Goal: Task Accomplishment & Management: Manage account settings

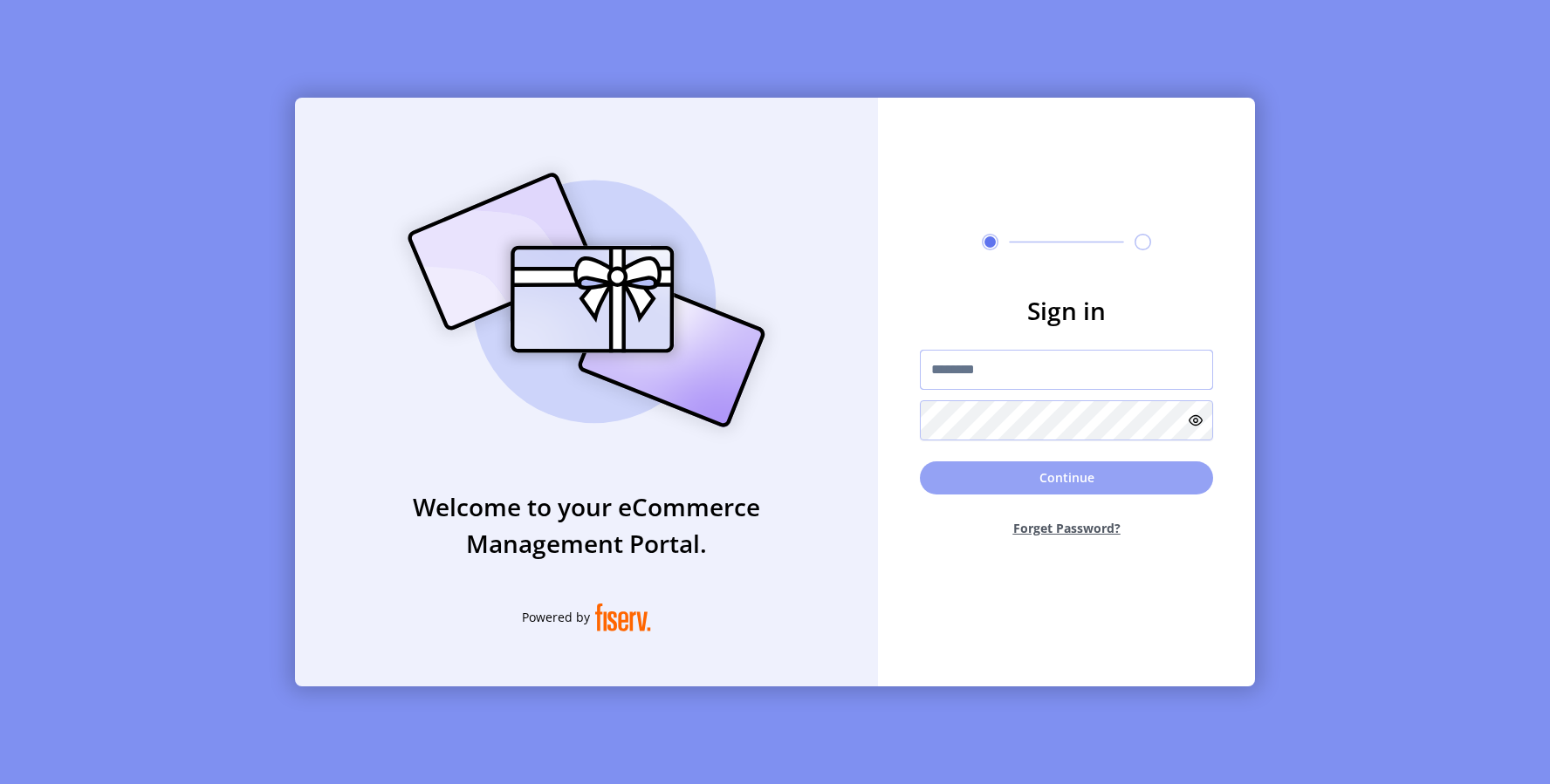
type input "**********"
click at [1061, 483] on button "Continue" at bounding box center [1066, 477] width 294 height 33
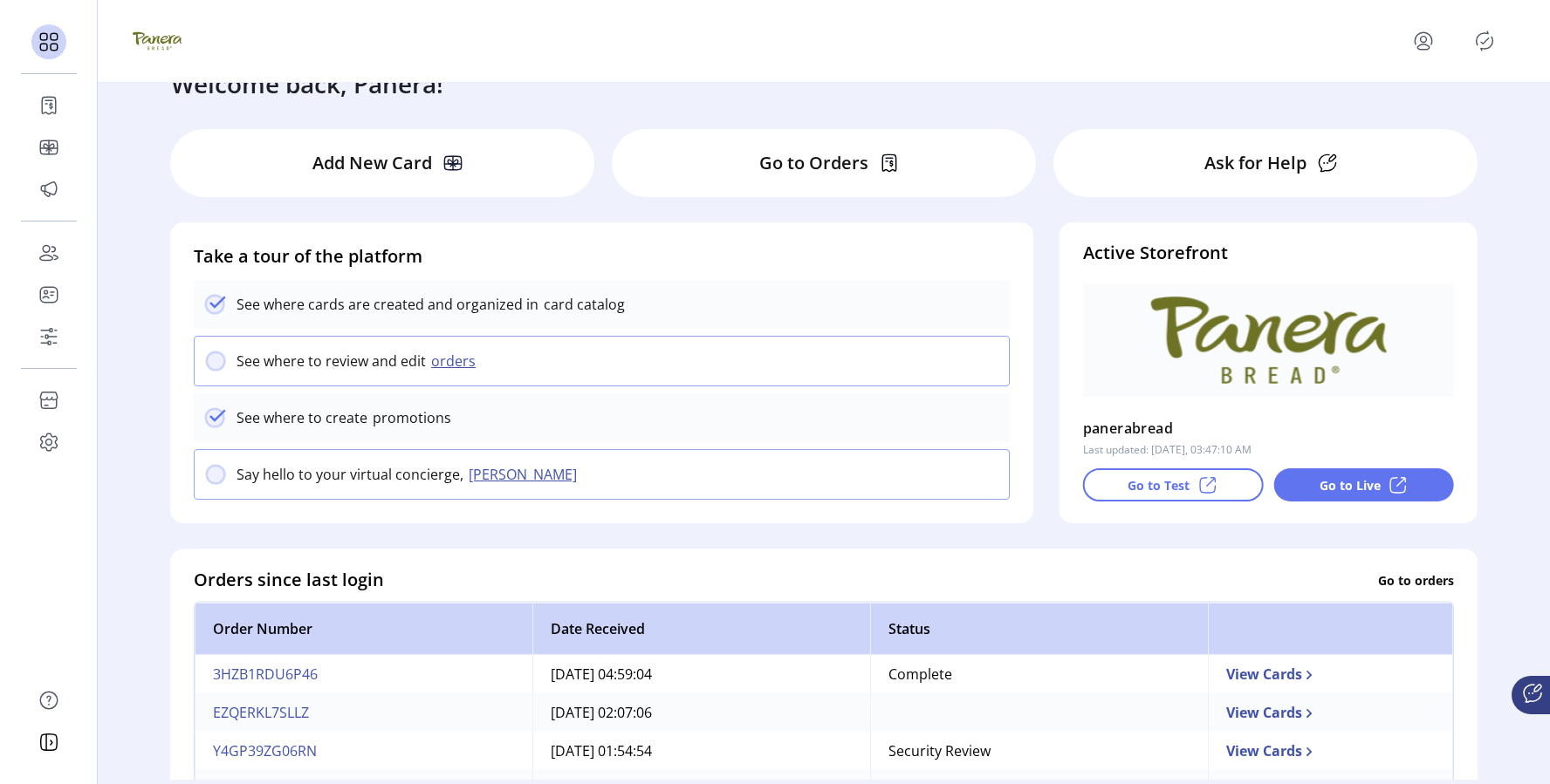
scroll to position [31, 0]
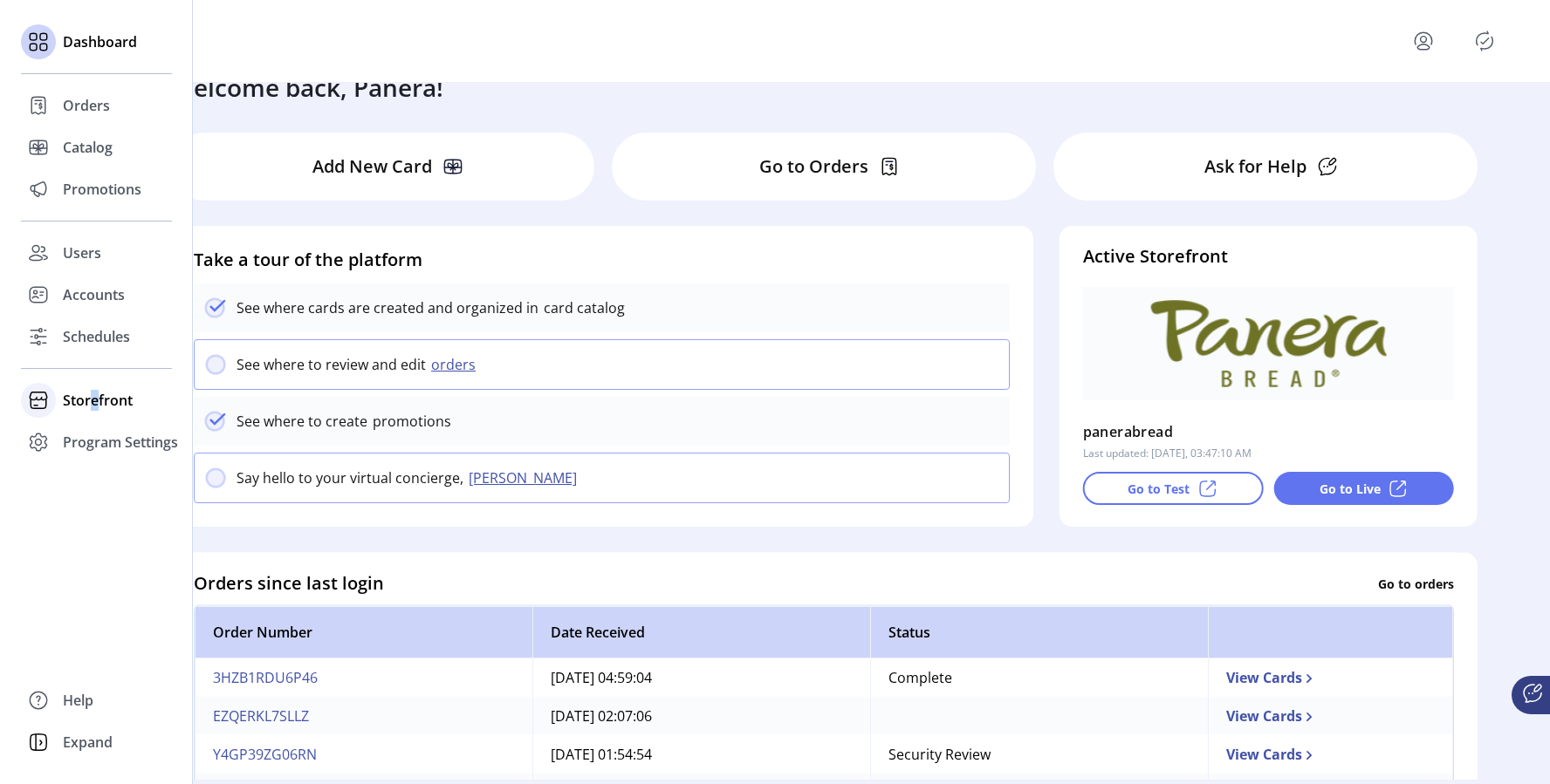
click at [95, 401] on span "Storefront" at bounding box center [97, 400] width 70 height 21
click at [100, 433] on span "Configuration" at bounding box center [108, 434] width 92 height 21
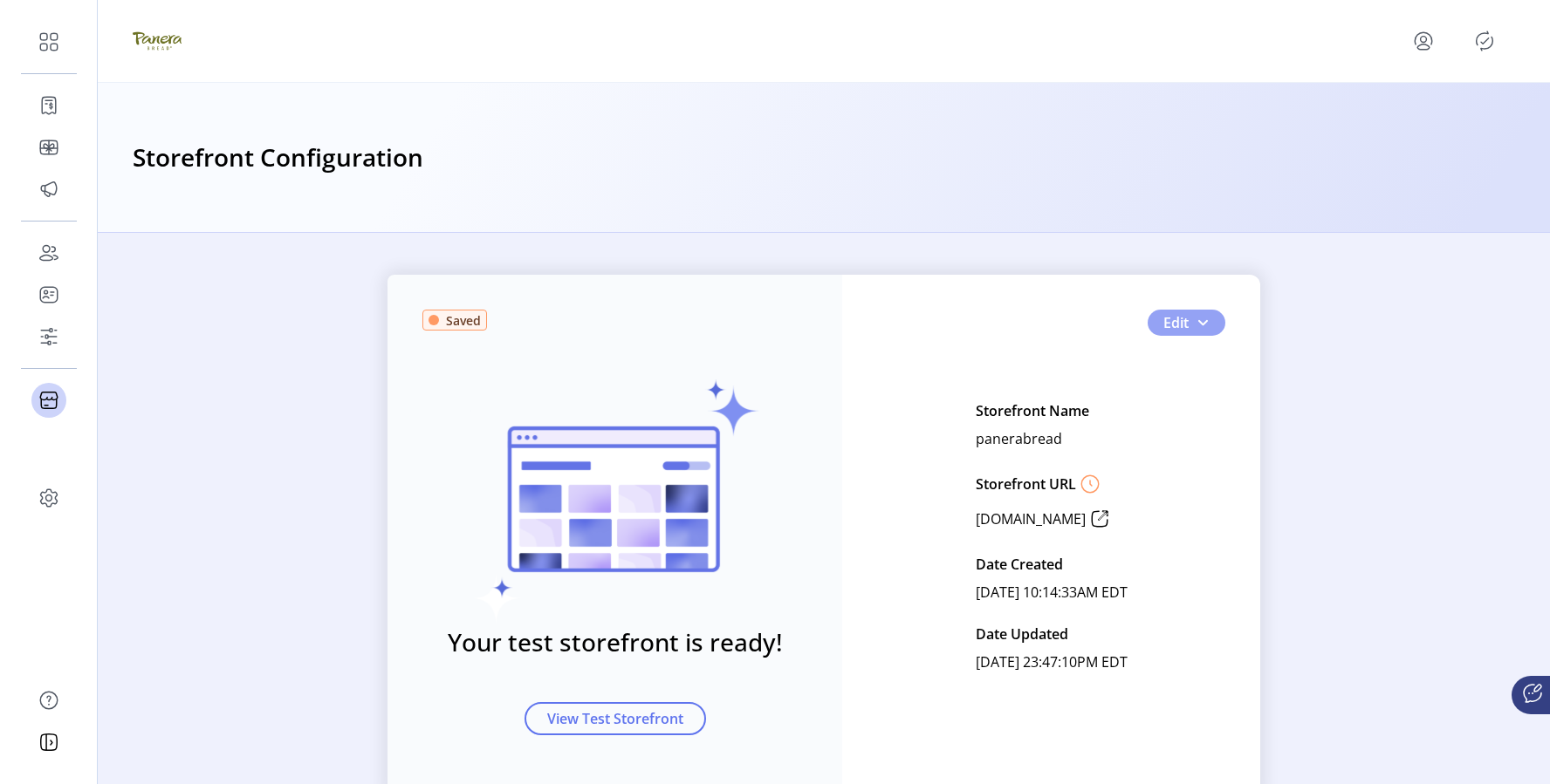
click at [1175, 328] on span "Edit" at bounding box center [1176, 322] width 25 height 21
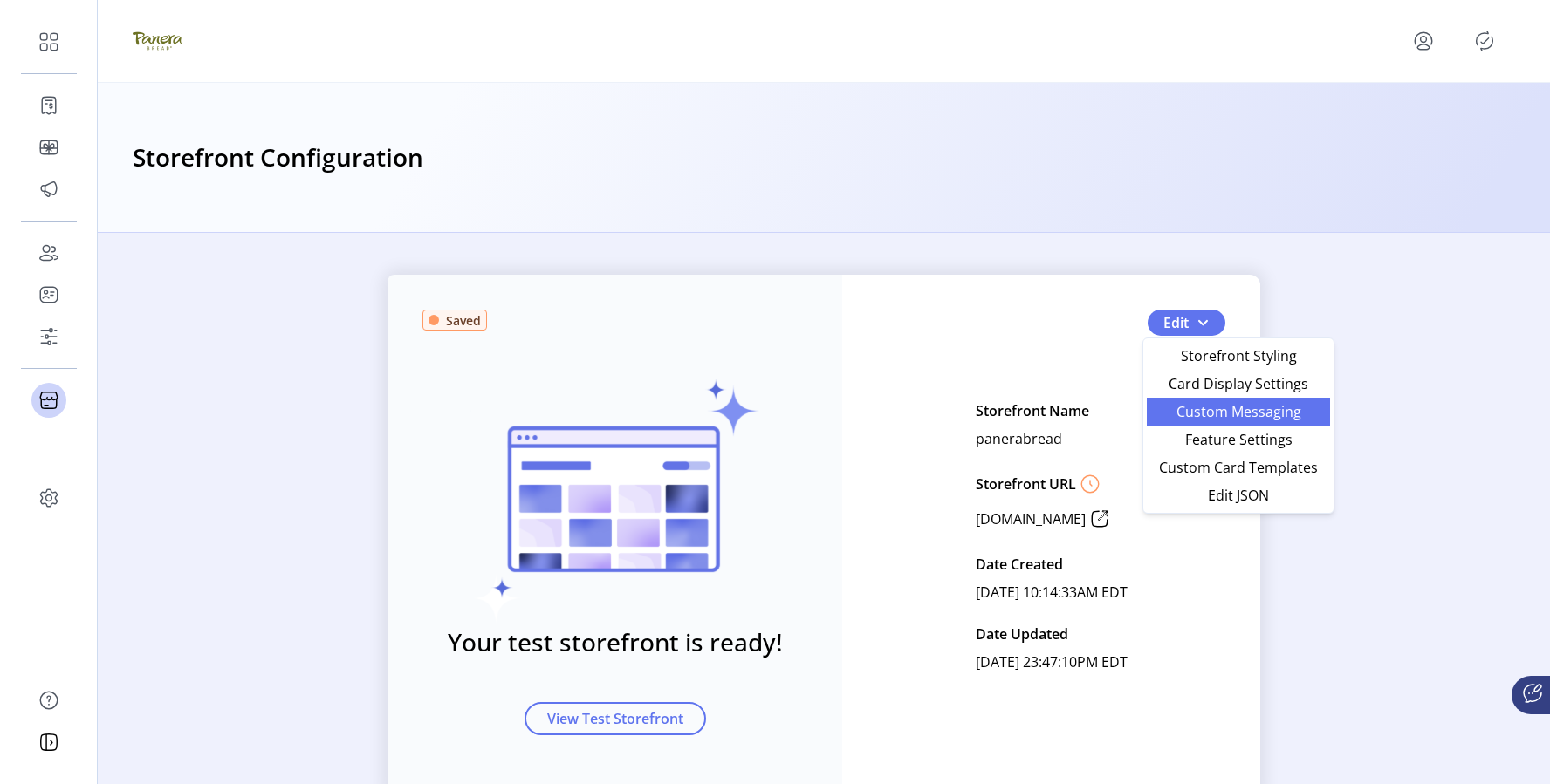
click at [1209, 400] on link "Custom Messaging" at bounding box center [1238, 411] width 183 height 28
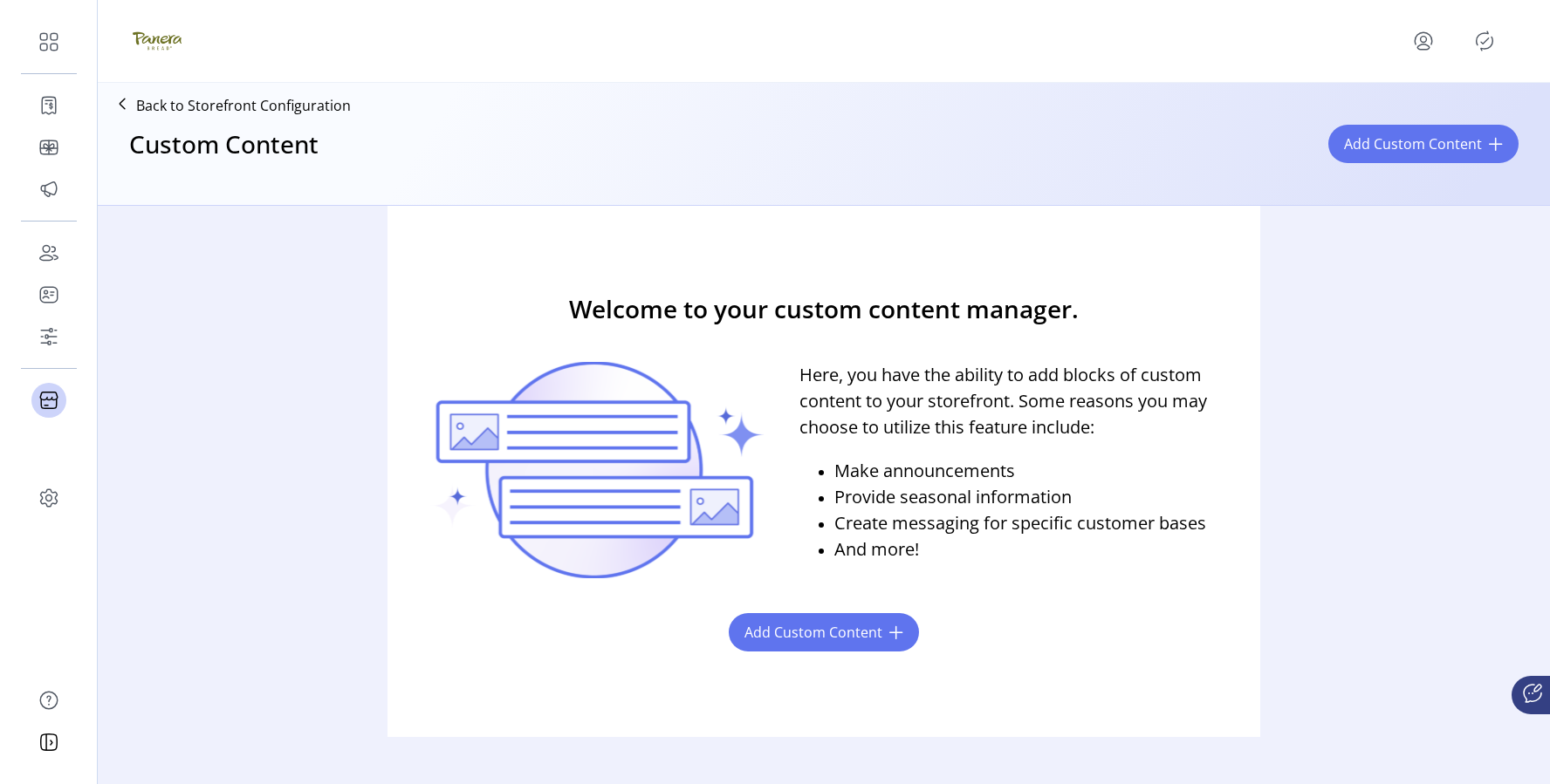
scroll to position [132, 0]
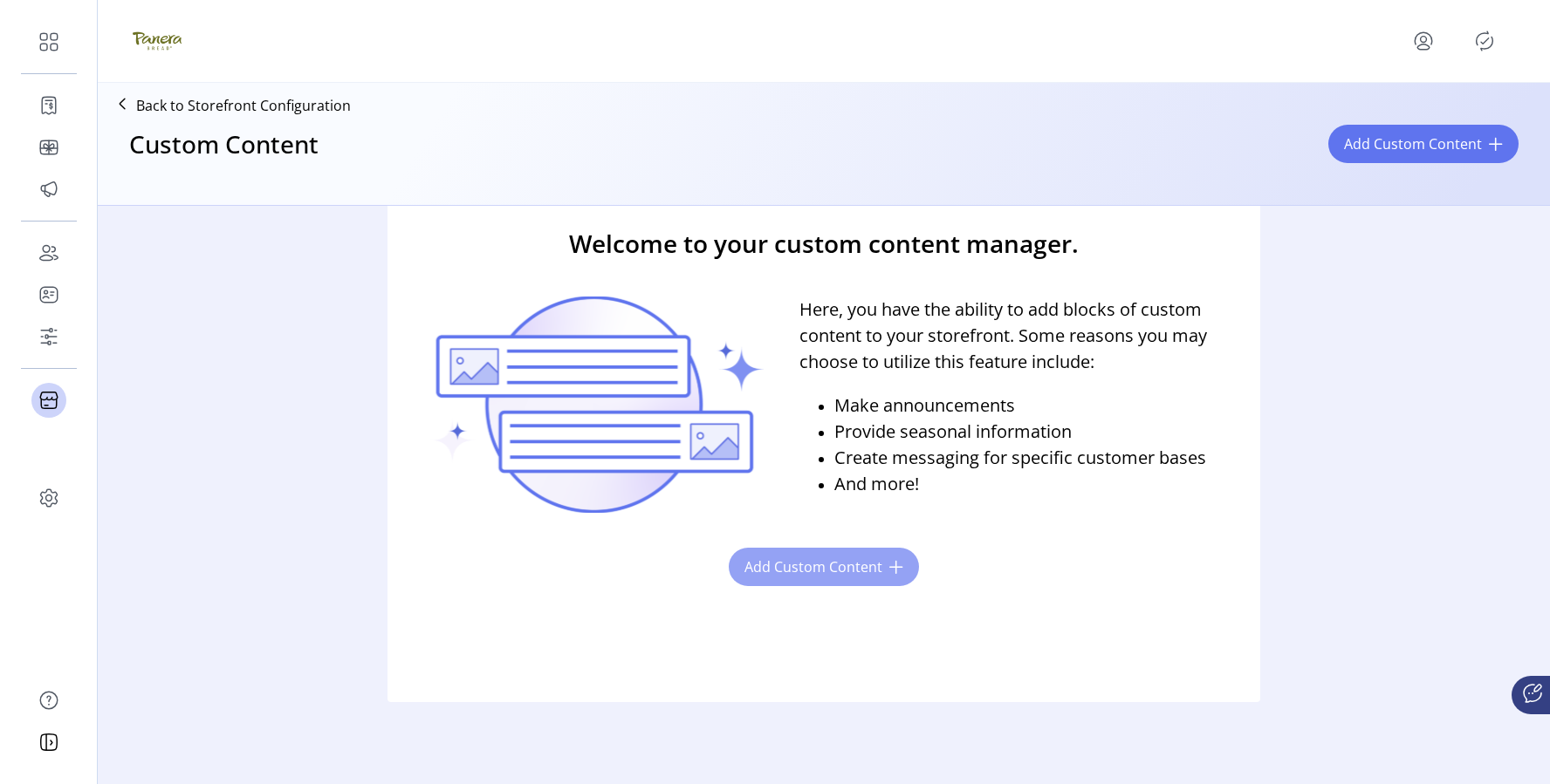
click at [880, 557] on button "Add Custom Content" at bounding box center [824, 566] width 190 height 38
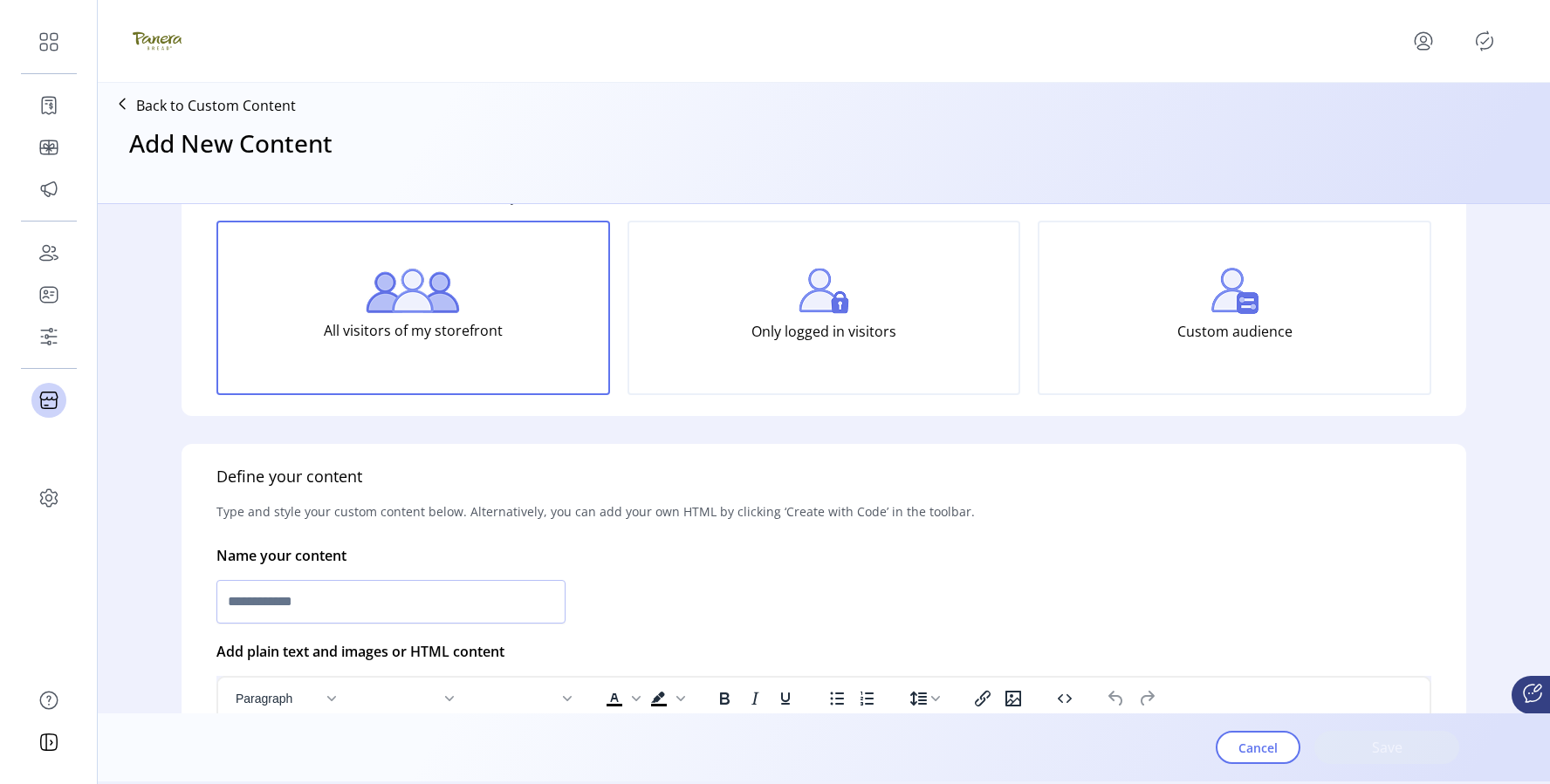
scroll to position [33, 0]
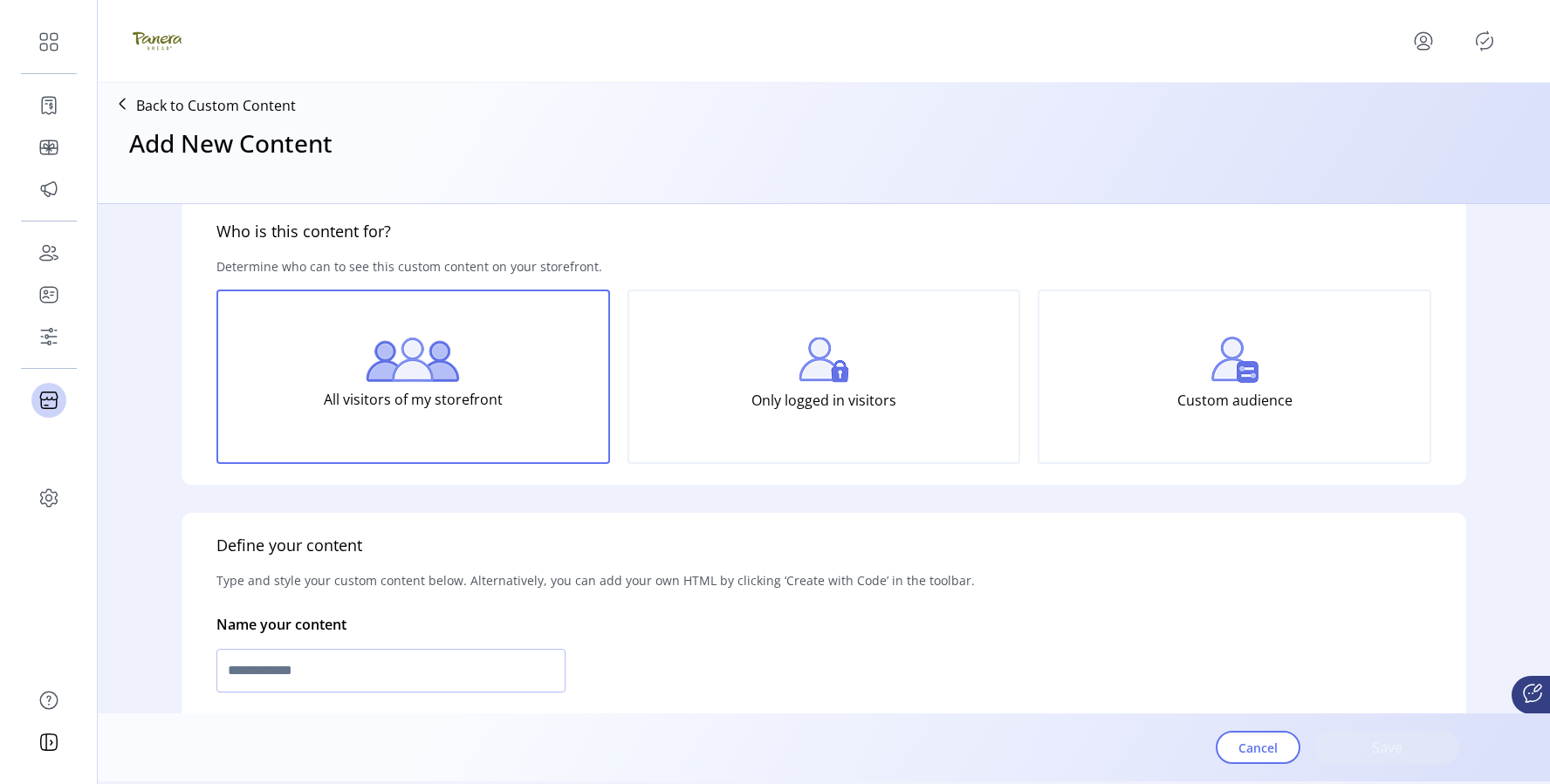
click at [493, 380] on div "All visitors of my storefront" at bounding box center [413, 377] width 394 height 175
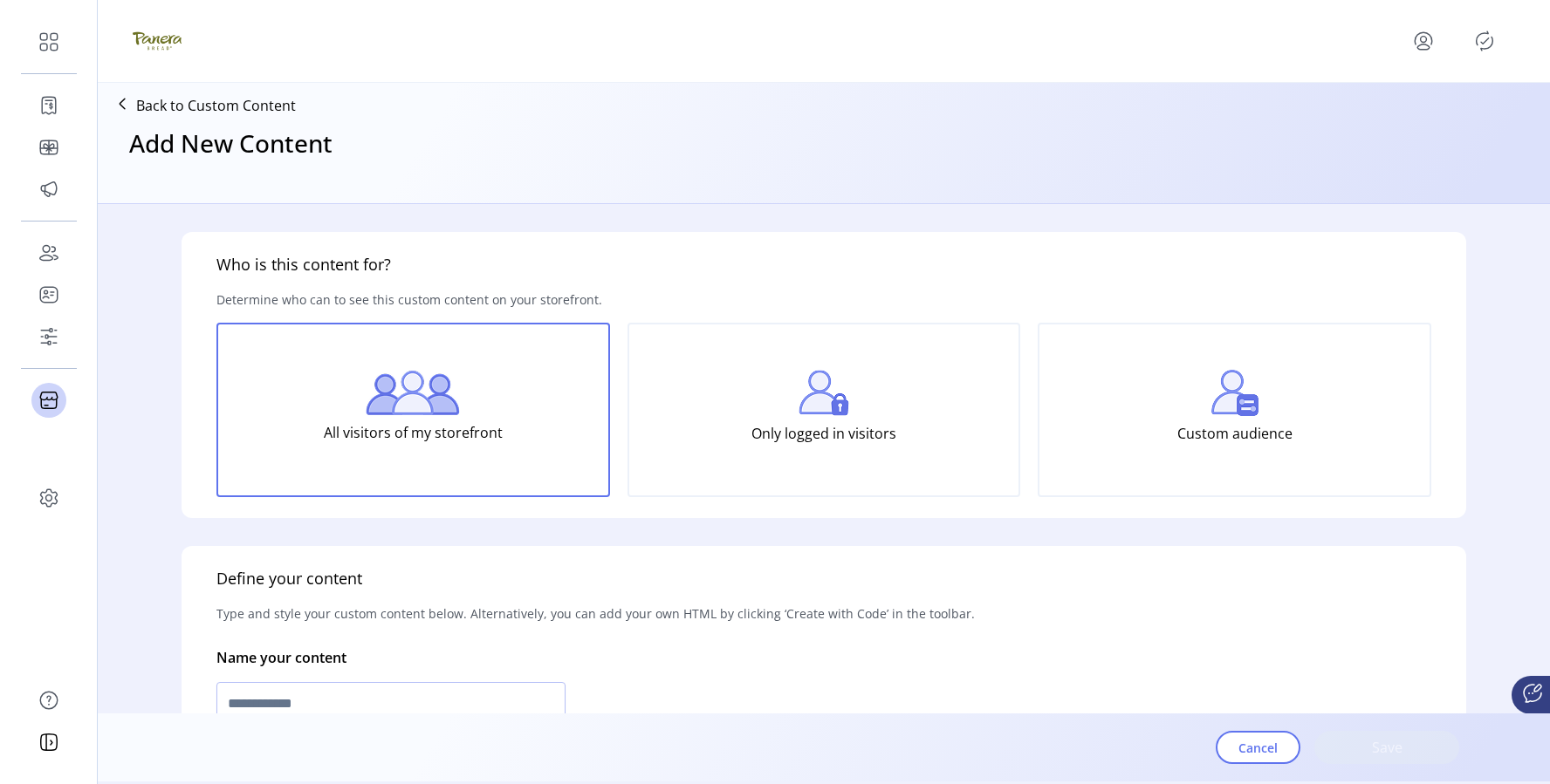
click at [792, 421] on p "Only logged in visitors" at bounding box center [824, 433] width 145 height 35
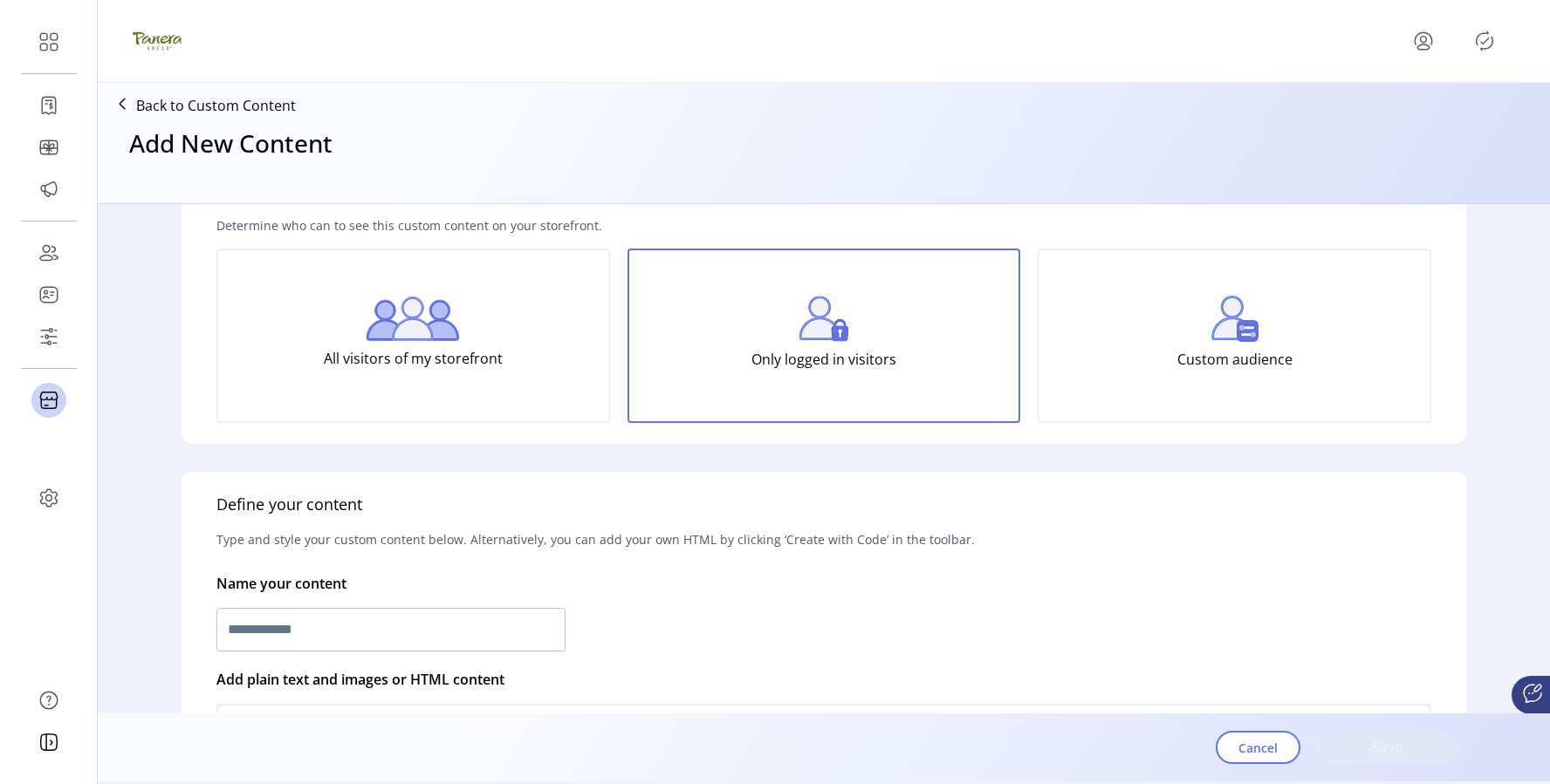
scroll to position [206, 0]
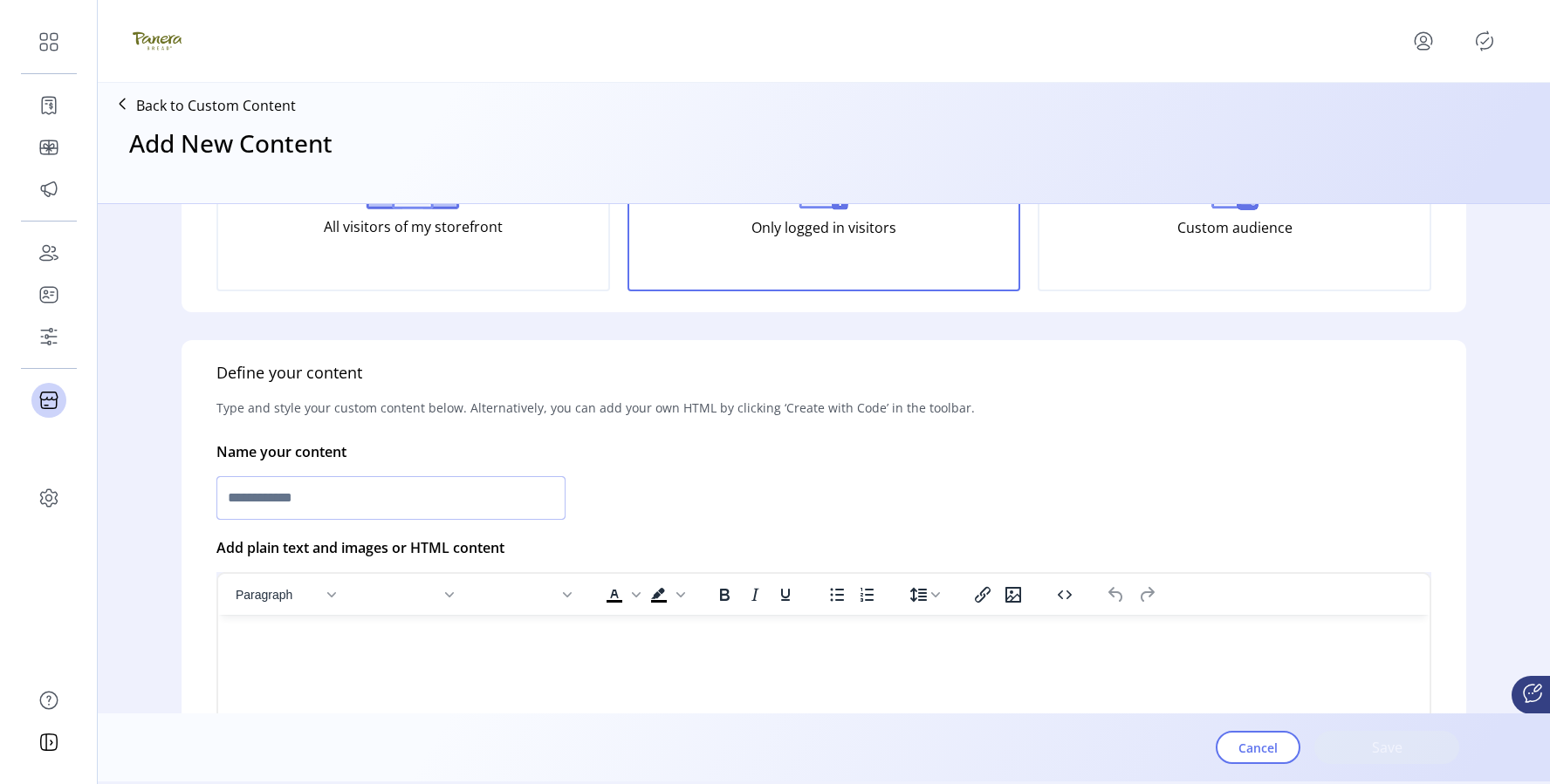
click at [489, 512] on input "text" at bounding box center [391, 498] width 349 height 44
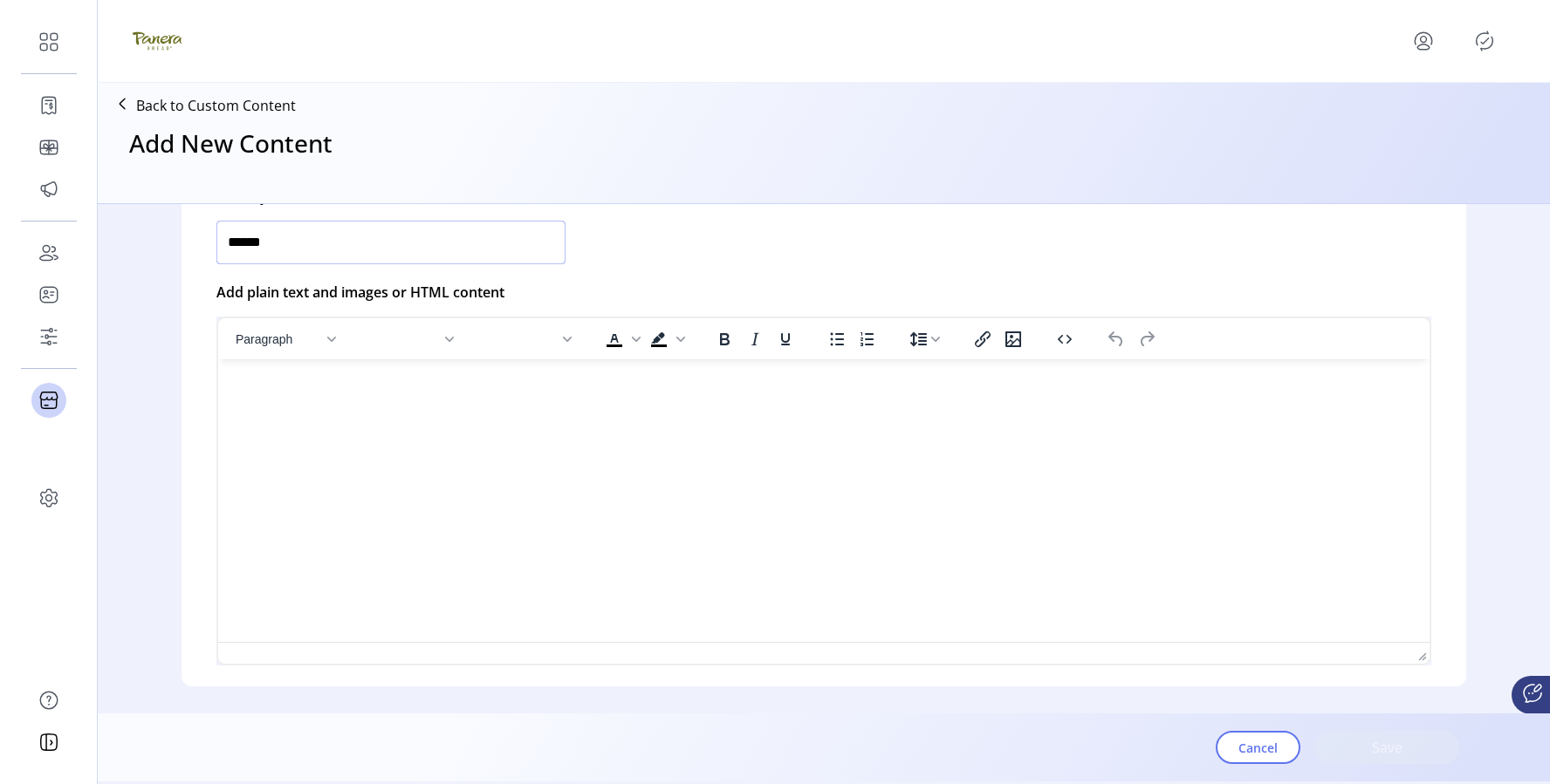
scroll to position [560, 0]
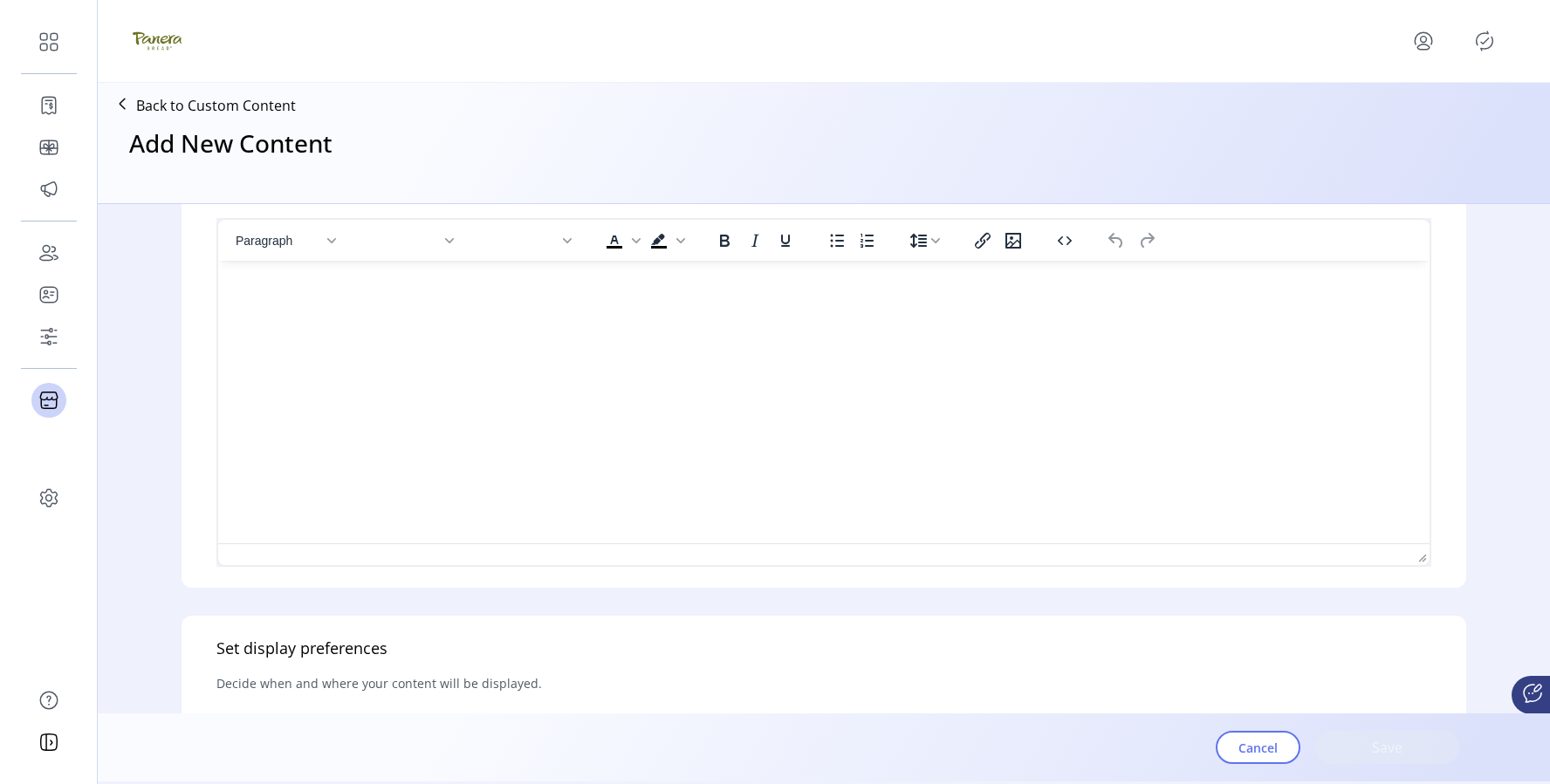
type input "******"
click at [461, 275] on html at bounding box center [825, 268] width 1212 height 14
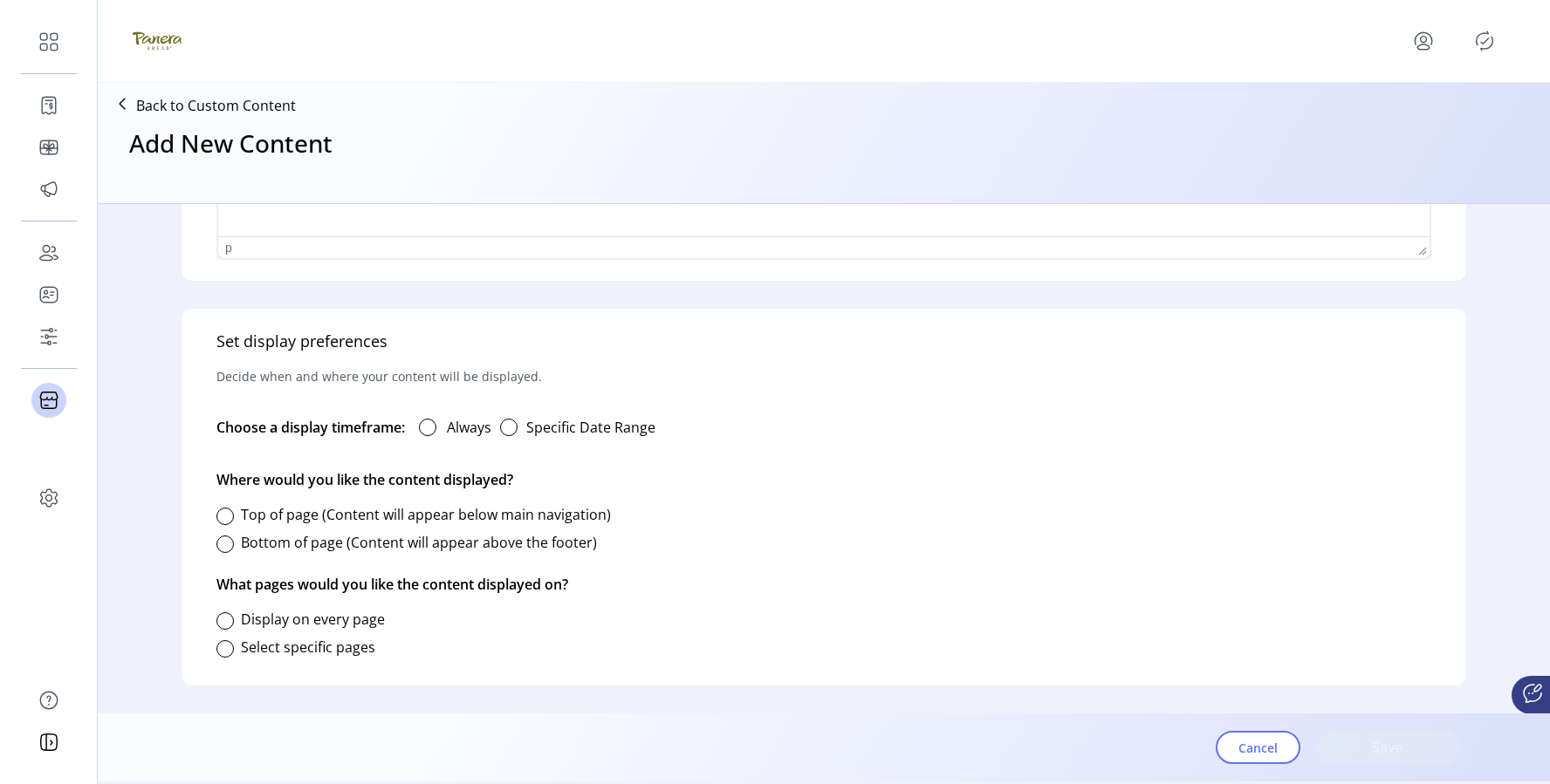
click at [451, 425] on label "Always" at bounding box center [469, 427] width 45 height 21
click at [313, 505] on label "Top of page (Content will appear below main navigation)" at bounding box center [426, 515] width 370 height 20
click at [284, 611] on label "Display on every page" at bounding box center [312, 620] width 144 height 20
click at [1343, 741] on span "Save" at bounding box center [1388, 747] width 100 height 21
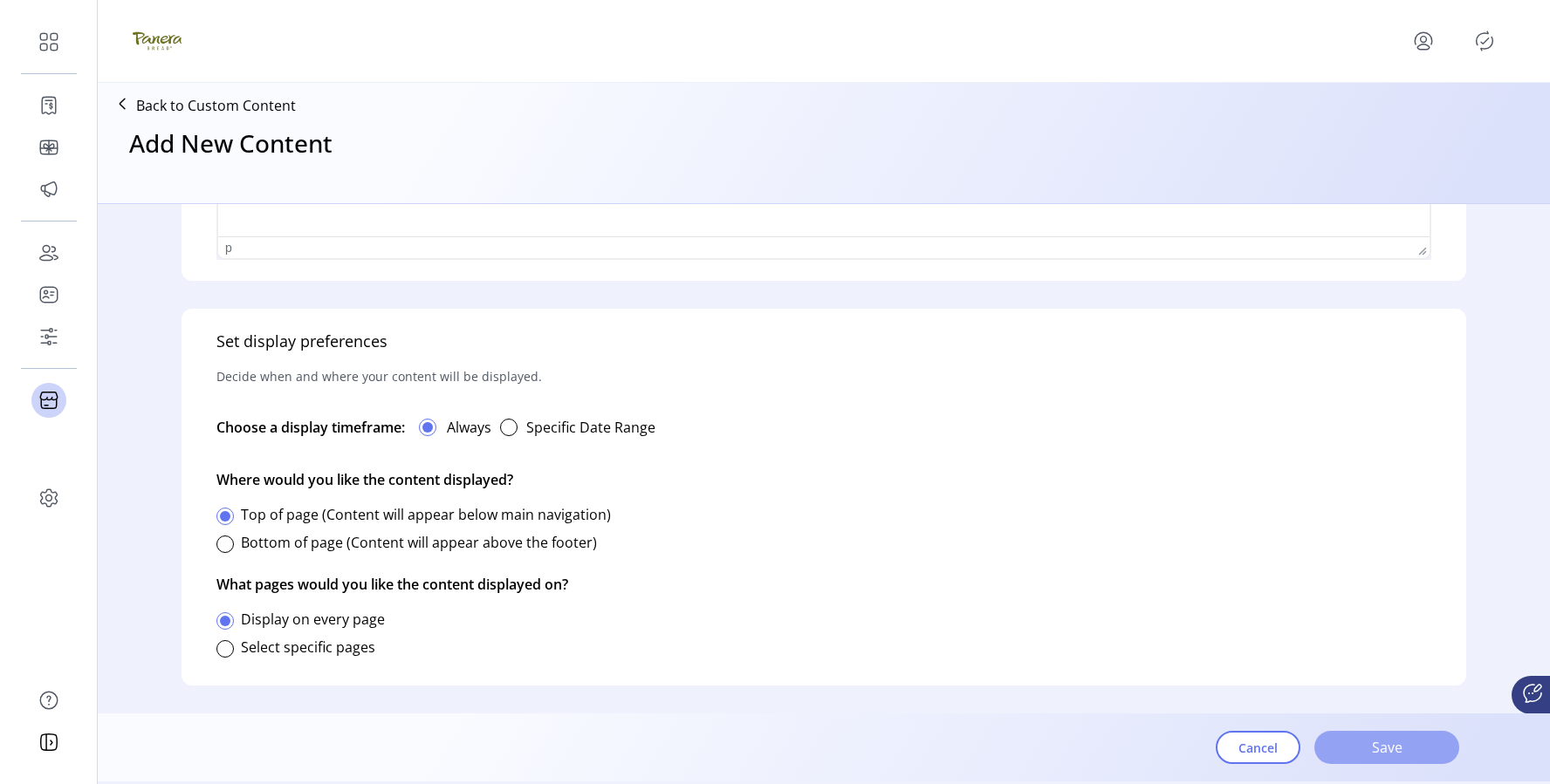
click at [1343, 741] on p-button "Save" at bounding box center [1387, 747] width 145 height 33
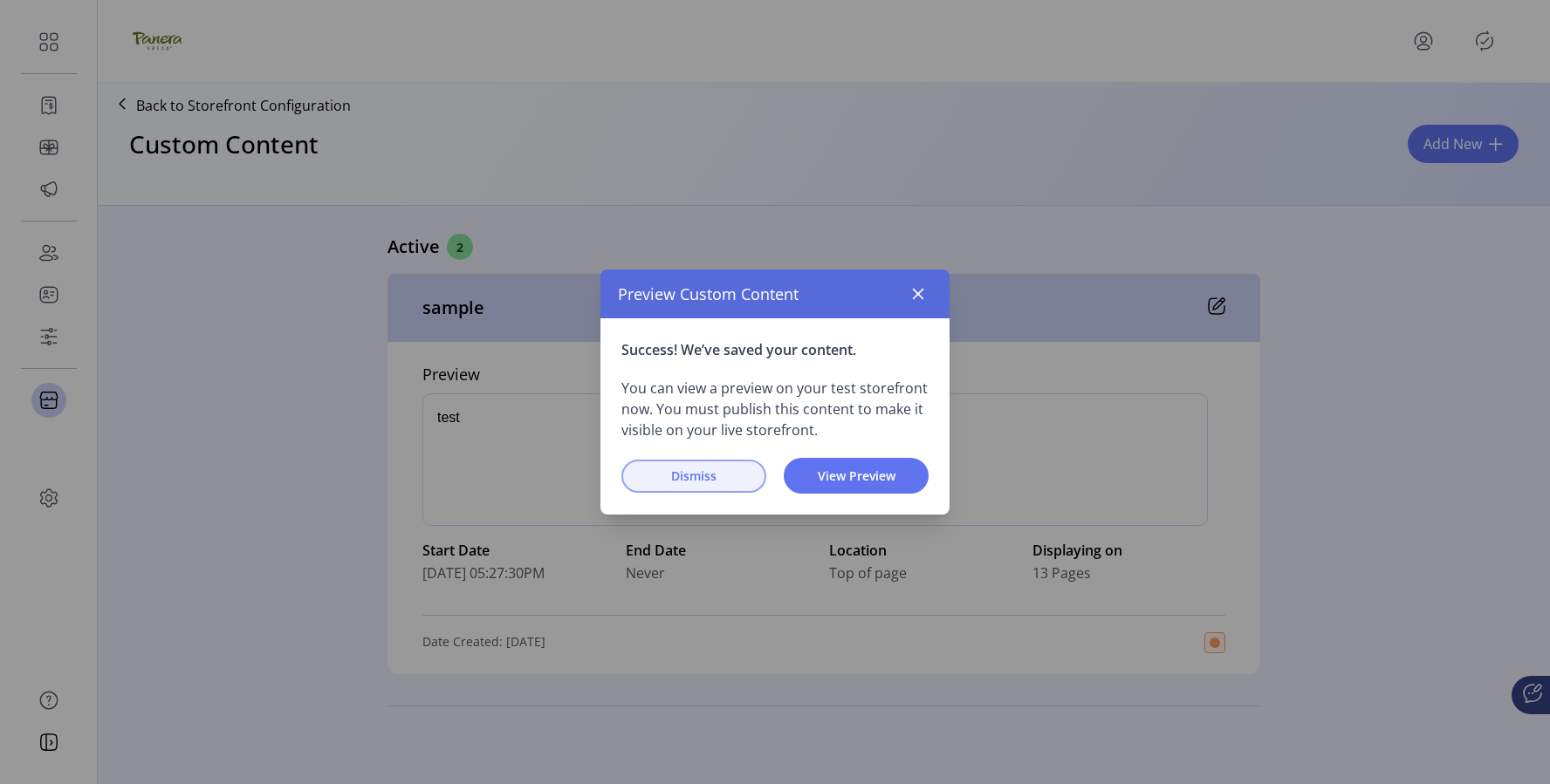
click at [728, 483] on span "Dismiss" at bounding box center [694, 475] width 100 height 19
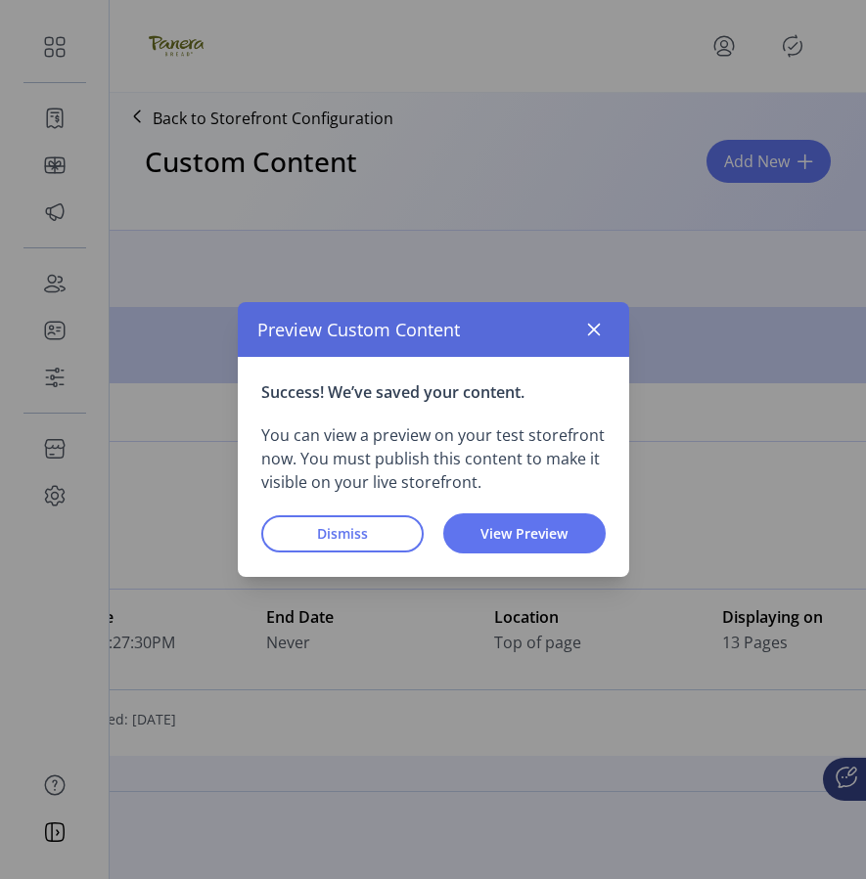
click at [591, 346] on div "Preview Custom Content" at bounding box center [433, 329] width 391 height 55
click at [597, 329] on icon "button" at bounding box center [594, 330] width 16 height 16
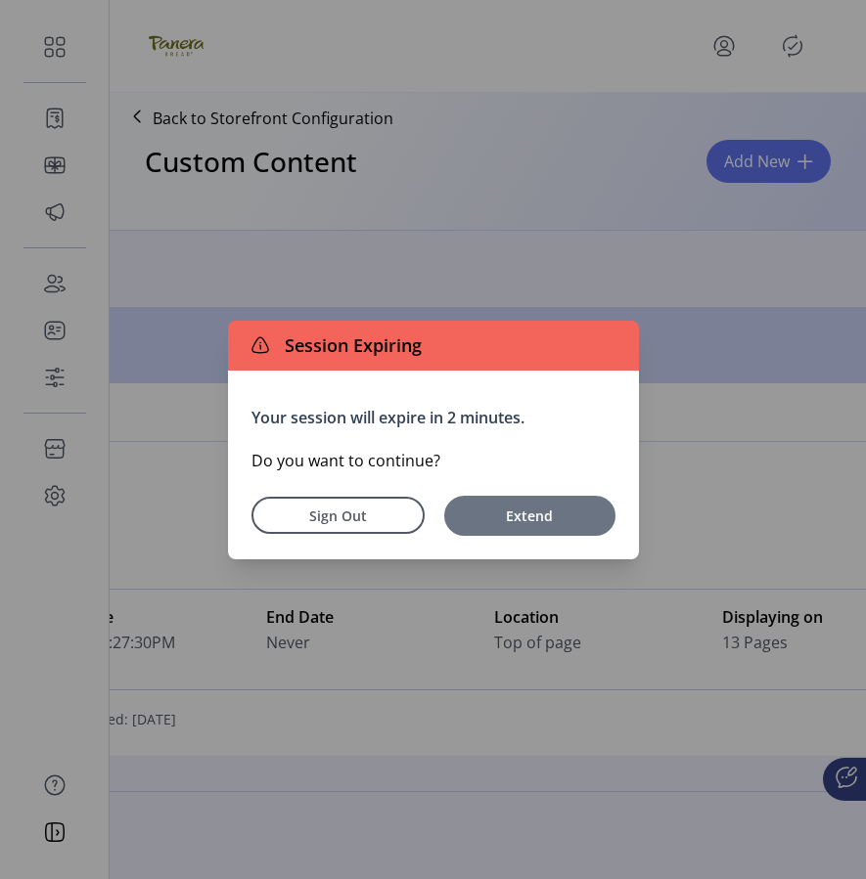
click at [524, 513] on span "Extend" at bounding box center [530, 516] width 152 height 21
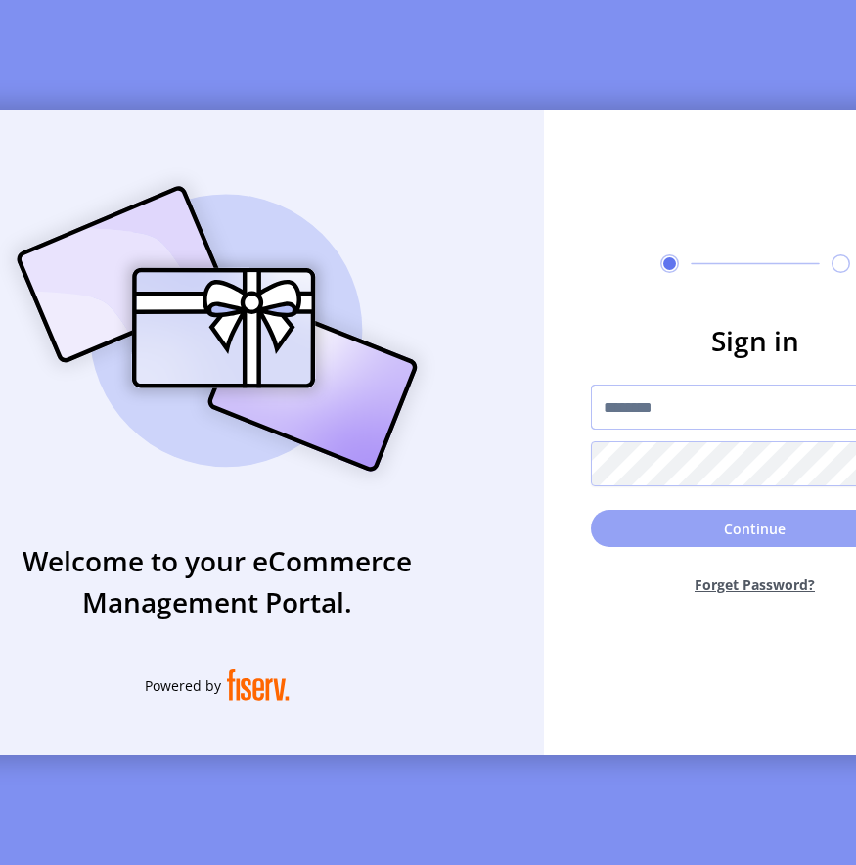
type input "**********"
click at [755, 537] on button "Continue" at bounding box center [755, 528] width 329 height 37
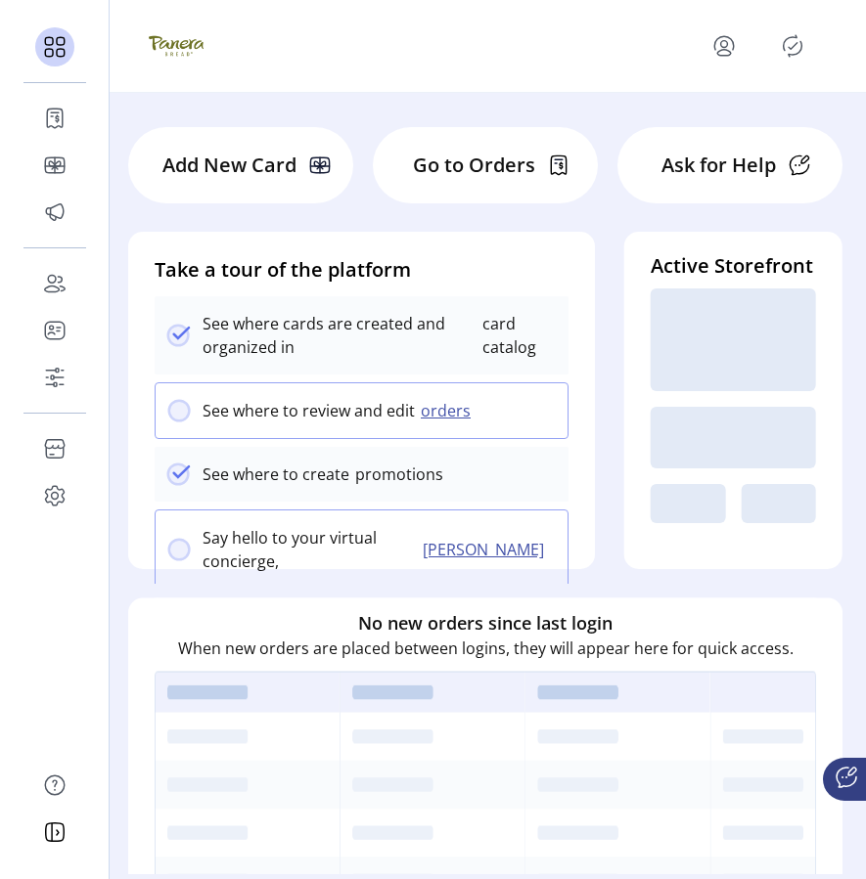
scroll to position [103, 0]
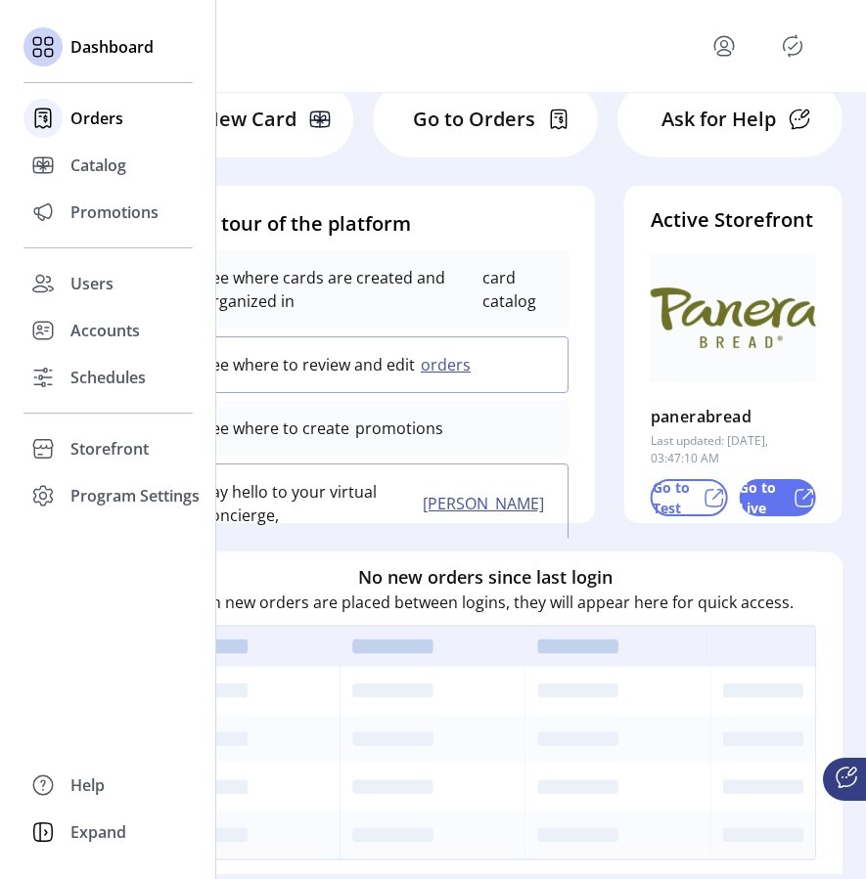
click at [67, 115] on div "Orders" at bounding box center [107, 118] width 169 height 47
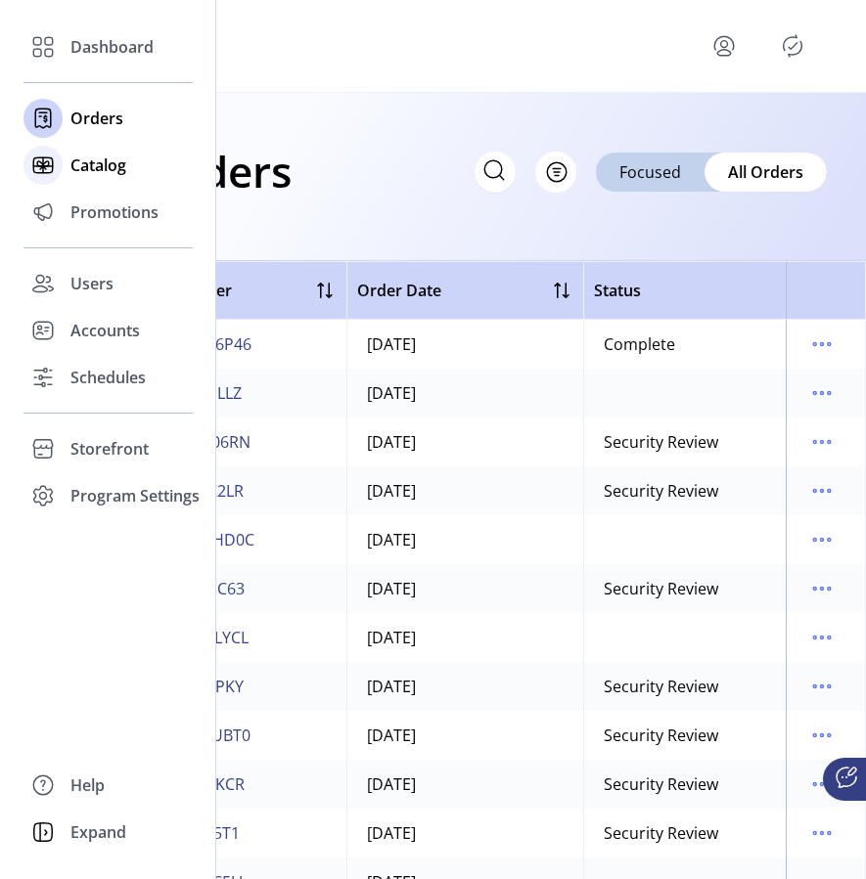
click at [100, 171] on span "Catalog" at bounding box center [98, 165] width 56 height 23
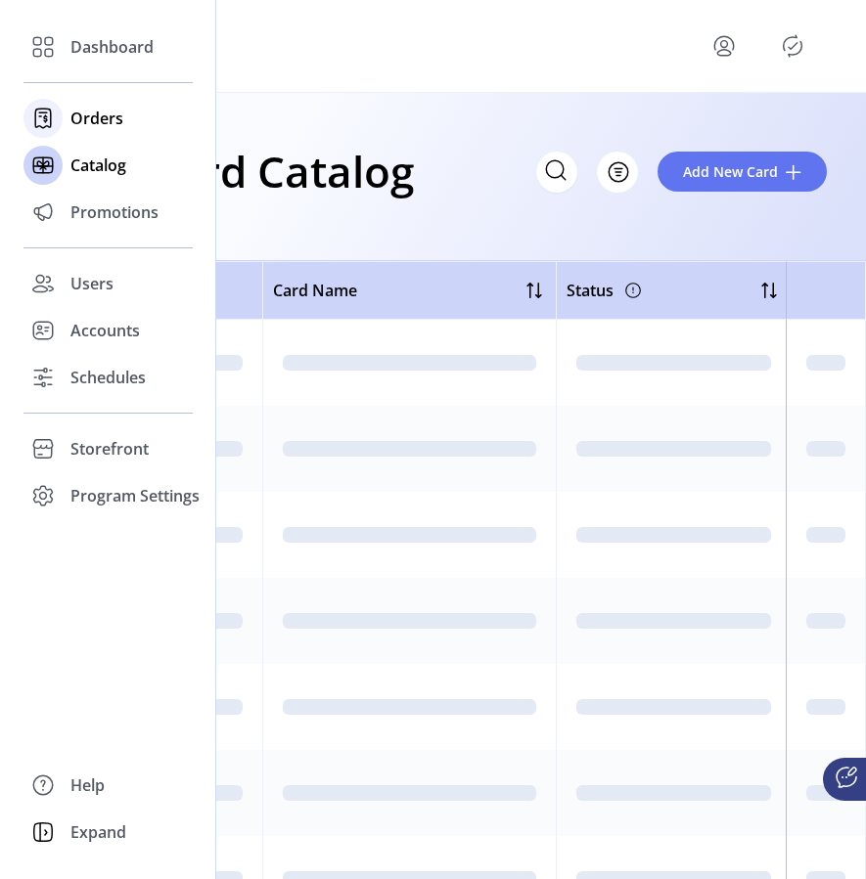
click at [89, 113] on span "Orders" at bounding box center [96, 118] width 53 height 23
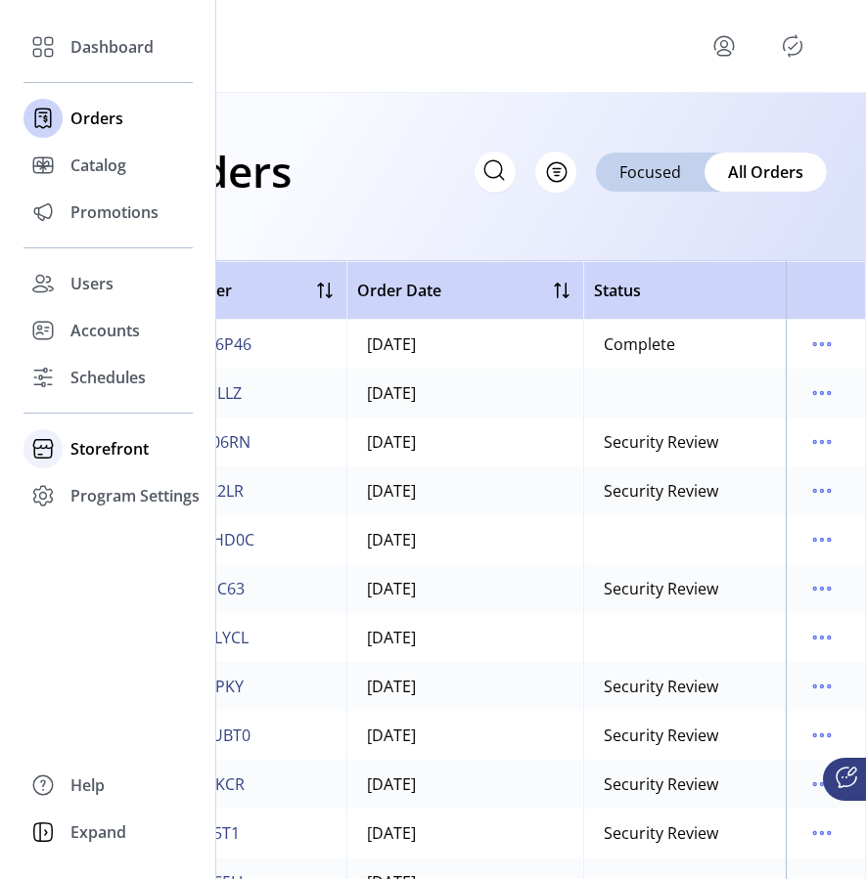
click at [115, 444] on span "Storefront" at bounding box center [109, 448] width 78 height 23
click at [115, 476] on span "Configuration" at bounding box center [121, 487] width 103 height 23
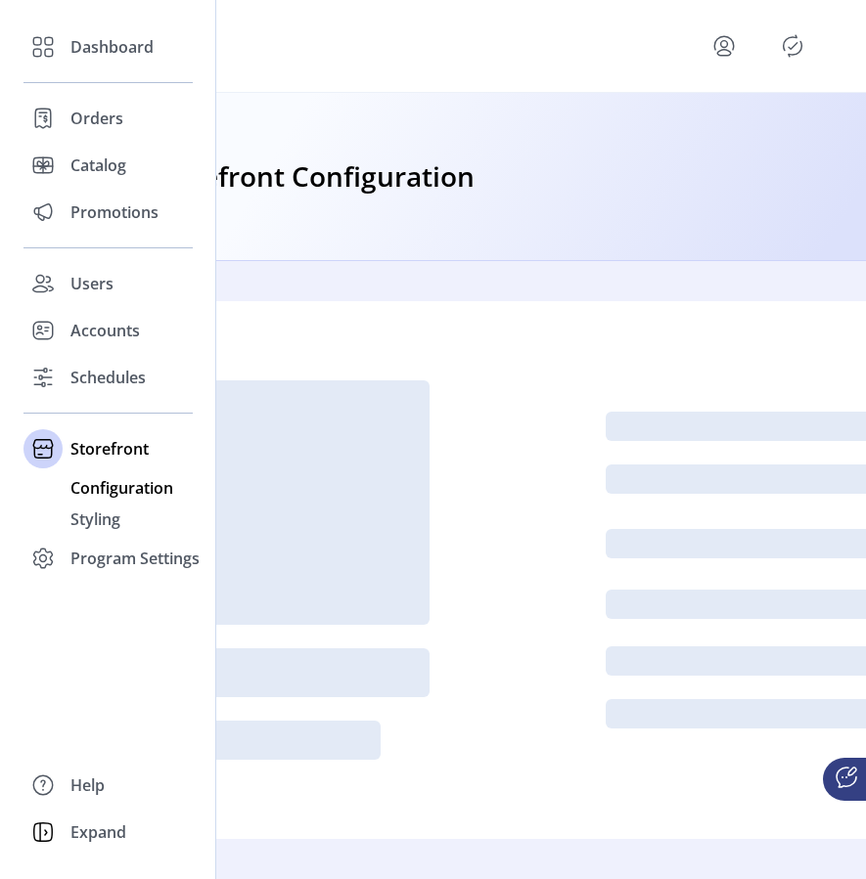
click at [117, 486] on span "Configuration" at bounding box center [121, 487] width 103 height 23
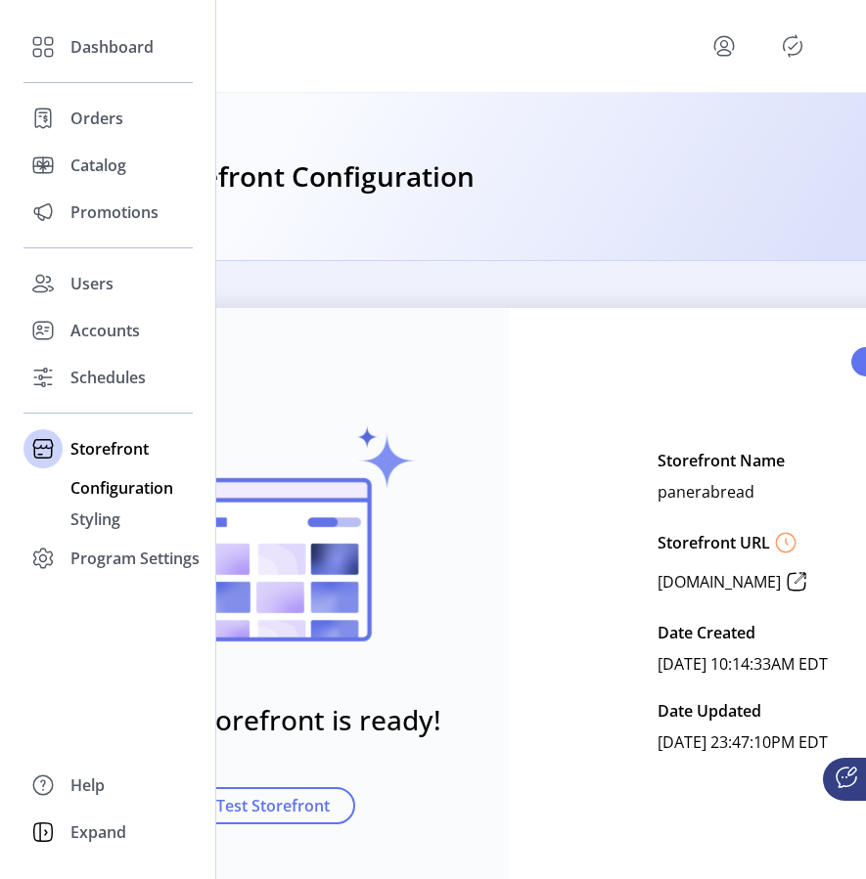
click at [116, 489] on span "Configuration" at bounding box center [121, 487] width 103 height 23
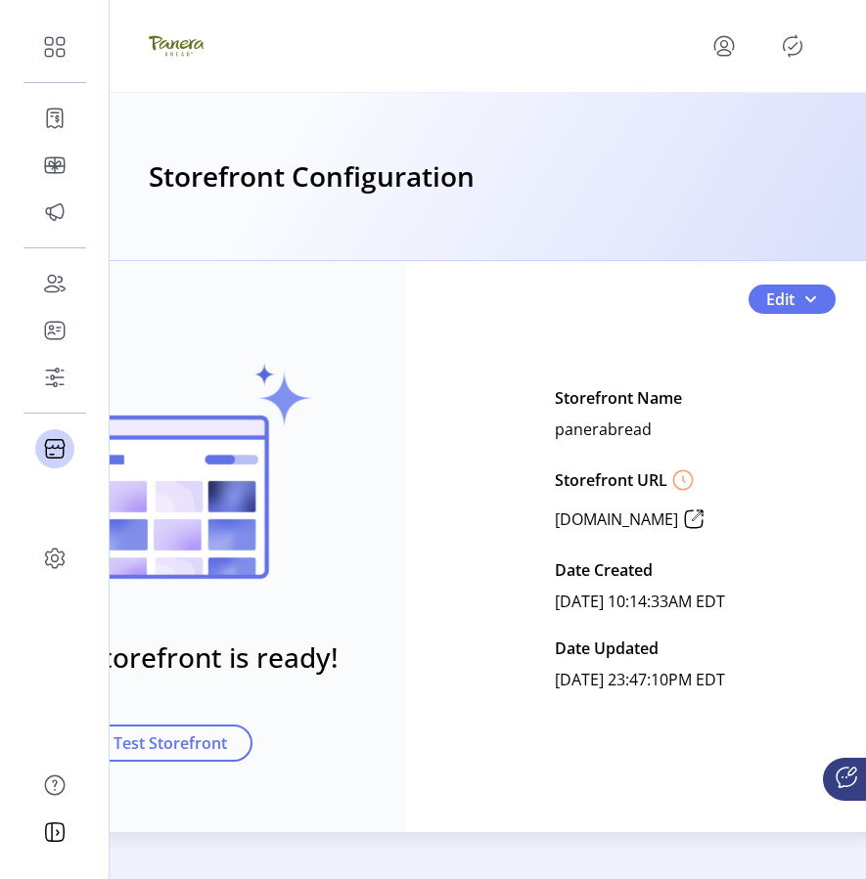
scroll to position [77, 116]
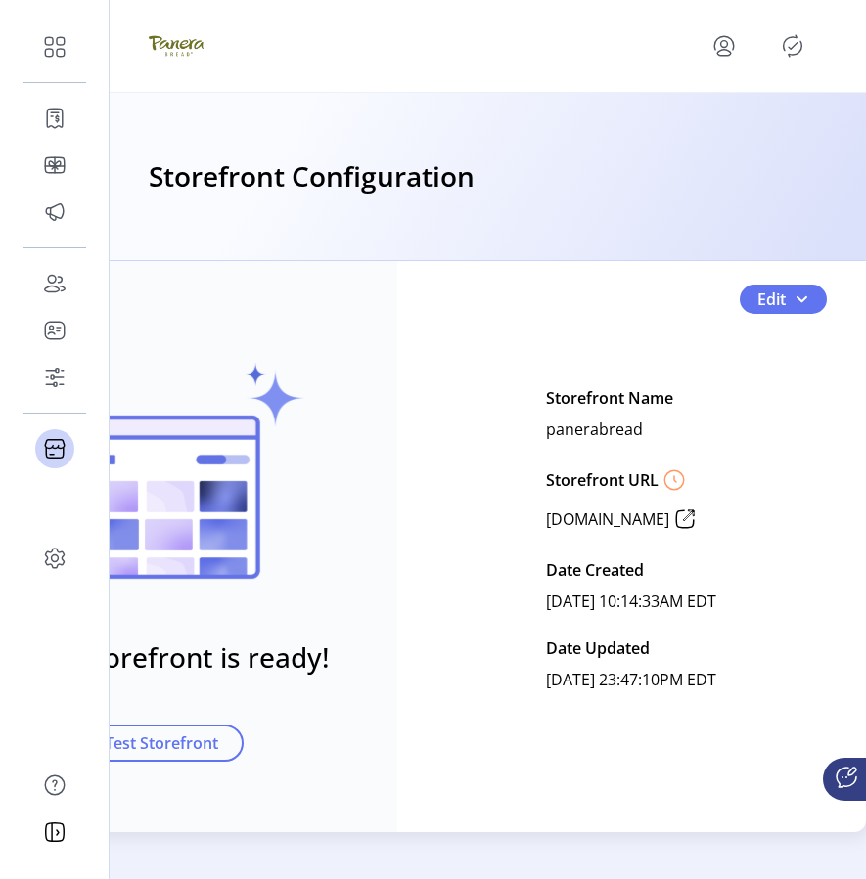
click at [757, 301] on div "Saved Your test storefront is ready! View Test Storefront Edit Storefront Name …" at bounding box center [377, 539] width 978 height 587
click at [757, 300] on div "Saved Your test storefront is ready! View Test Storefront Edit Storefront Name …" at bounding box center [377, 539] width 978 height 587
click at [757, 293] on span "Edit" at bounding box center [771, 299] width 28 height 23
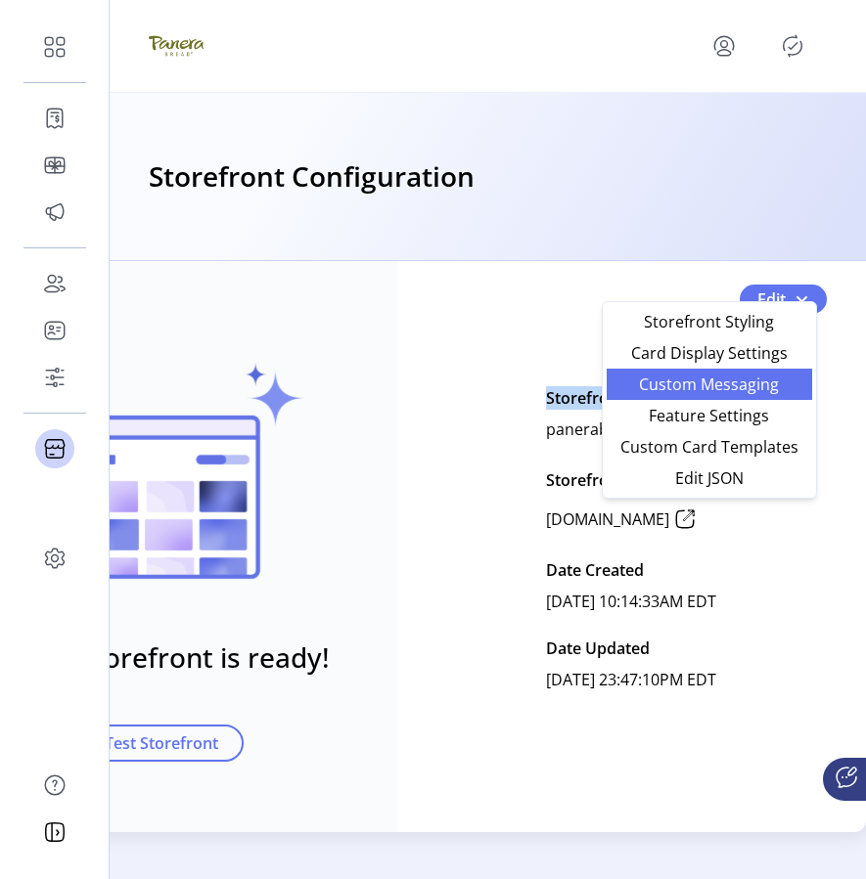
click at [744, 377] on span "Custom Messaging" at bounding box center [709, 385] width 182 height 16
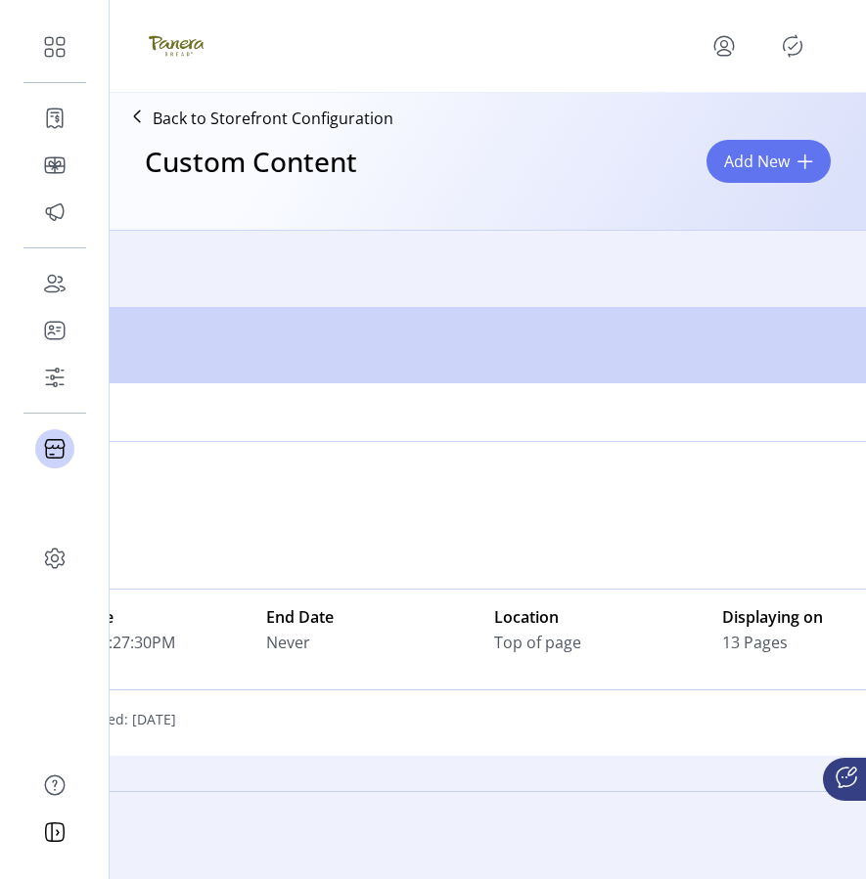
click at [137, 118] on icon at bounding box center [136, 116] width 31 height 31
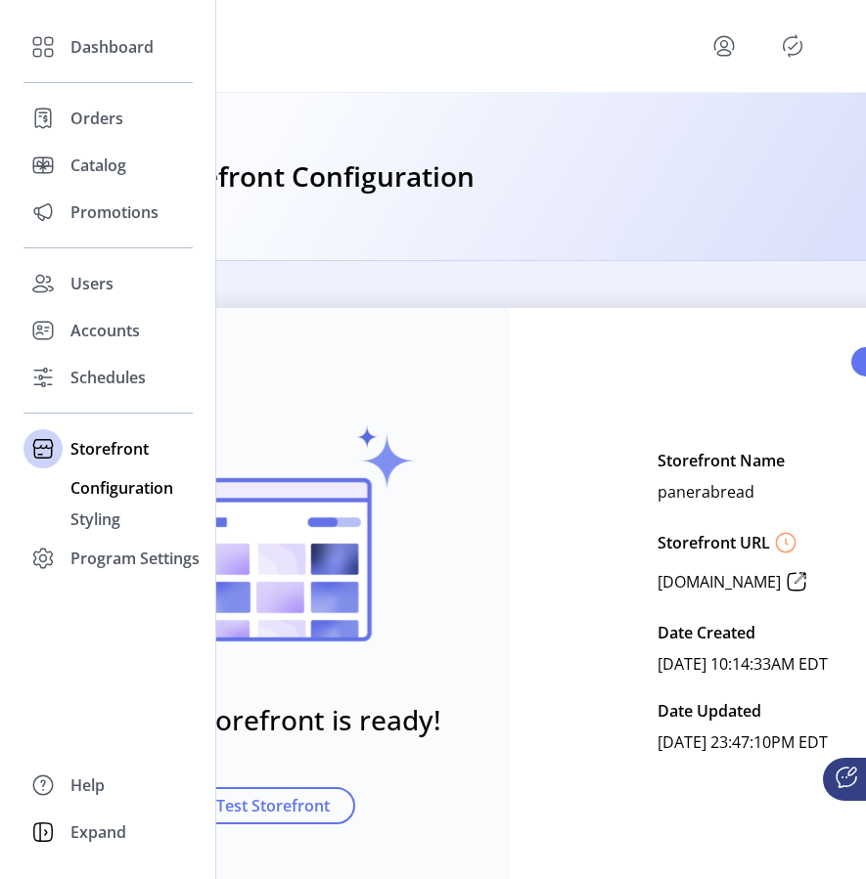
click at [111, 490] on span "Configuration" at bounding box center [121, 487] width 103 height 23
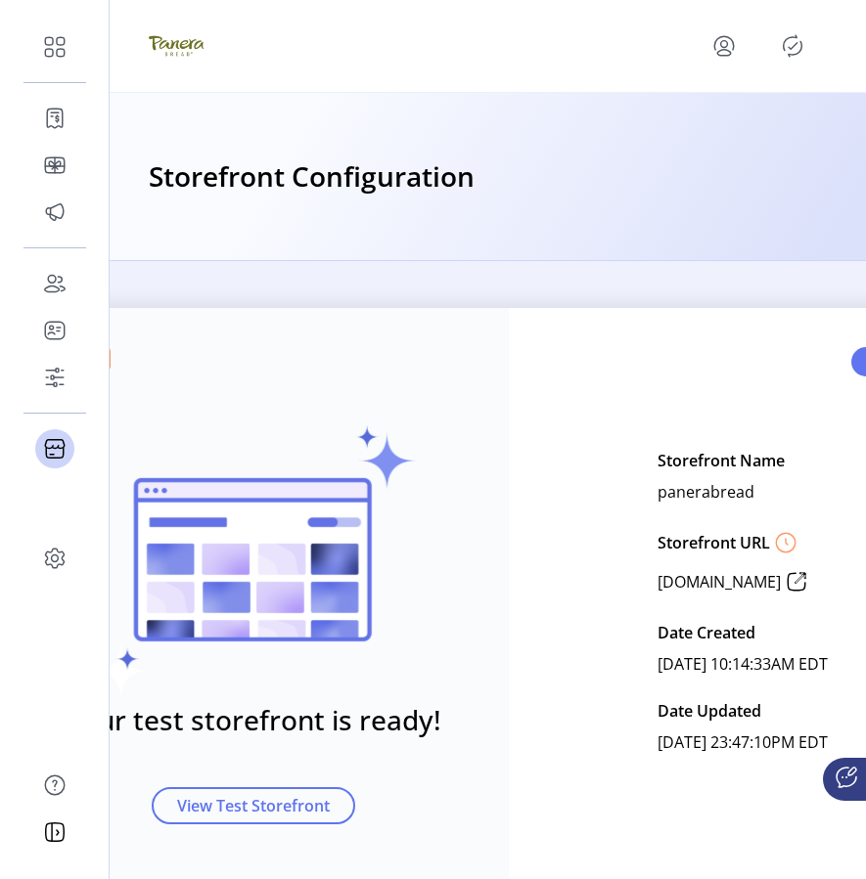
scroll to position [0, 116]
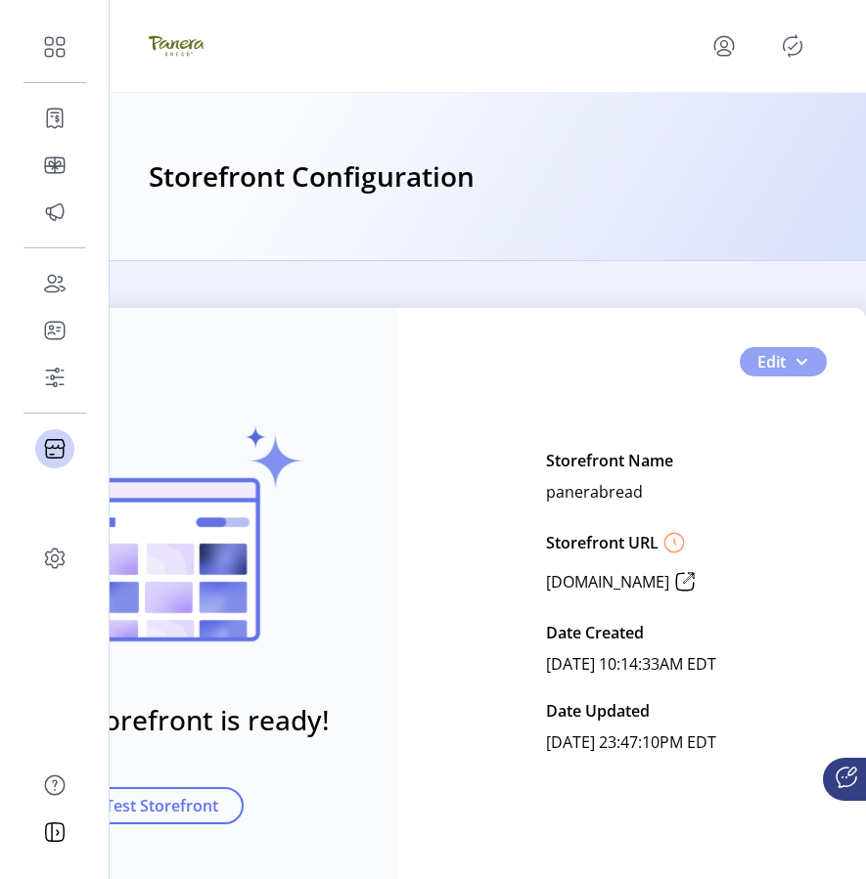
click at [775, 368] on button "Edit" at bounding box center [783, 361] width 87 height 29
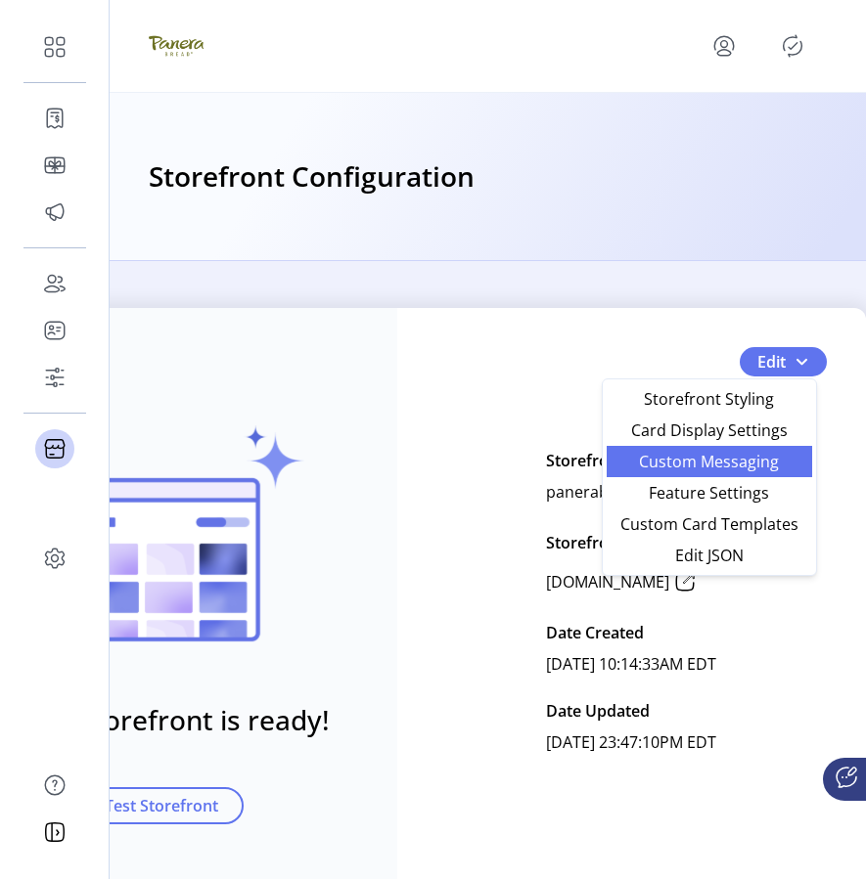
click at [731, 469] on span "Custom Messaging" at bounding box center [709, 462] width 182 height 16
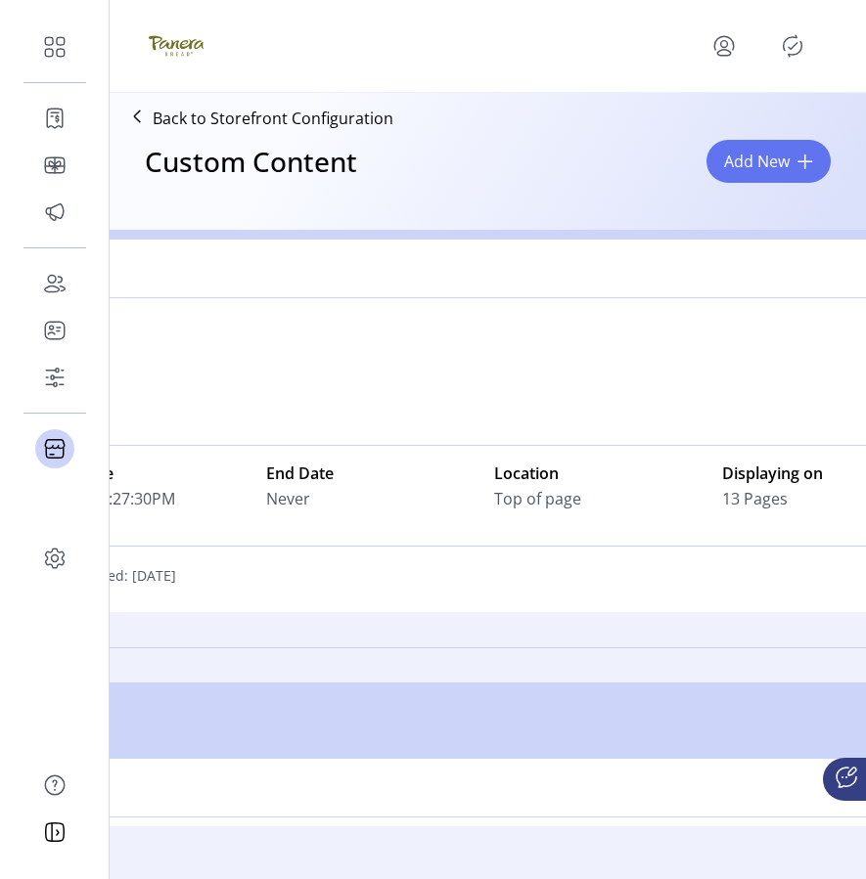
scroll to position [150, 0]
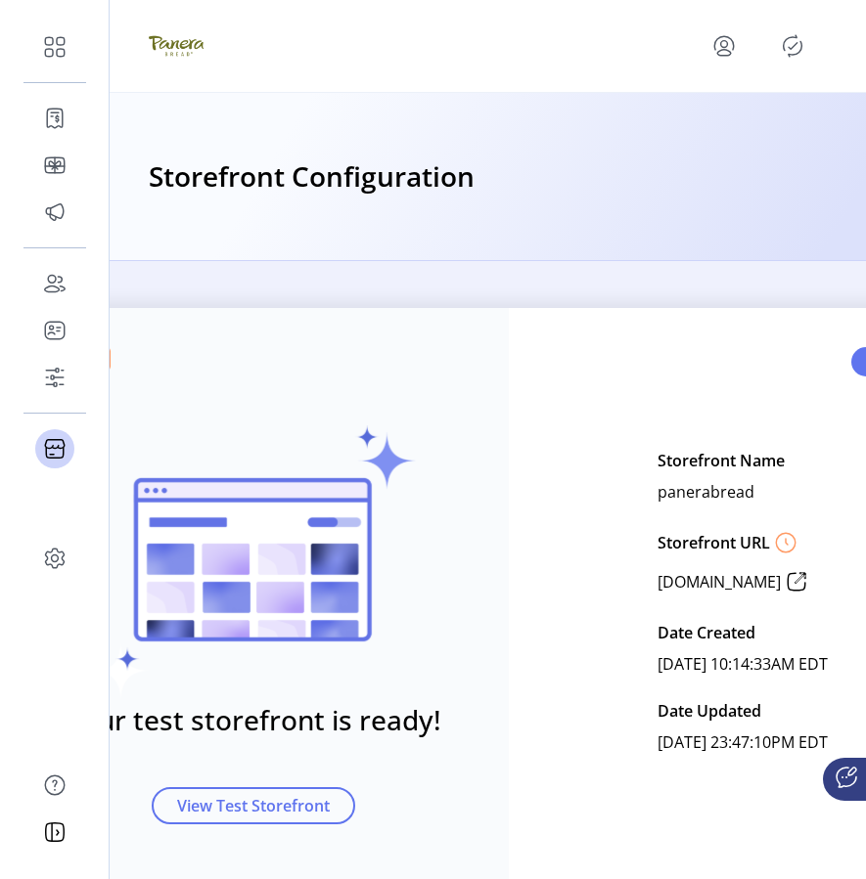
scroll to position [0, 116]
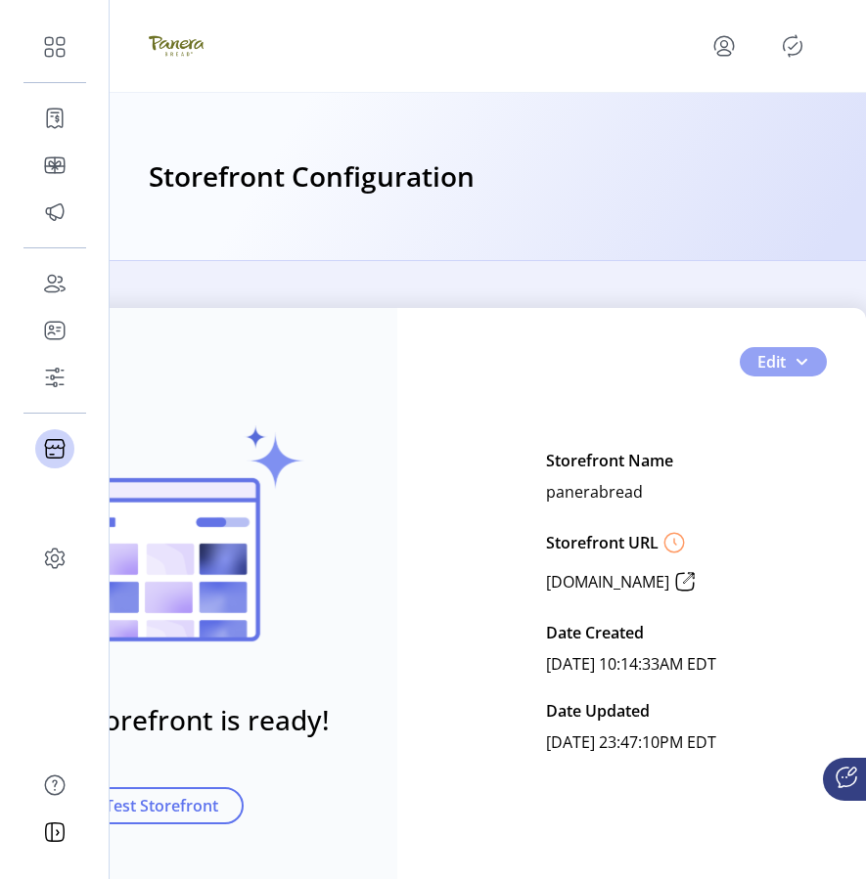
click at [781, 364] on button "Edit" at bounding box center [783, 361] width 87 height 29
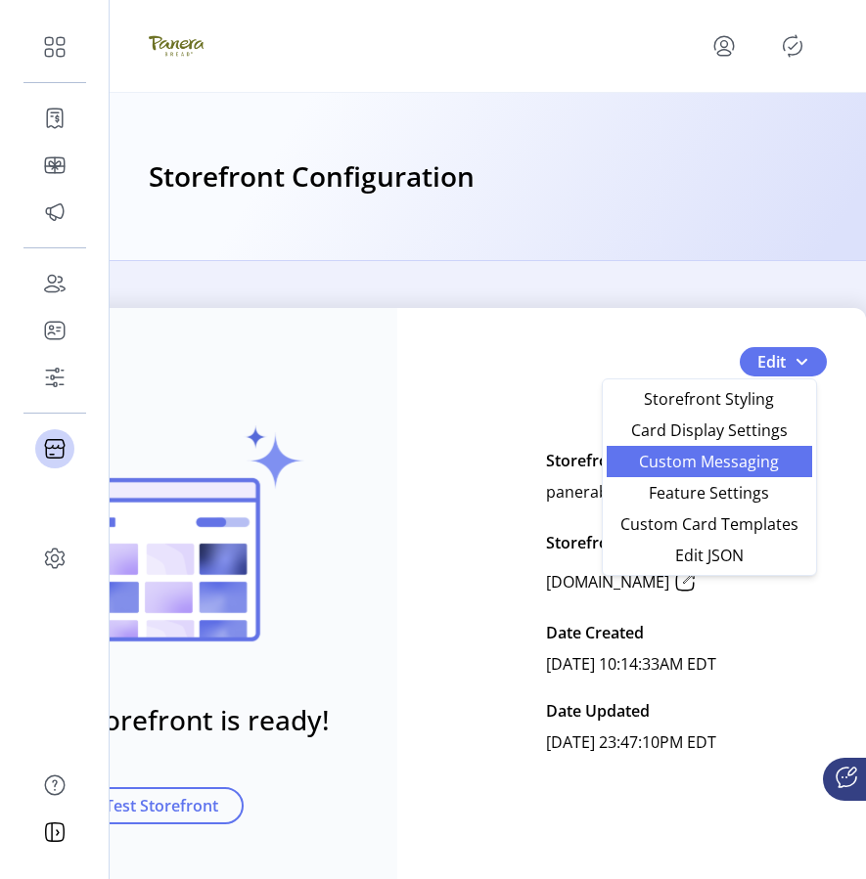
click at [735, 464] on span "Custom Messaging" at bounding box center [709, 462] width 182 height 16
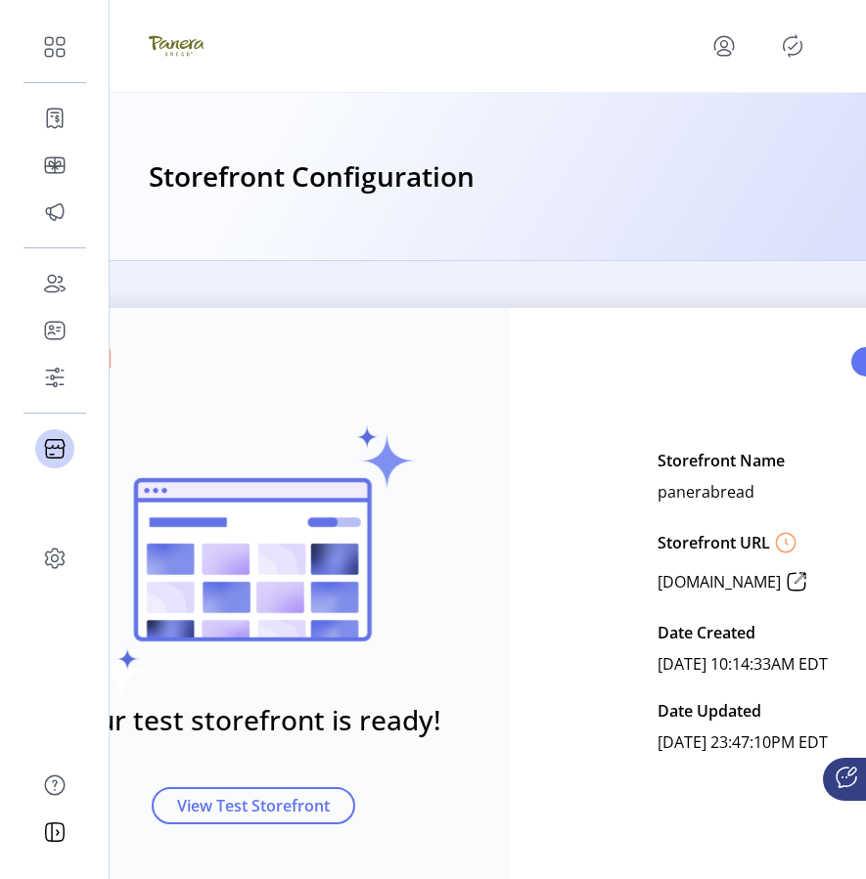
scroll to position [0, 116]
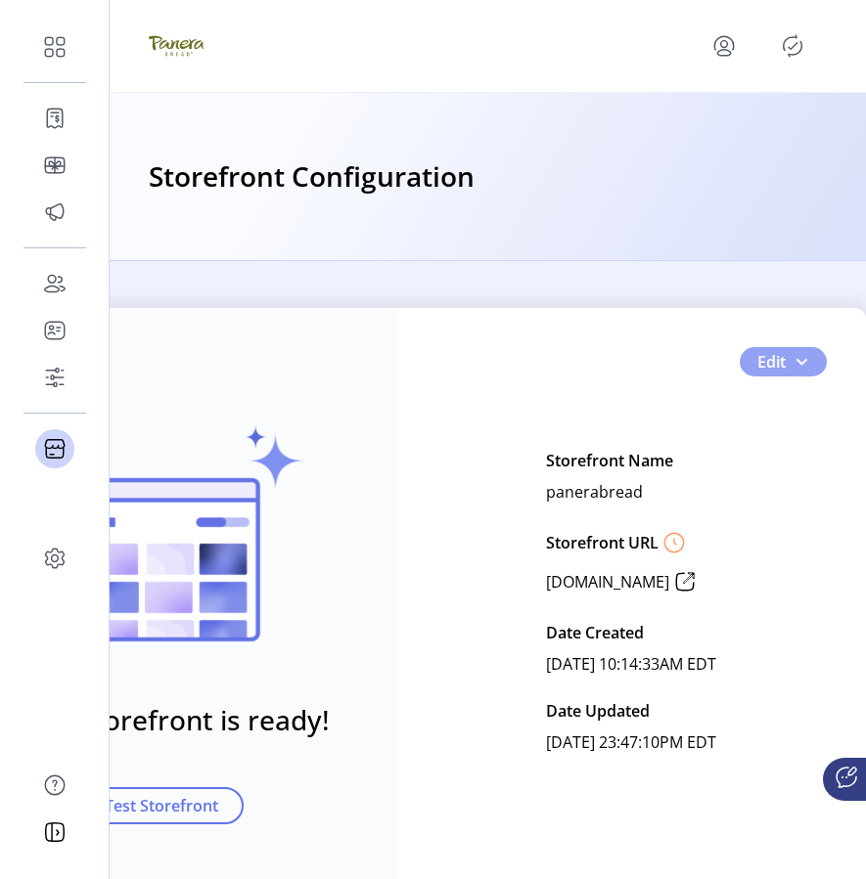
click at [780, 369] on button "Edit" at bounding box center [783, 361] width 87 height 29
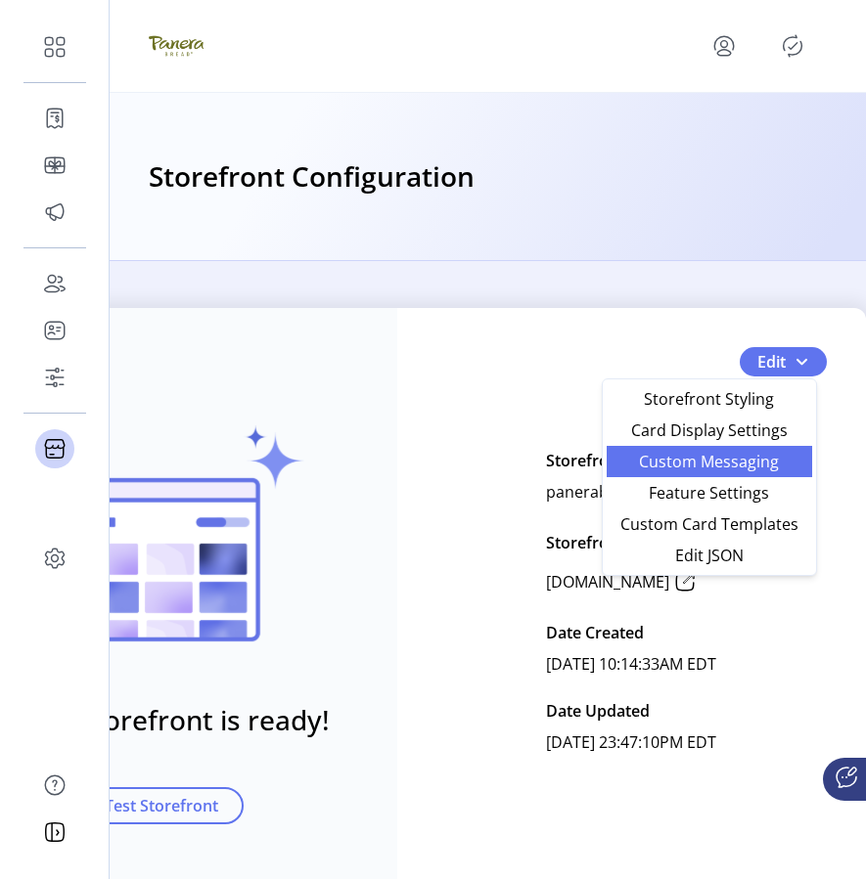
click at [753, 470] on span "Custom Messaging" at bounding box center [709, 462] width 182 height 16
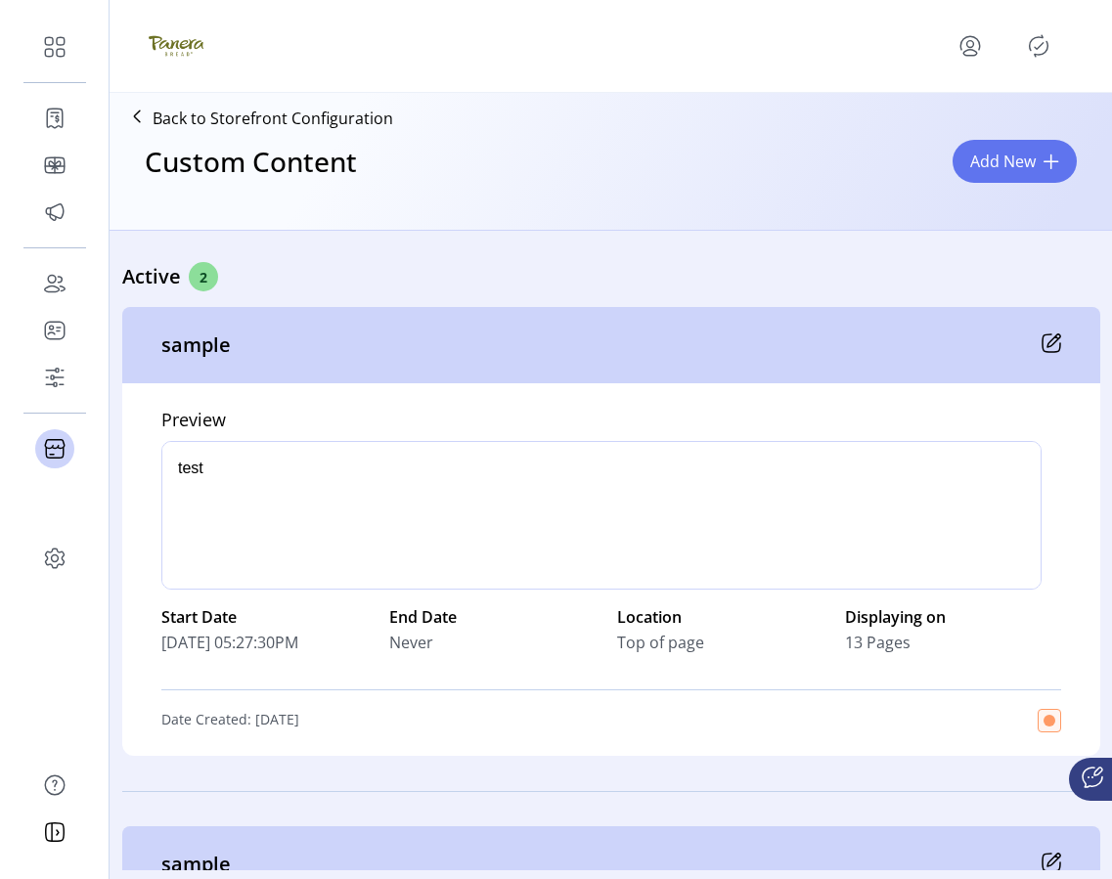
click at [855, 340] on icon at bounding box center [1054, 341] width 13 height 13
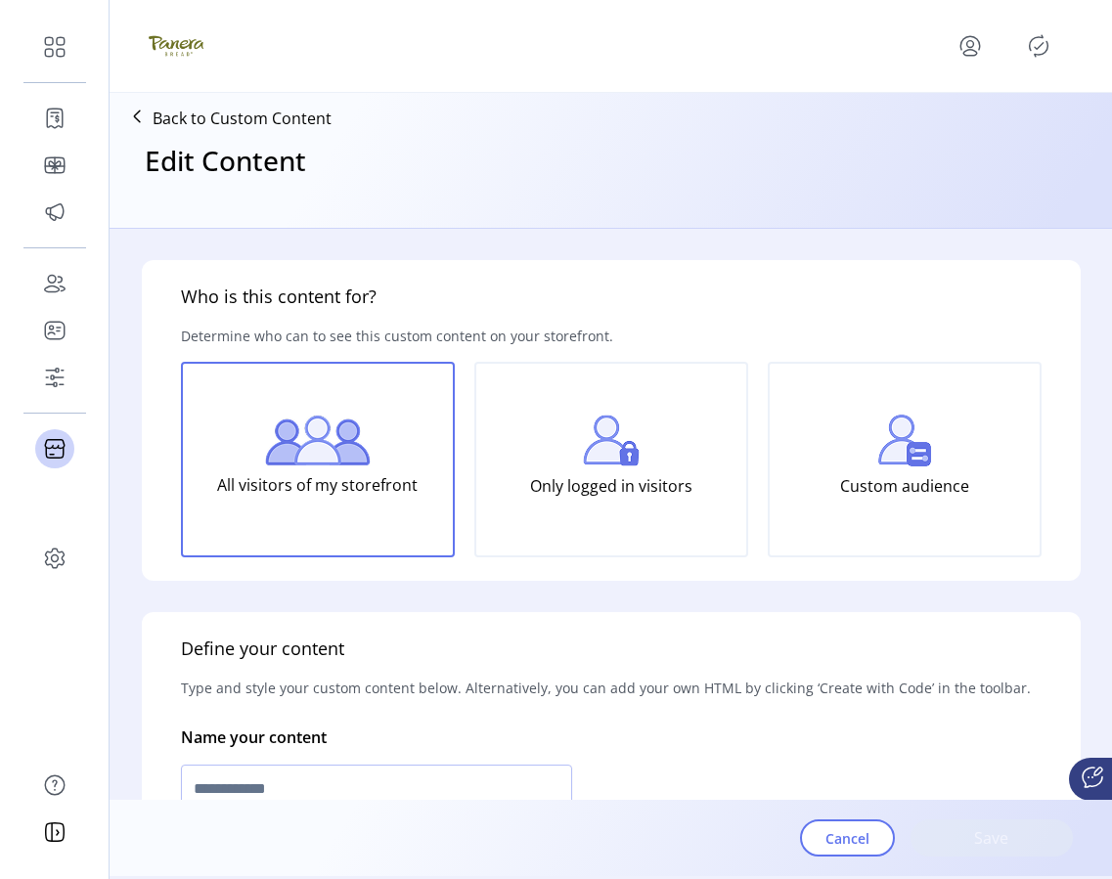
type input "******"
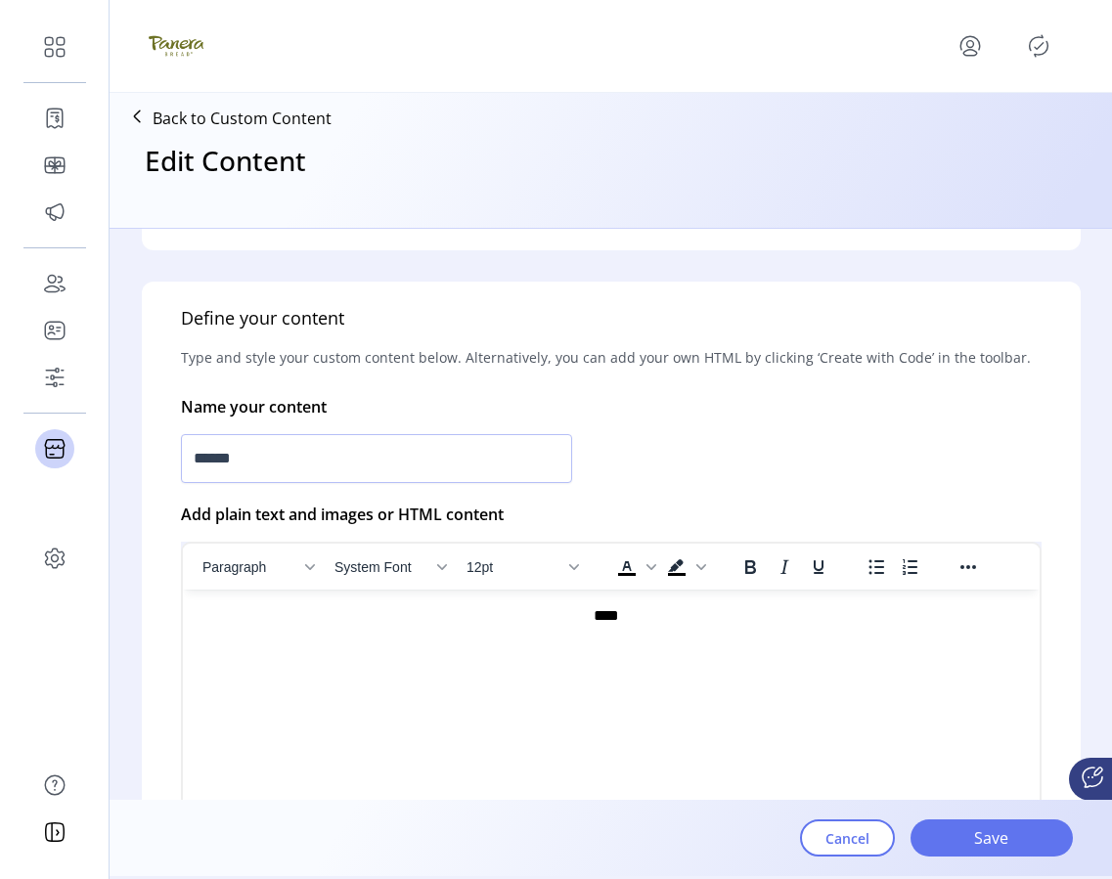
scroll to position [338, 0]
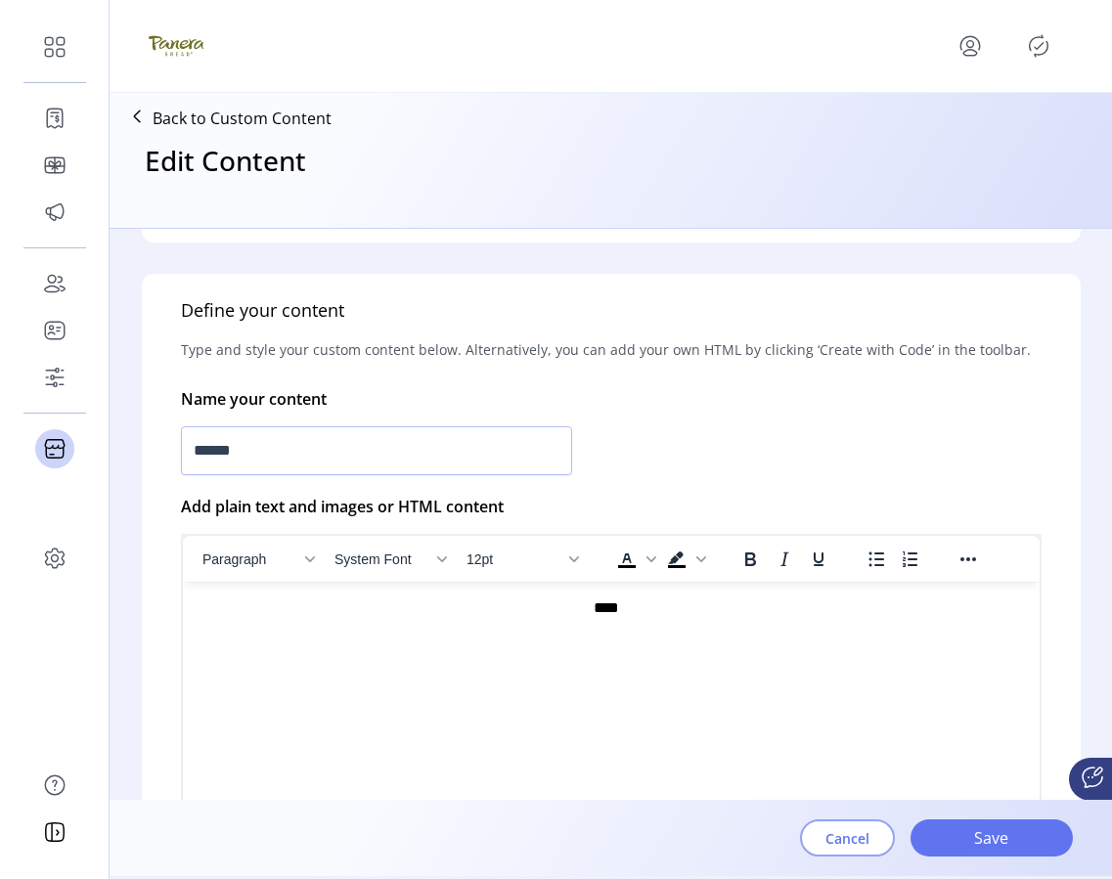
click at [827, 851] on button "Cancel" at bounding box center [847, 838] width 95 height 37
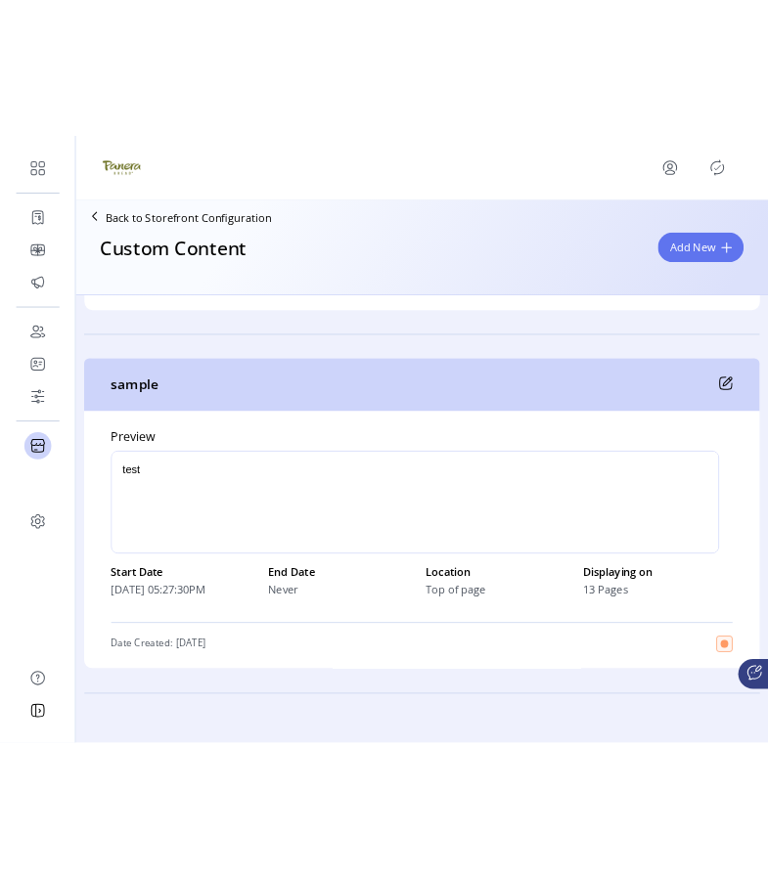
scroll to position [460, 0]
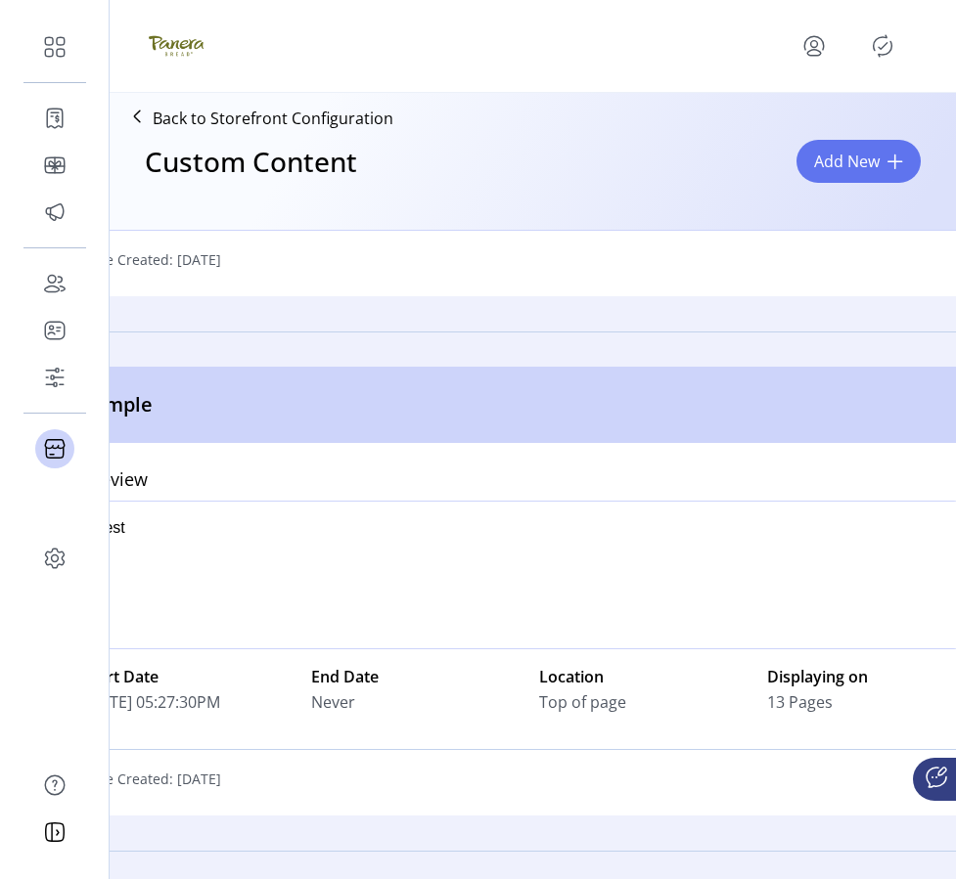
click at [153, 111] on p "Back to Storefront Configuration" at bounding box center [273, 118] width 241 height 23
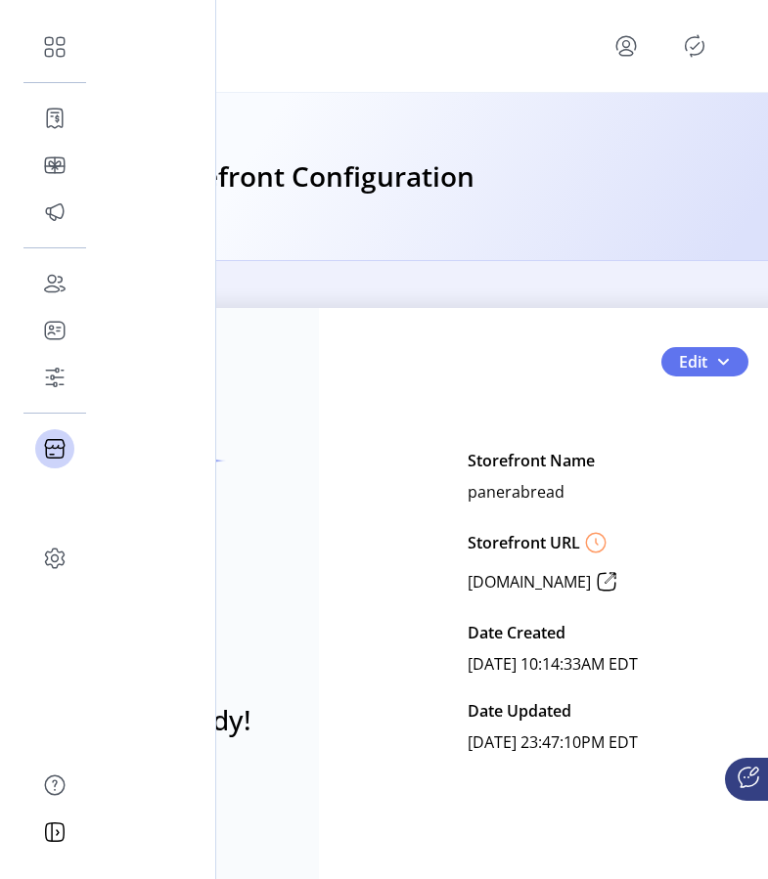
scroll to position [0, 165]
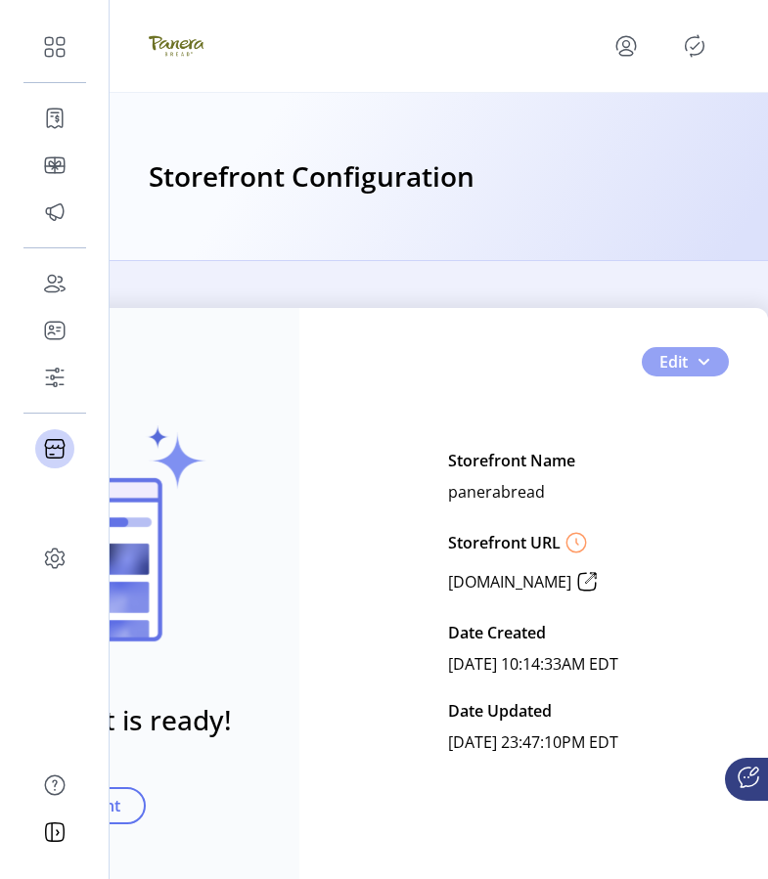
click at [659, 371] on span "Edit" at bounding box center [673, 361] width 28 height 23
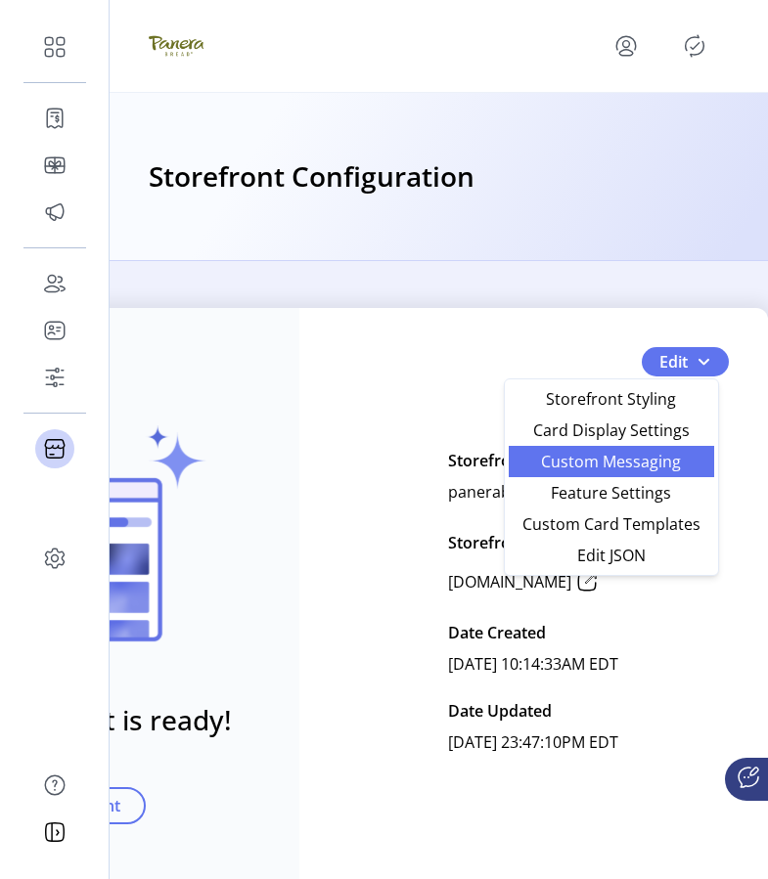
click at [622, 454] on span "Custom Messaging" at bounding box center [611, 462] width 182 height 16
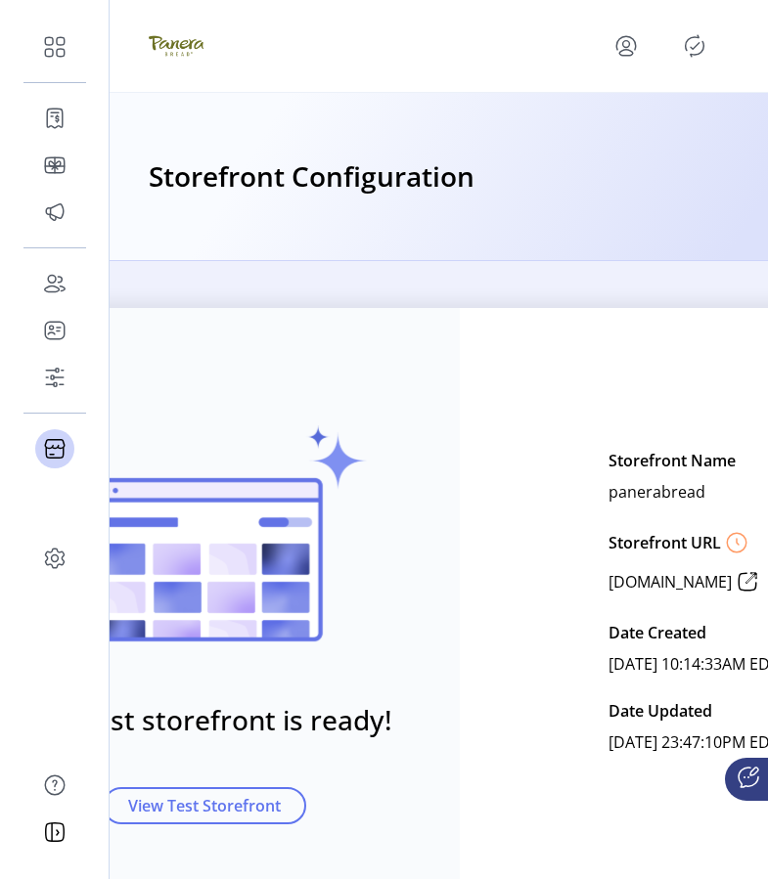
scroll to position [0, 165]
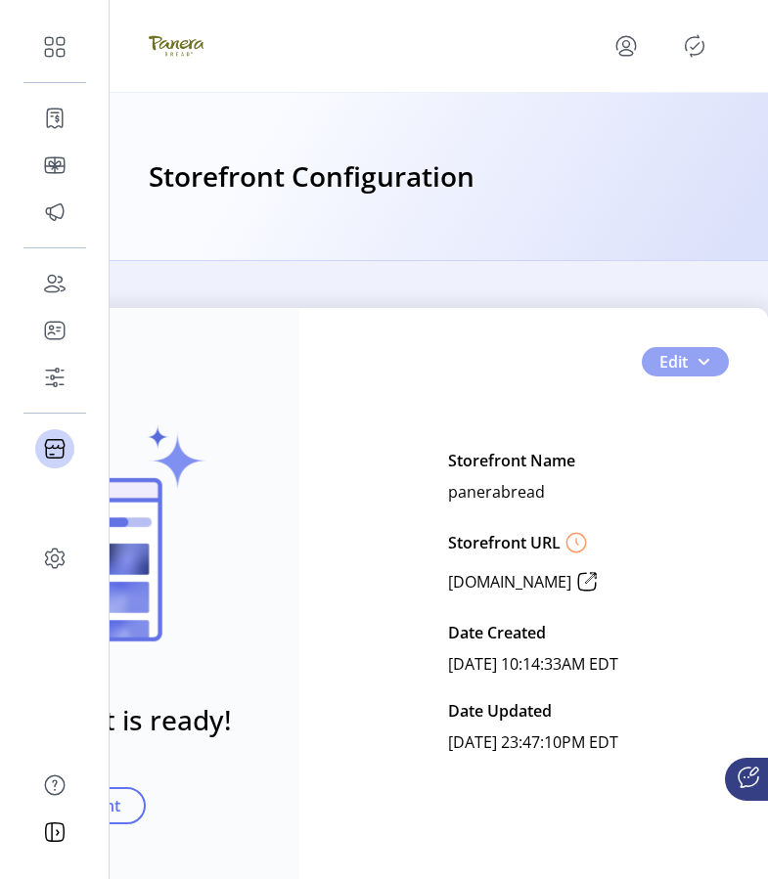
click at [682, 367] on button "Edit" at bounding box center [685, 361] width 87 height 29
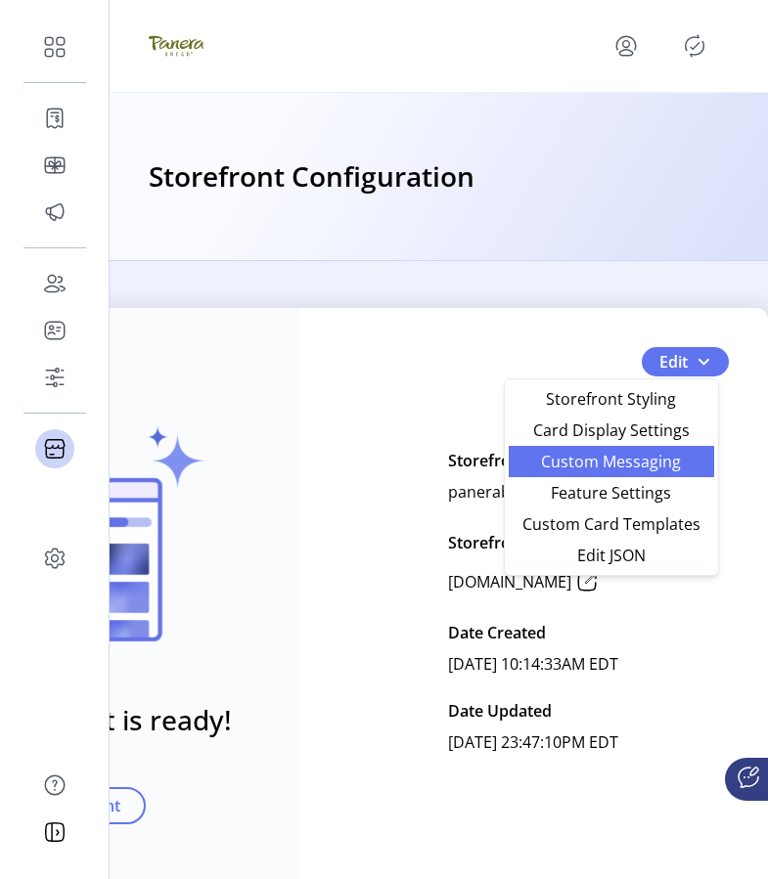
click at [659, 463] on span "Custom Messaging" at bounding box center [611, 462] width 182 height 16
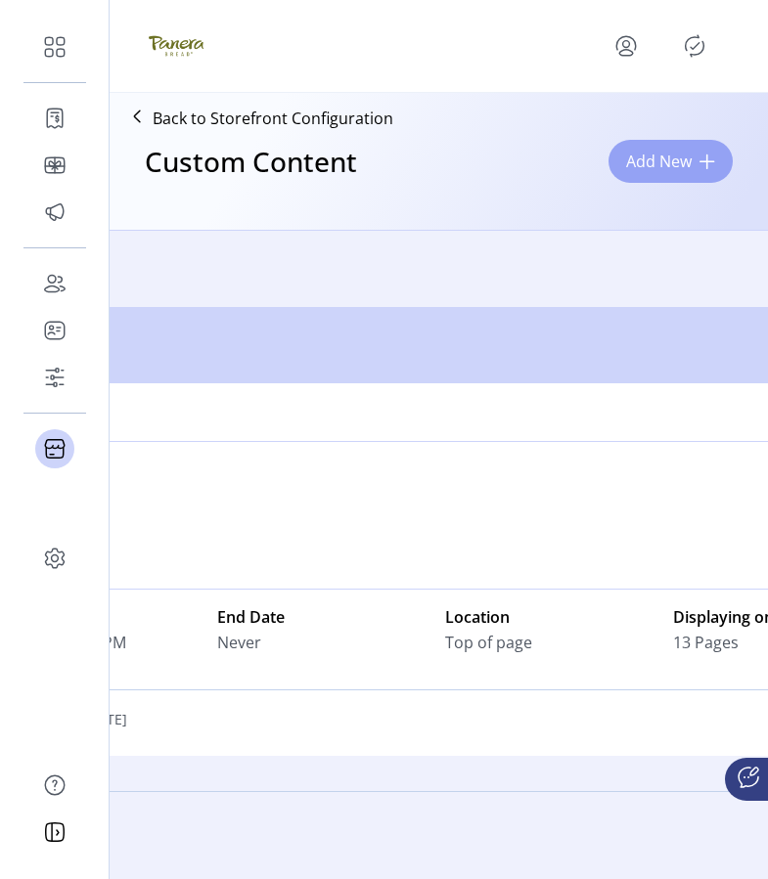
click at [694, 159] on button "Add New" at bounding box center [670, 161] width 124 height 43
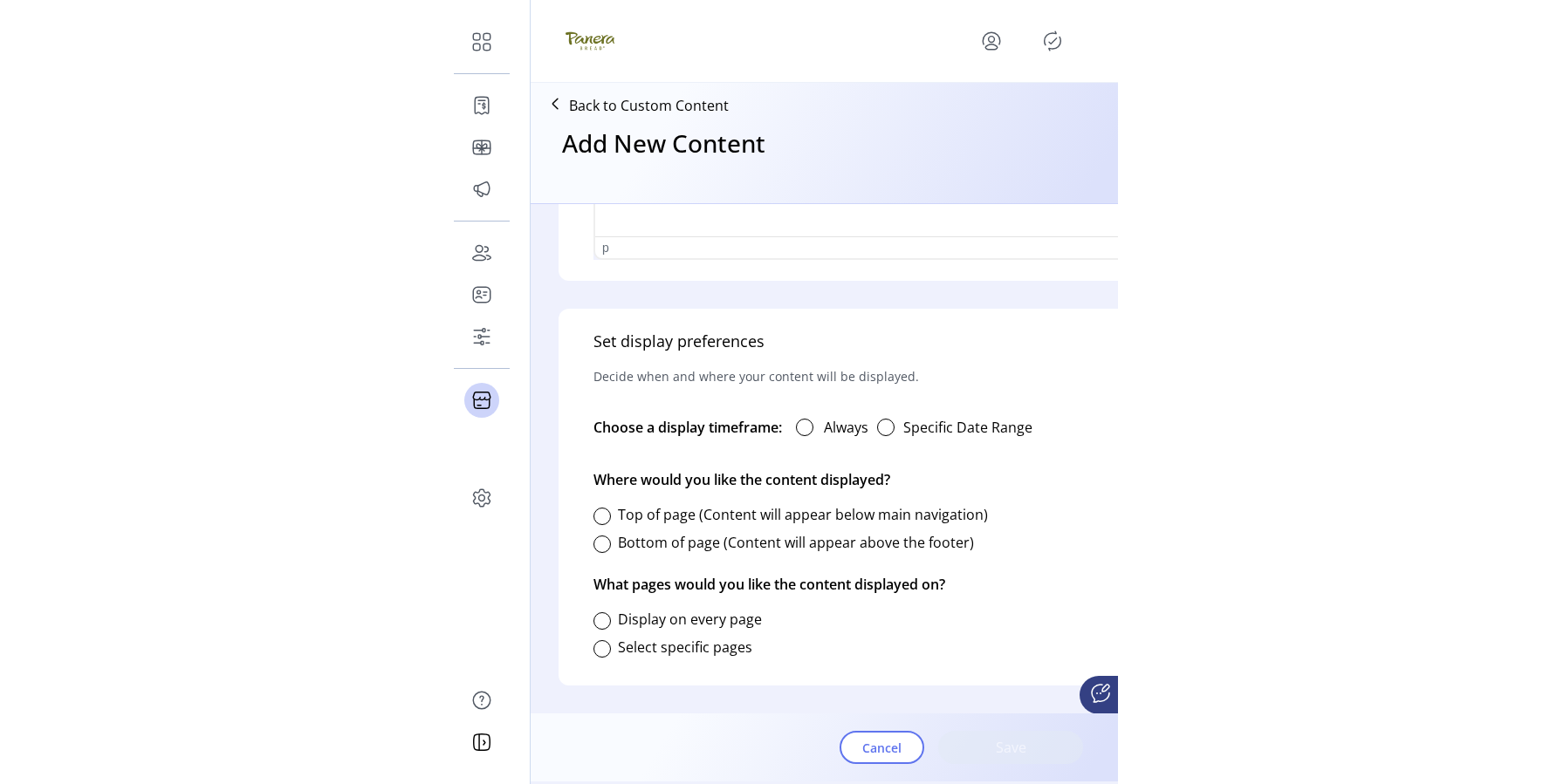
scroll to position [329, 0]
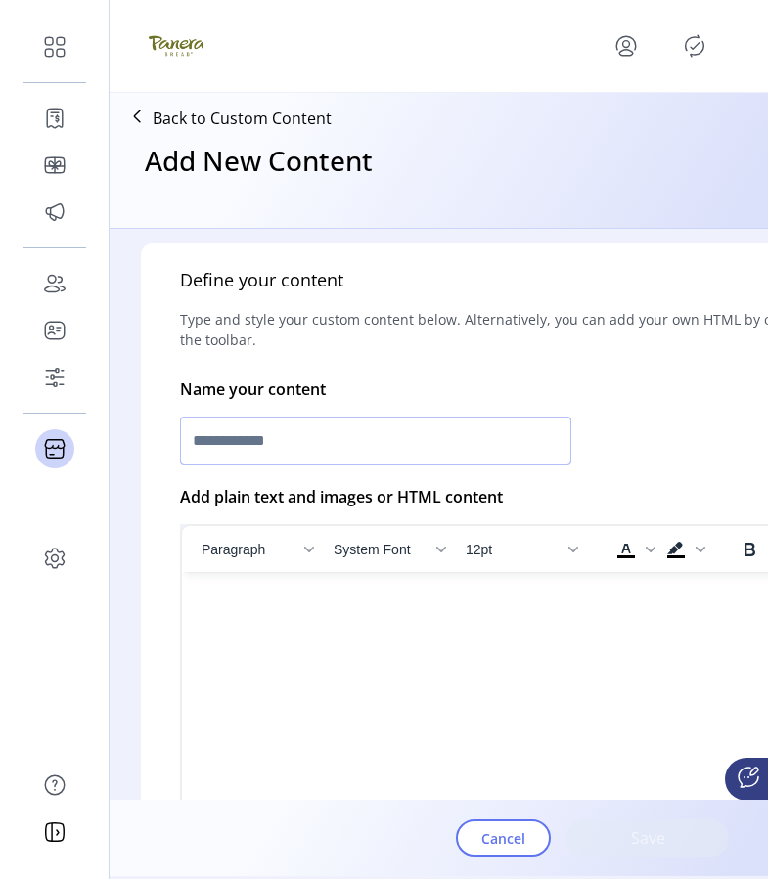
click at [481, 426] on input "text" at bounding box center [375, 441] width 391 height 49
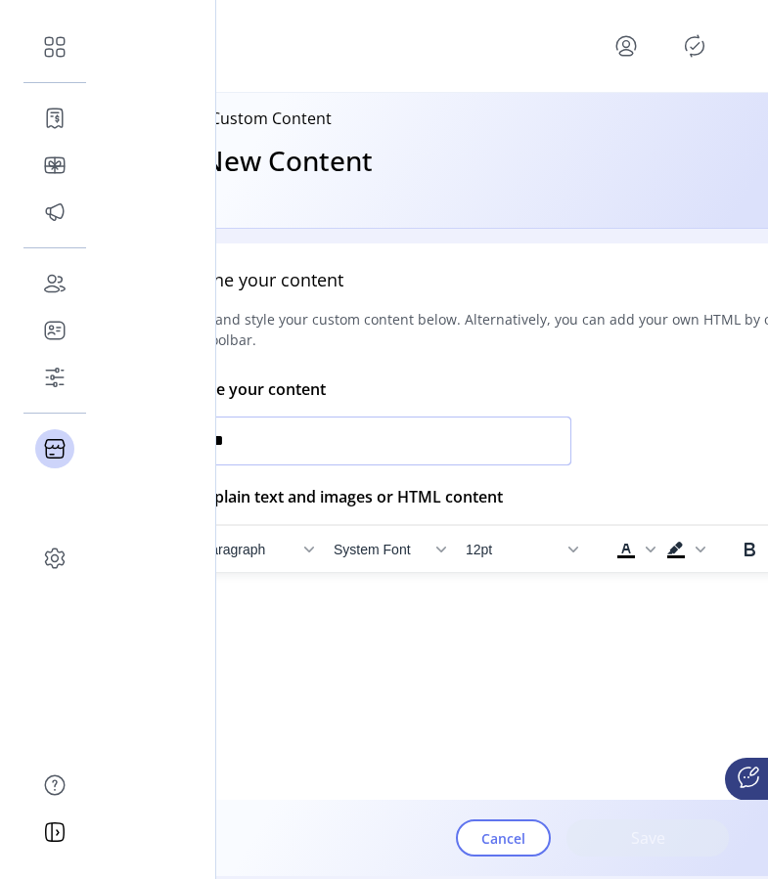
type input "*****"
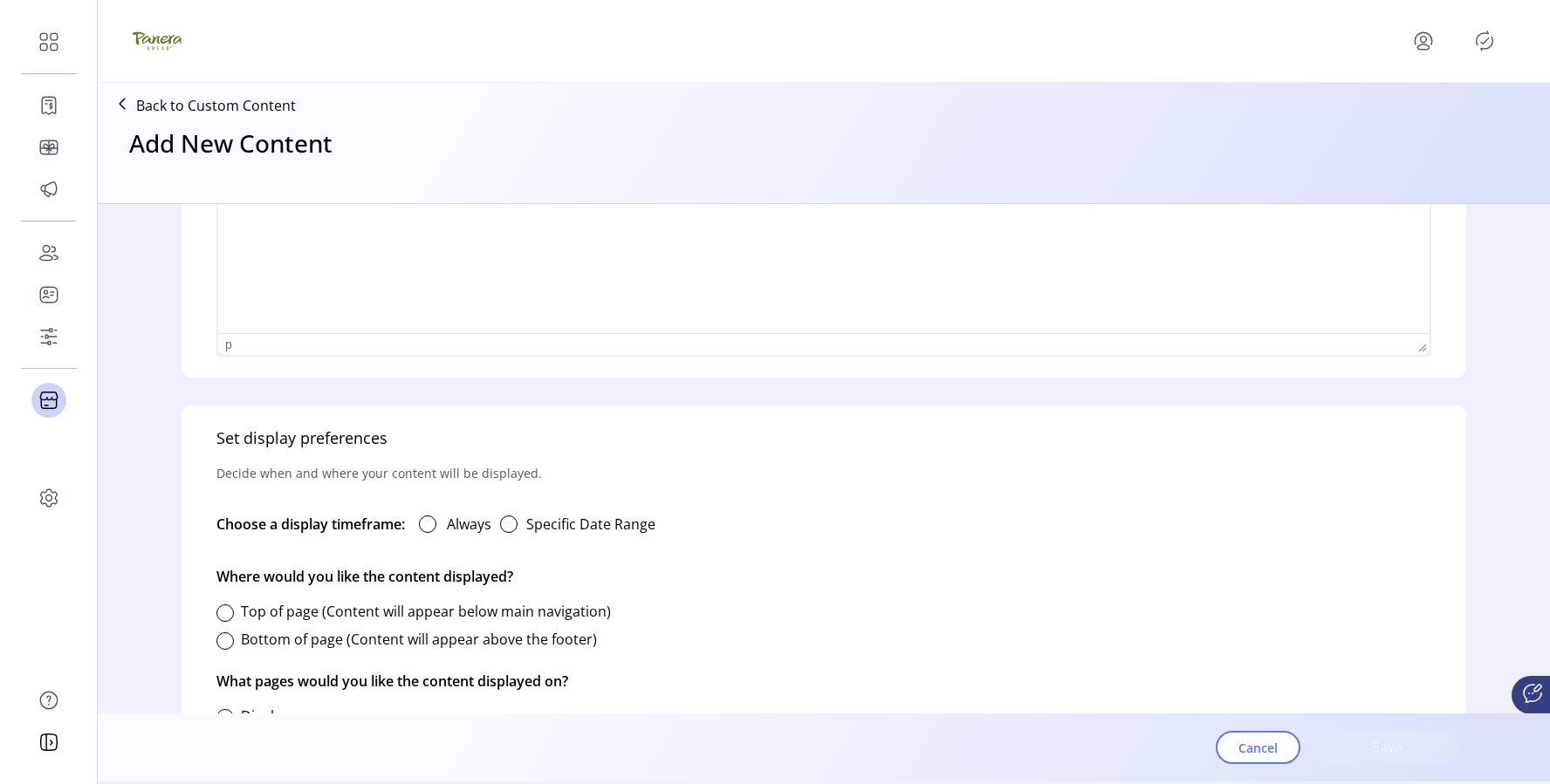
scroll to position [867, 0]
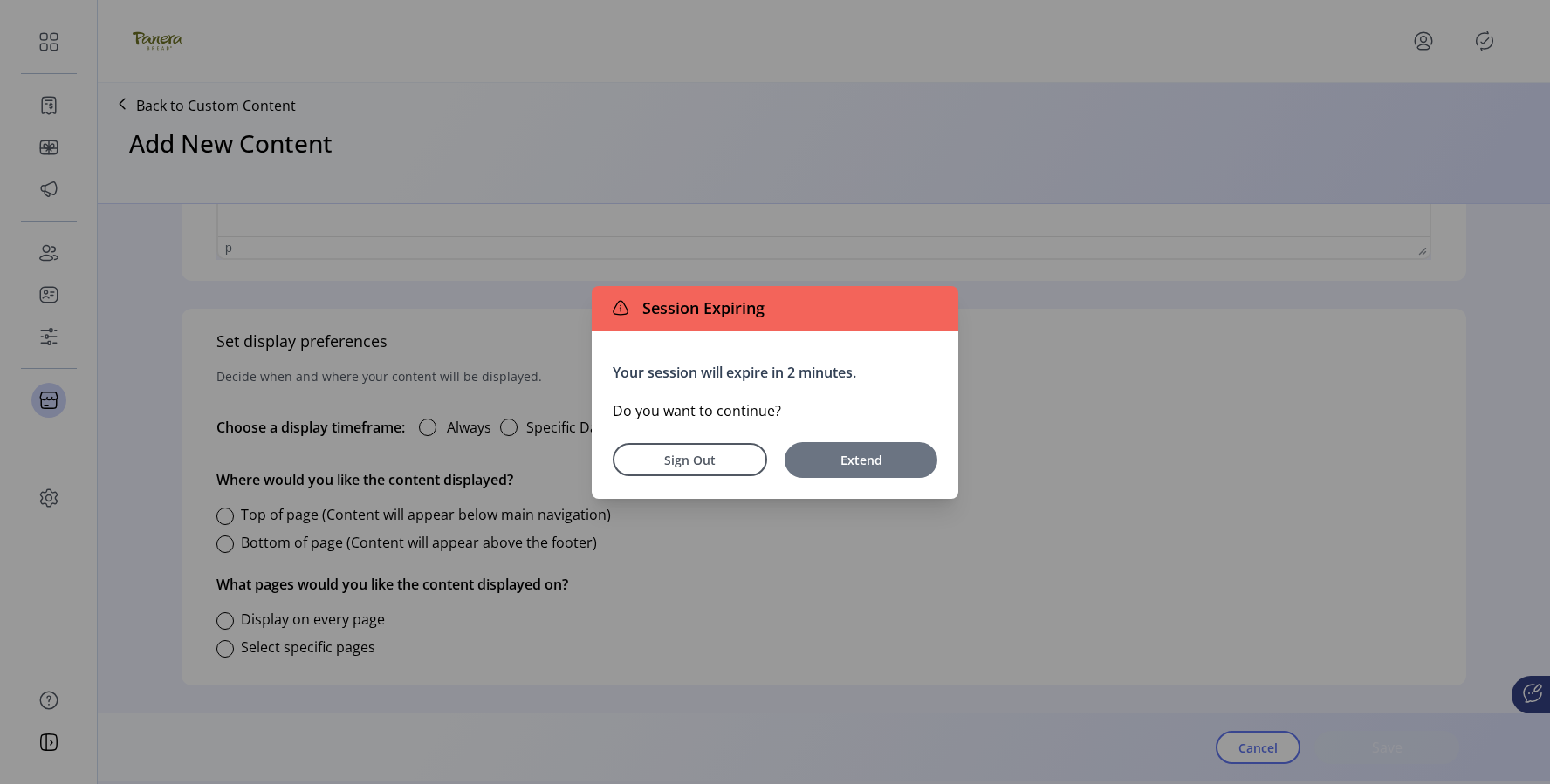
click at [763, 473] on button "Extend" at bounding box center [860, 460] width 153 height 36
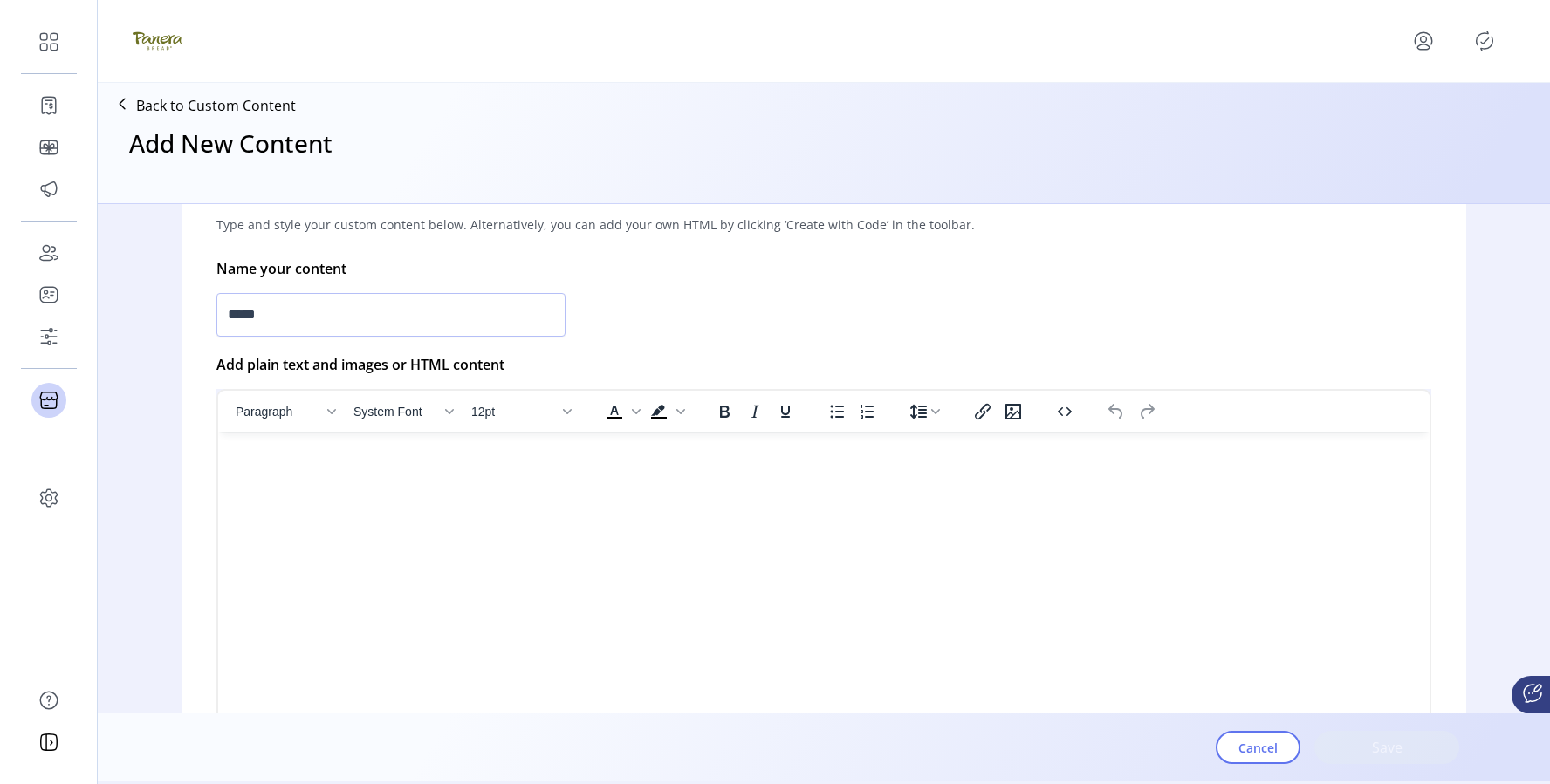
scroll to position [471, 0]
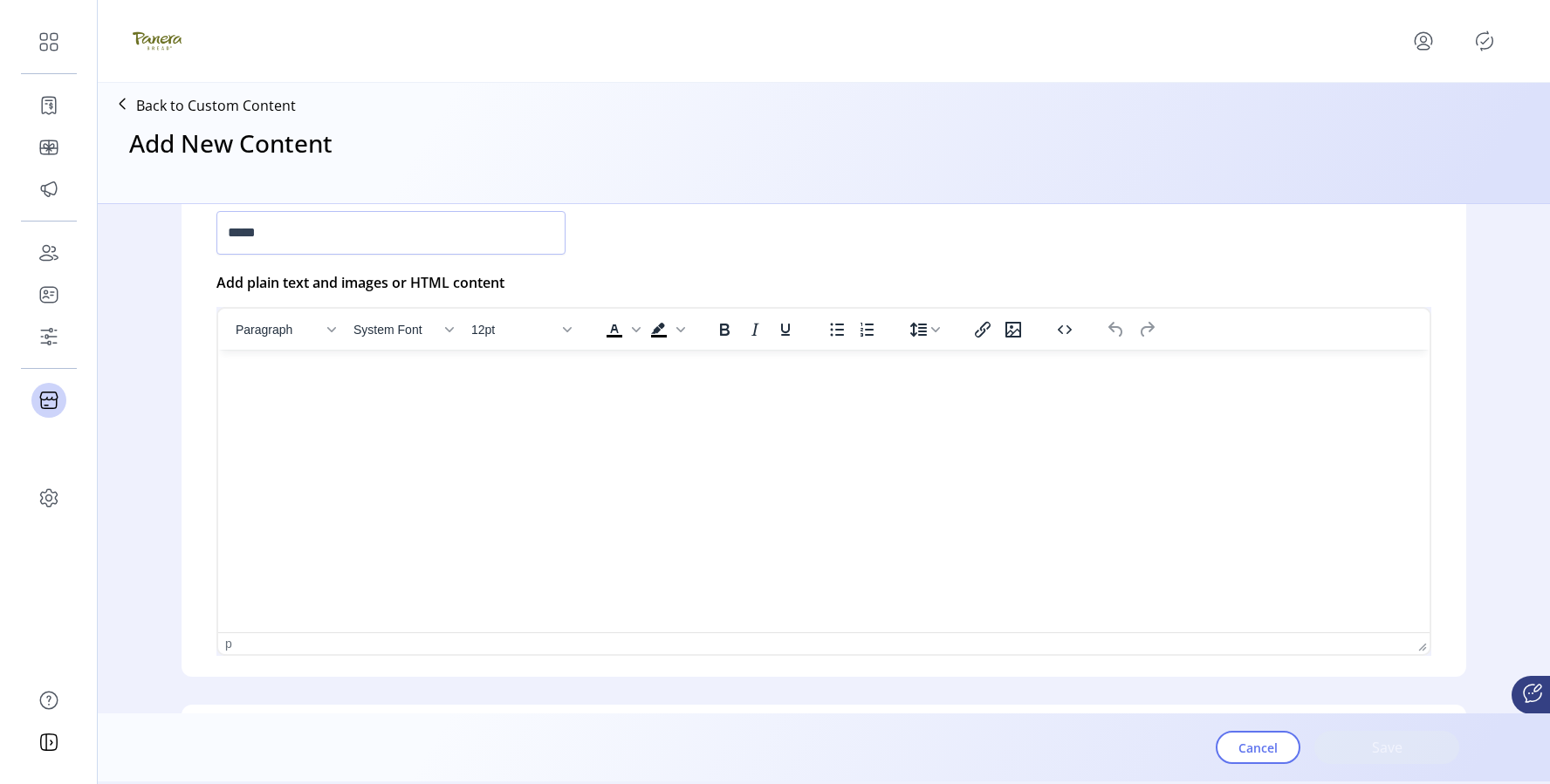
click at [563, 364] on html at bounding box center [825, 357] width 1212 height 14
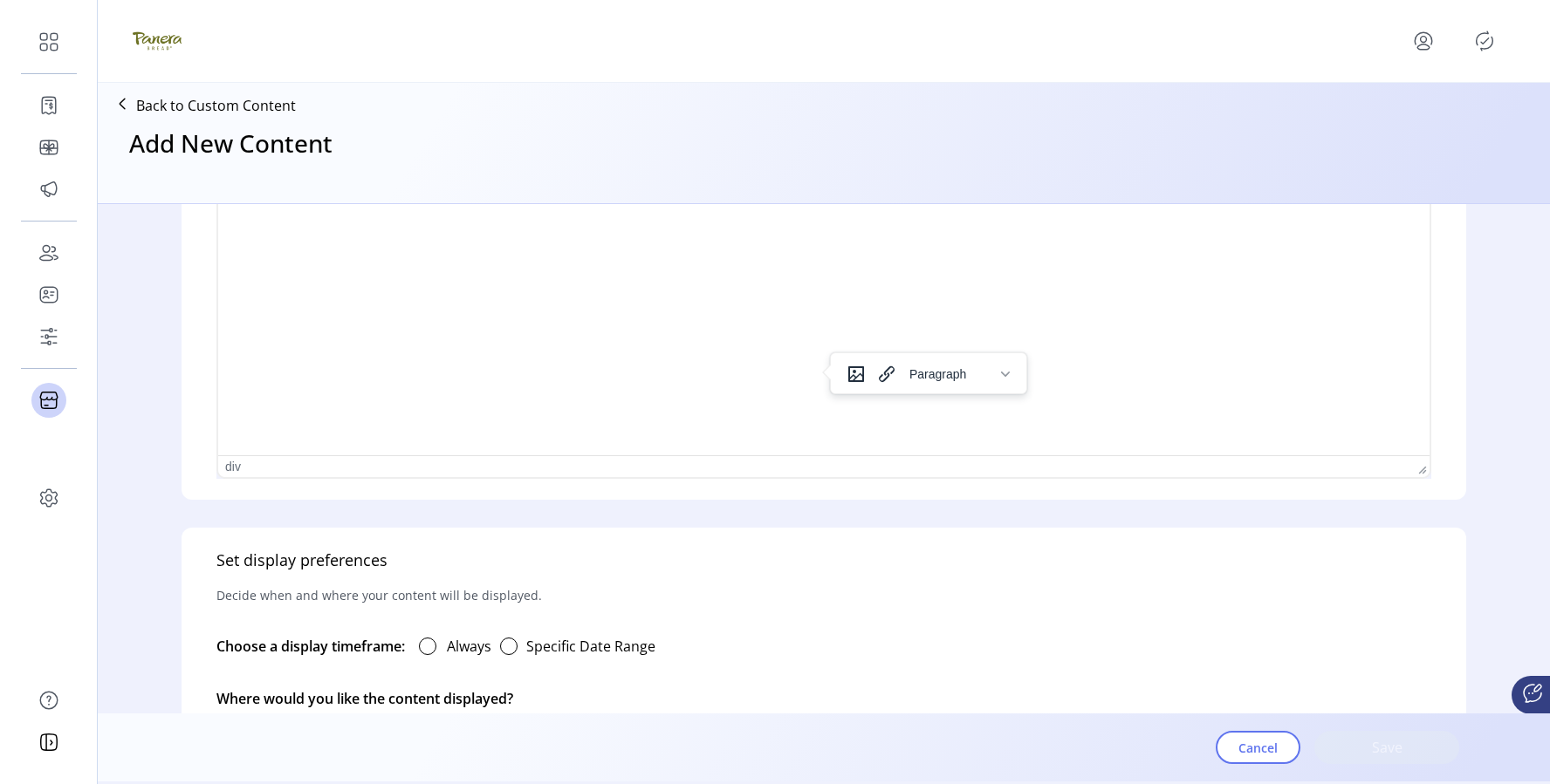
scroll to position [744, 0]
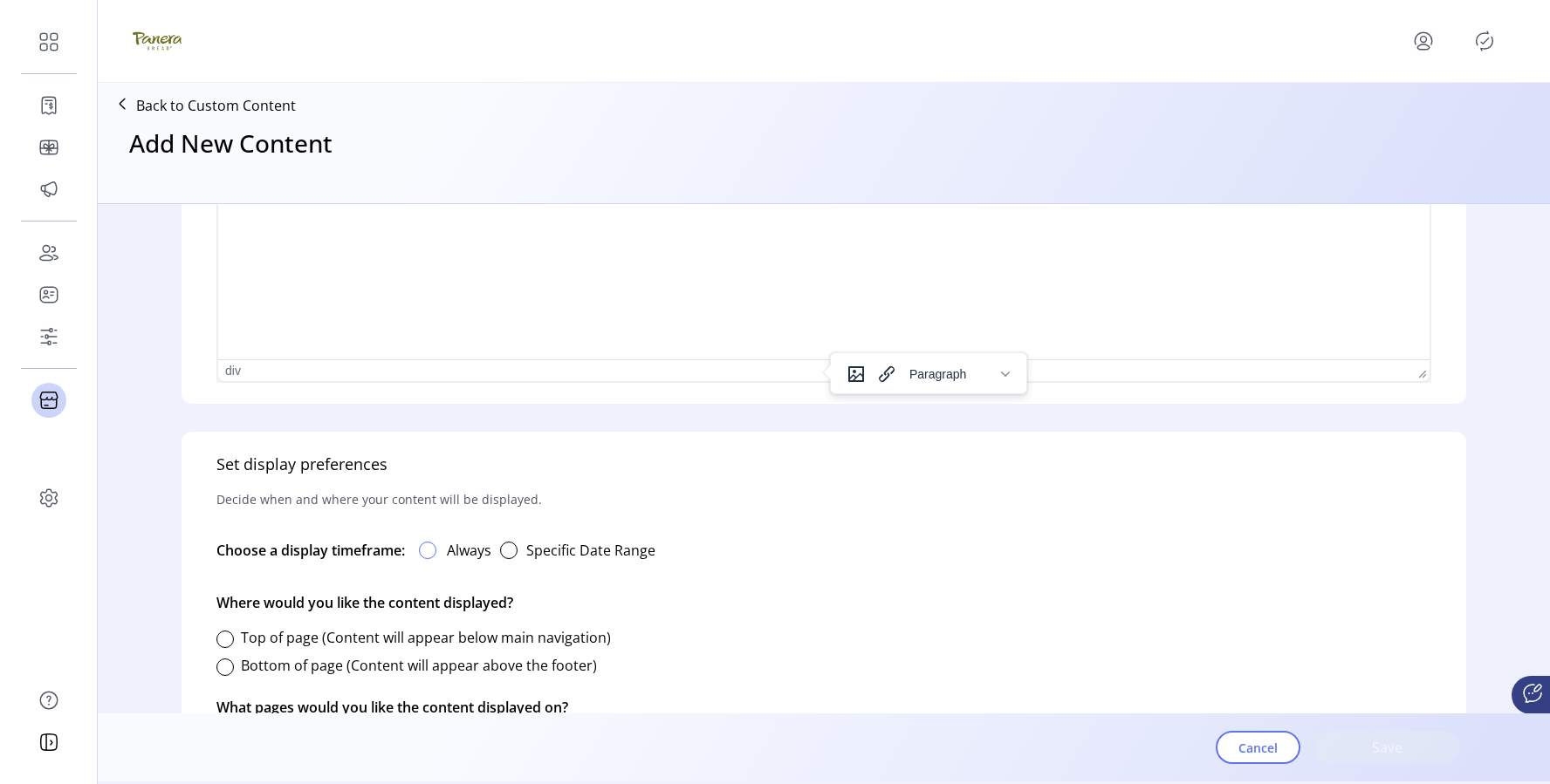
click at [432, 547] on div at bounding box center [428, 550] width 18 height 18
click at [530, 549] on label "Specific Date Range" at bounding box center [591, 550] width 129 height 21
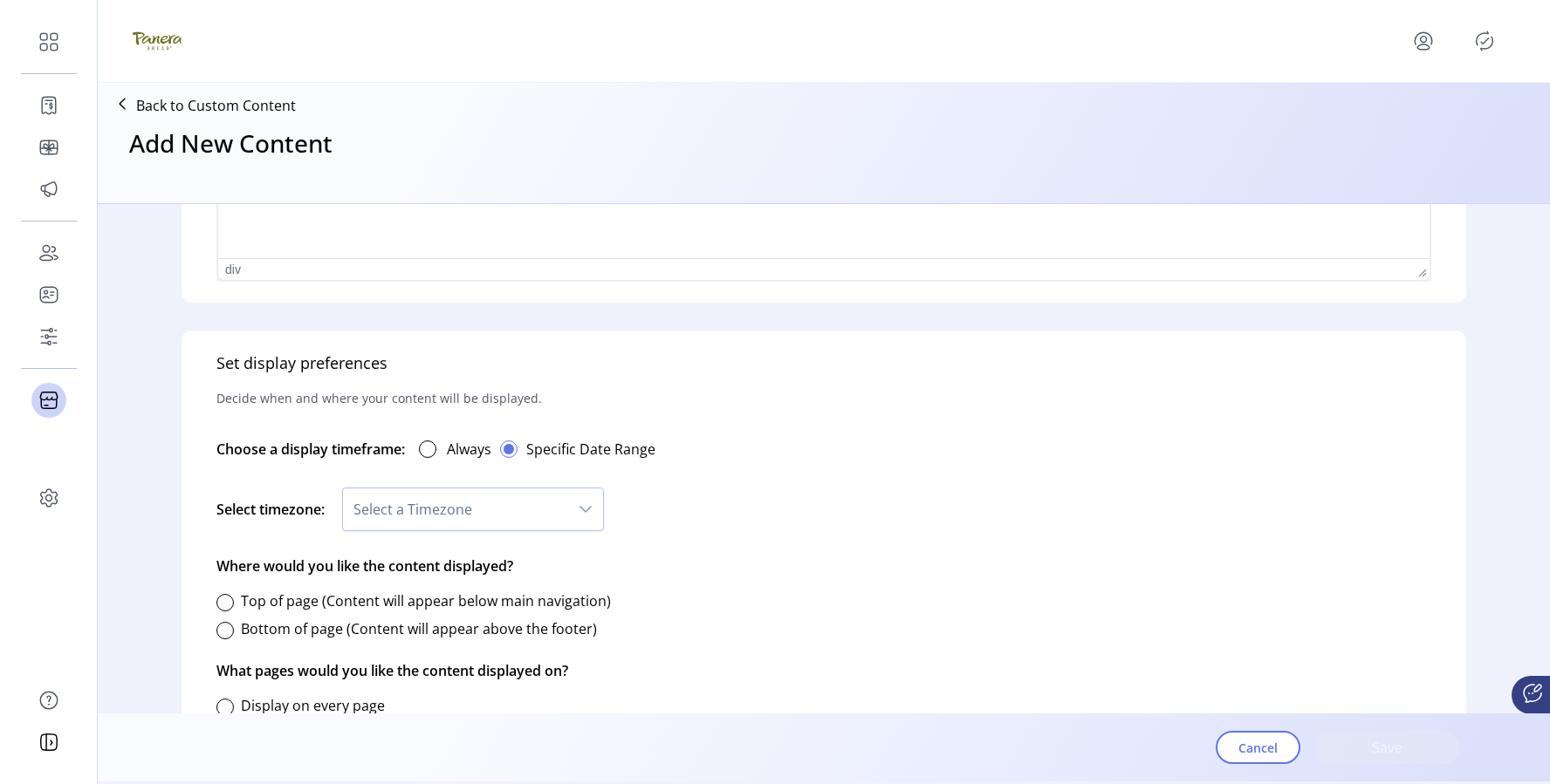
scroll to position [862, 0]
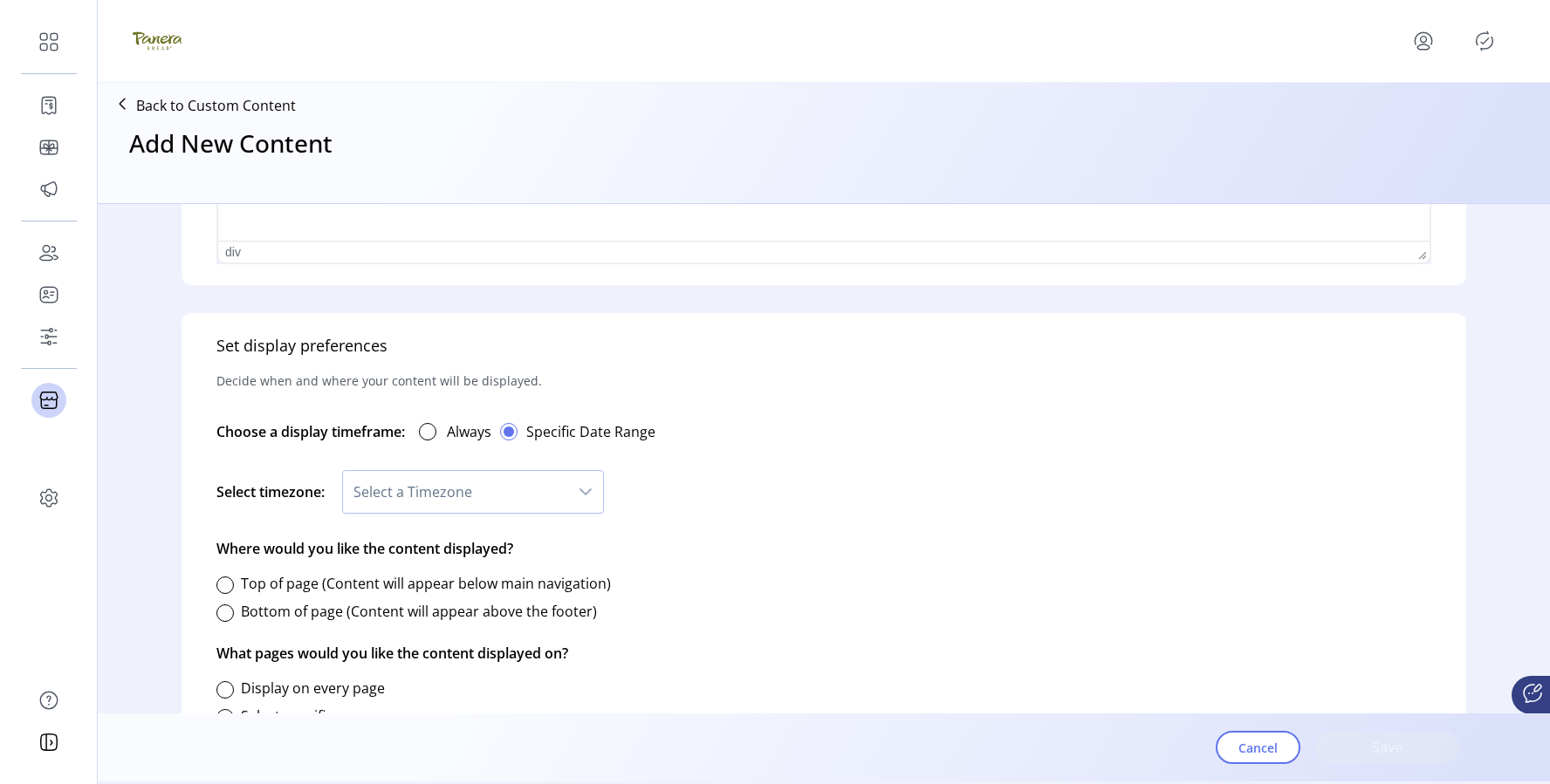
click at [458, 438] on label "Always" at bounding box center [469, 431] width 45 height 21
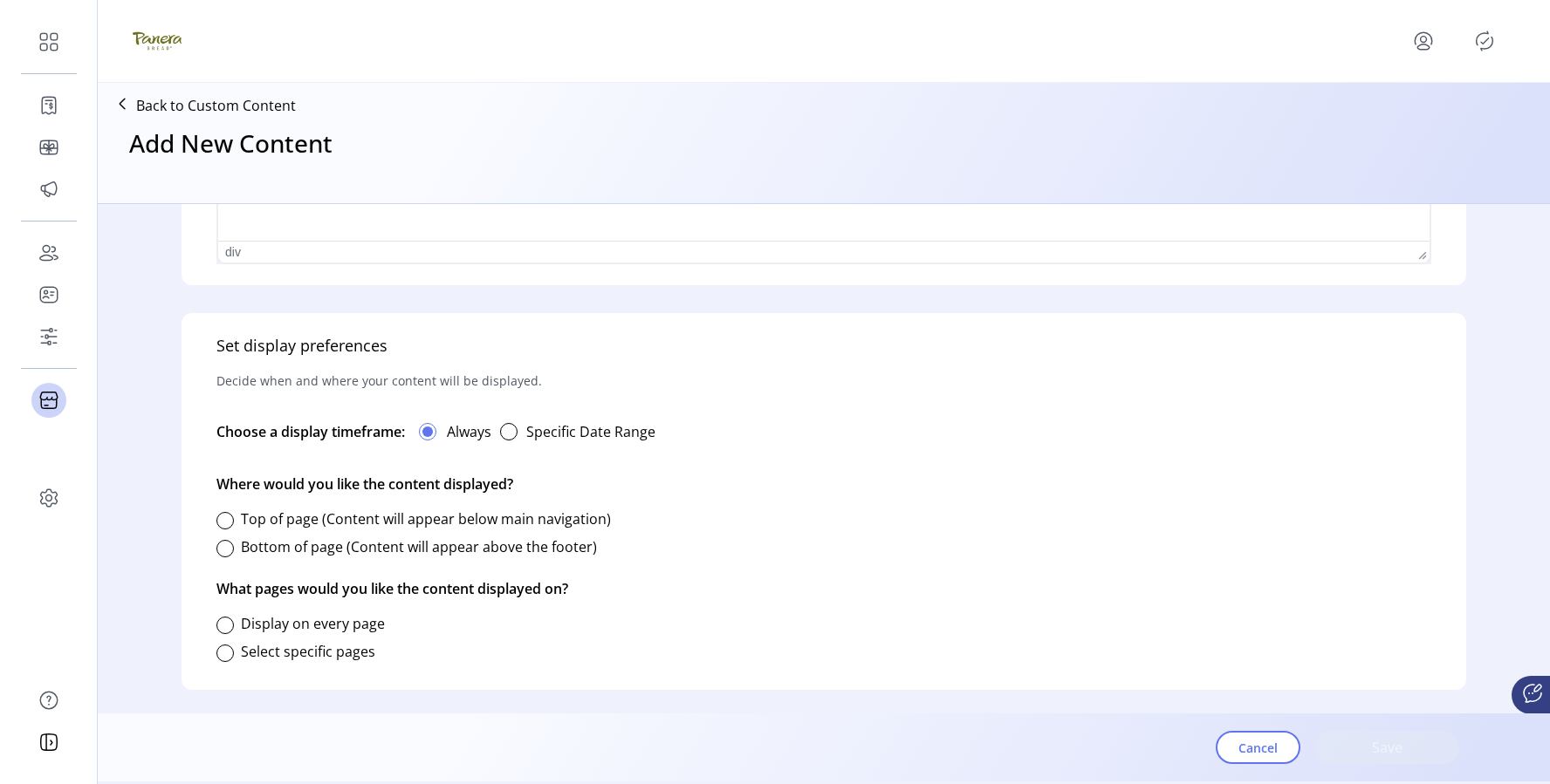
scroll to position [867, 0]
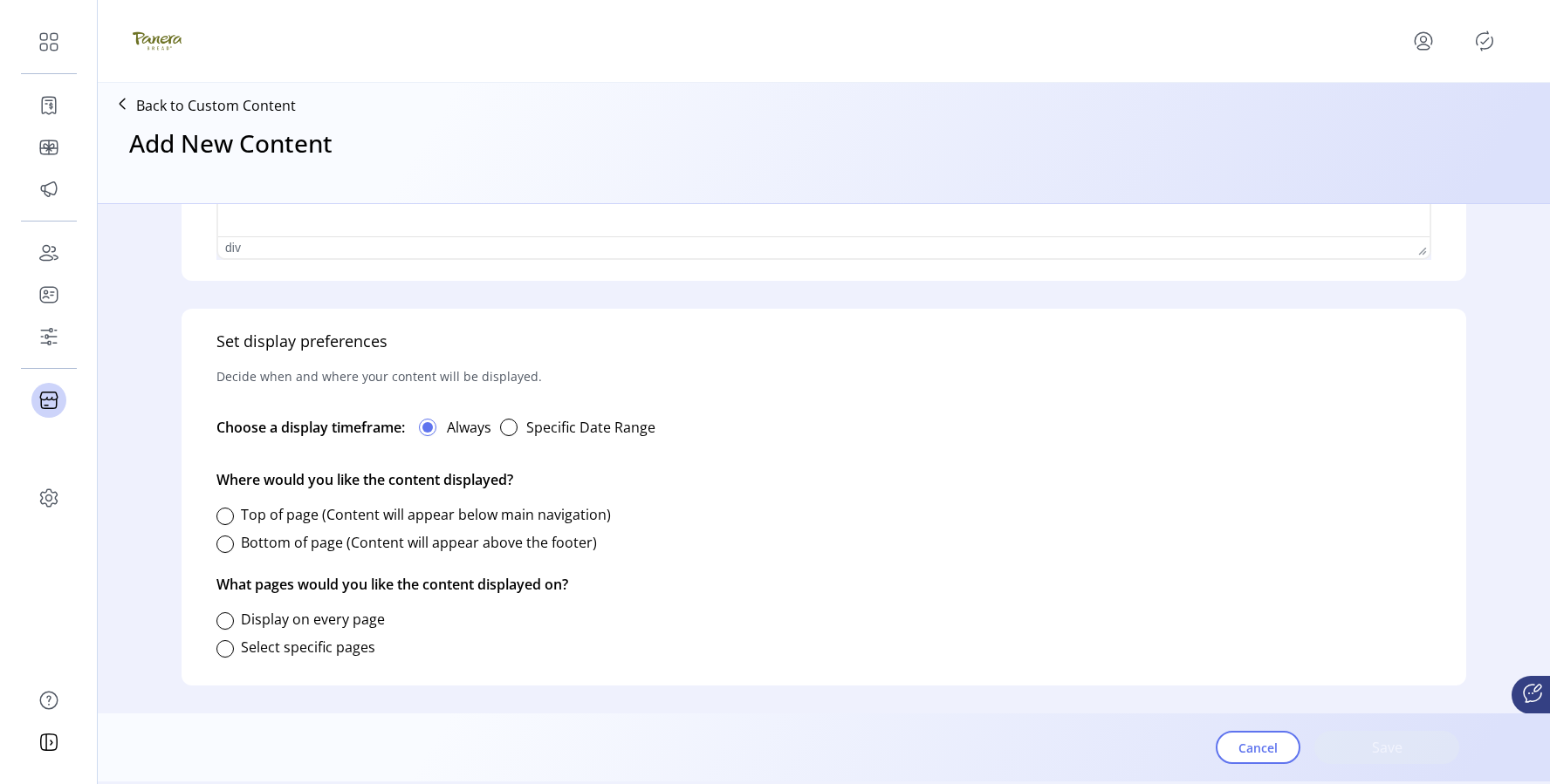
click at [250, 528] on div "Bottom of page (Content will appear above the footer)" at bounding box center [407, 542] width 380 height 35
click at [250, 511] on label "Top of page (Content will appear below main navigation)" at bounding box center [426, 515] width 370 height 20
click at [232, 618] on div at bounding box center [226, 622] width 18 height 18
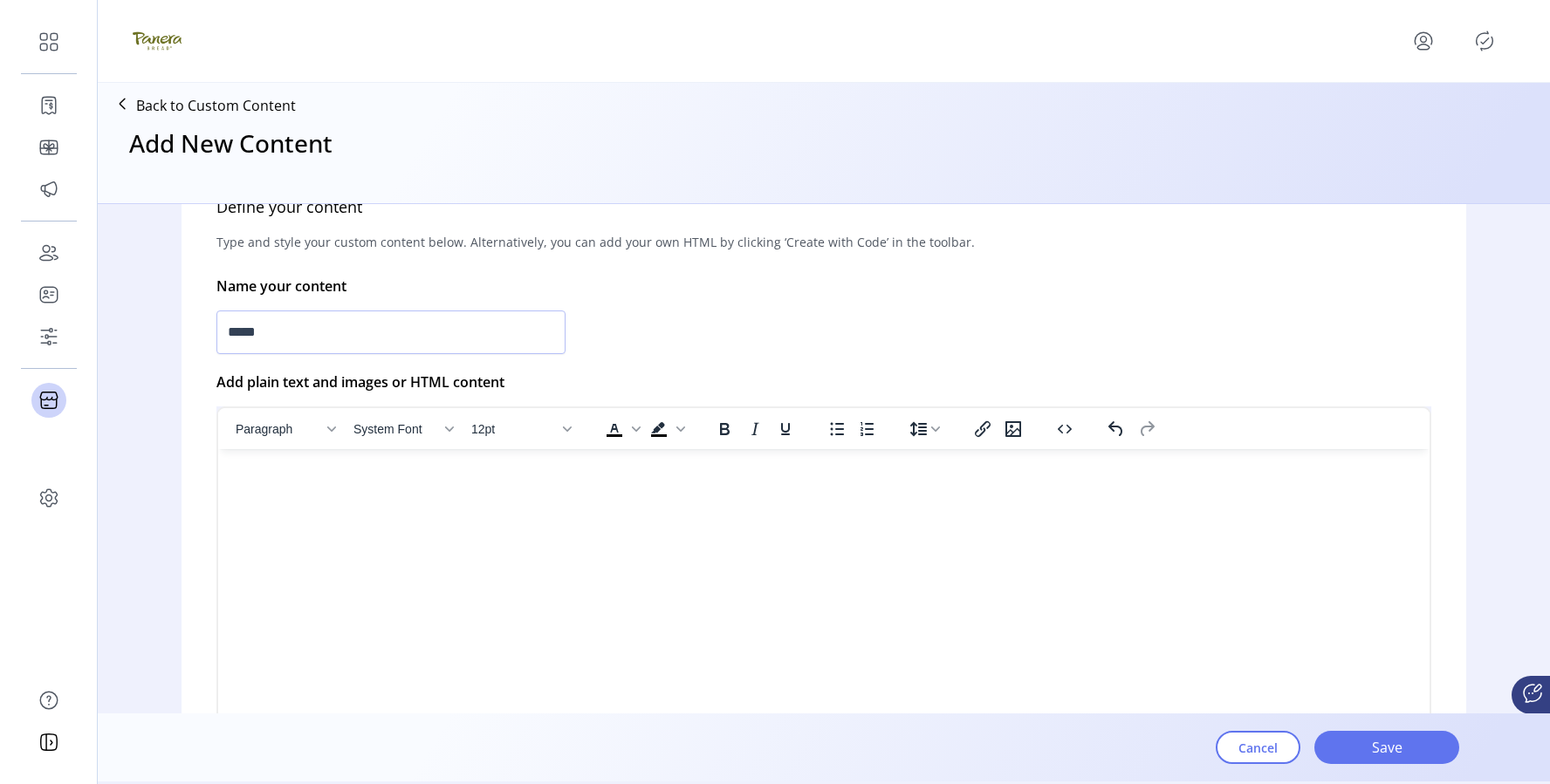
scroll to position [367, 0]
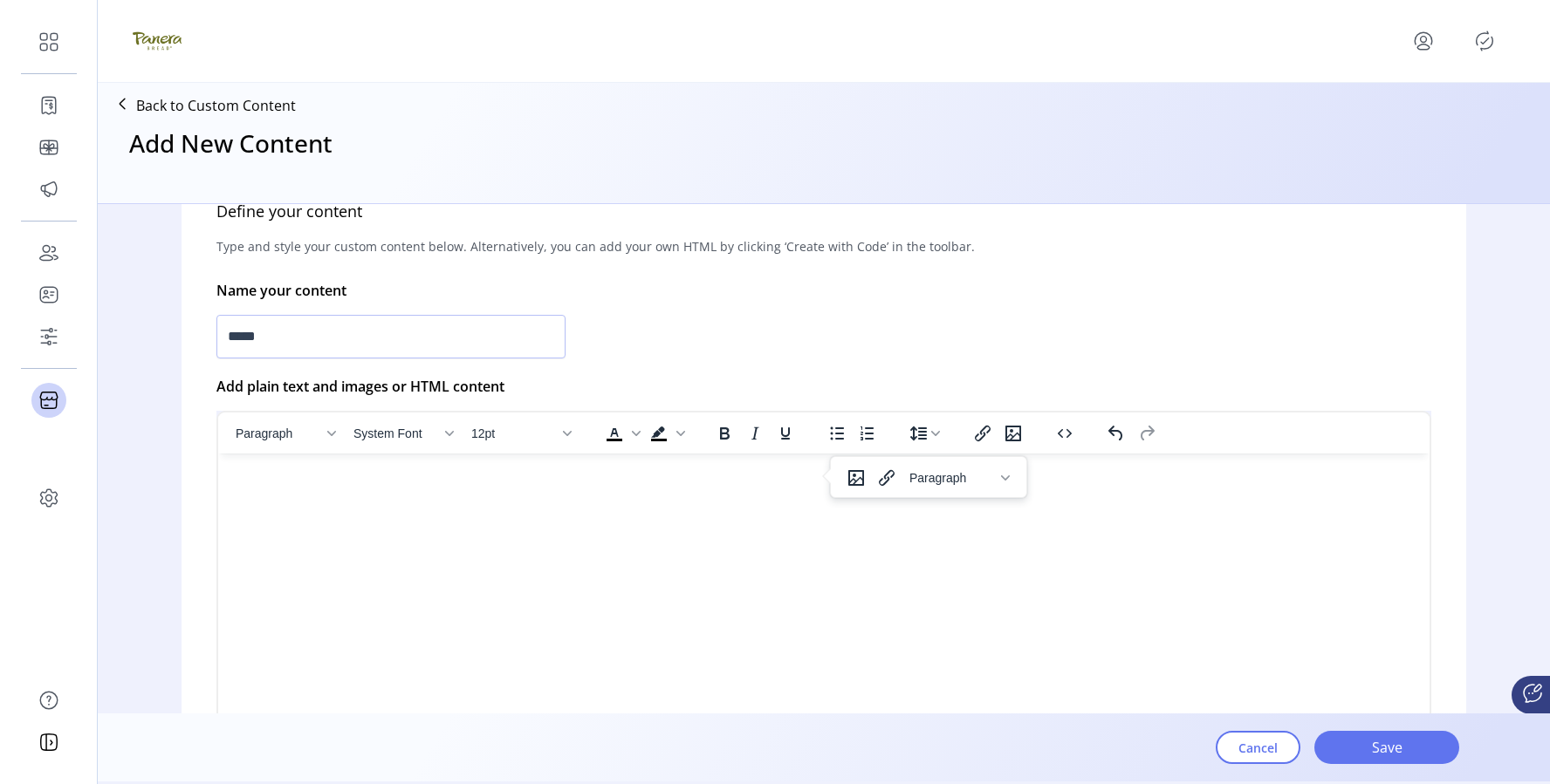
click at [372, 467] on html at bounding box center [825, 461] width 1212 height 14
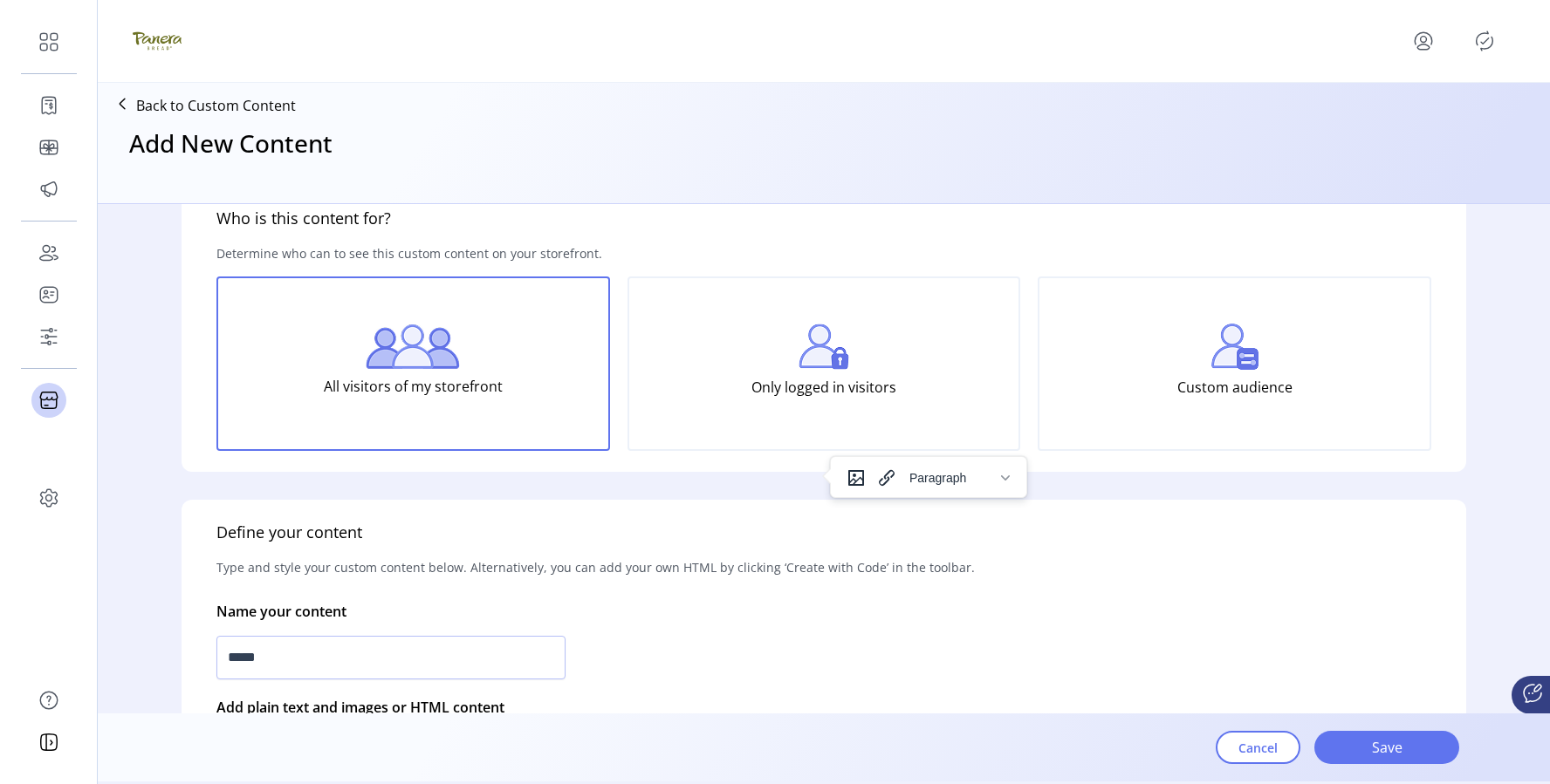
scroll to position [0, 0]
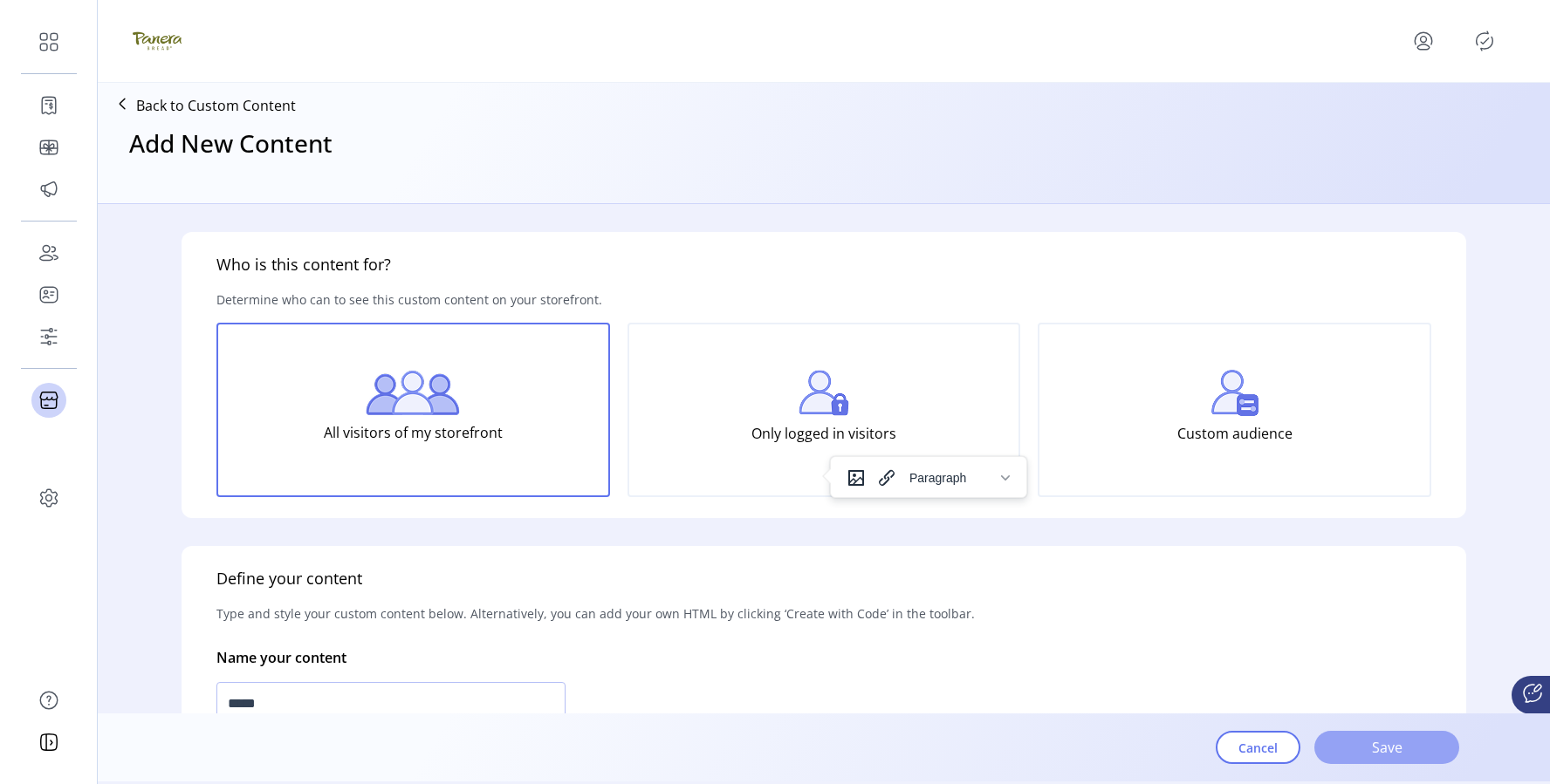
click at [763, 747] on button "Save" at bounding box center [1387, 747] width 145 height 33
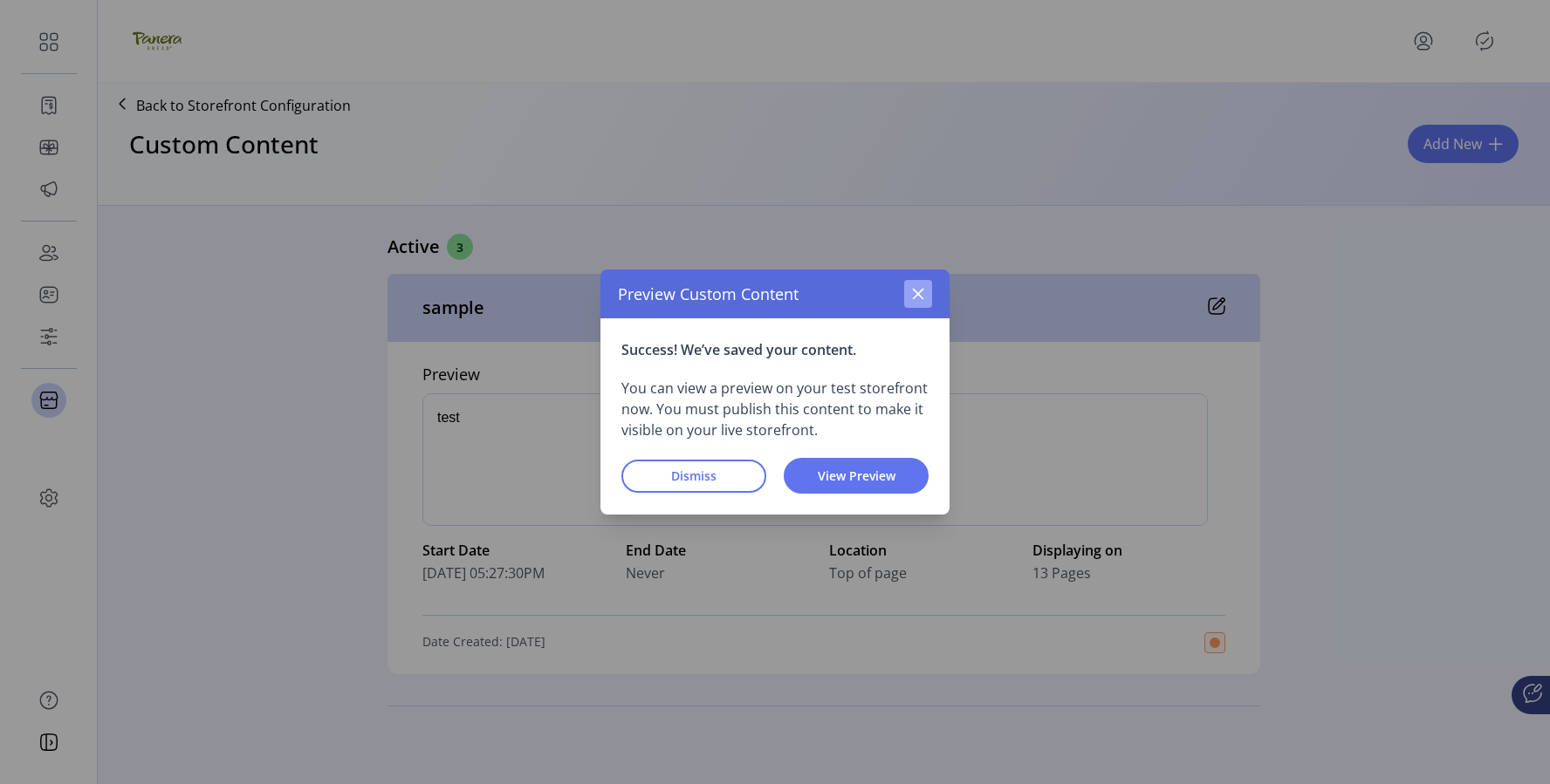
click at [763, 296] on icon "button" at bounding box center [918, 294] width 12 height 12
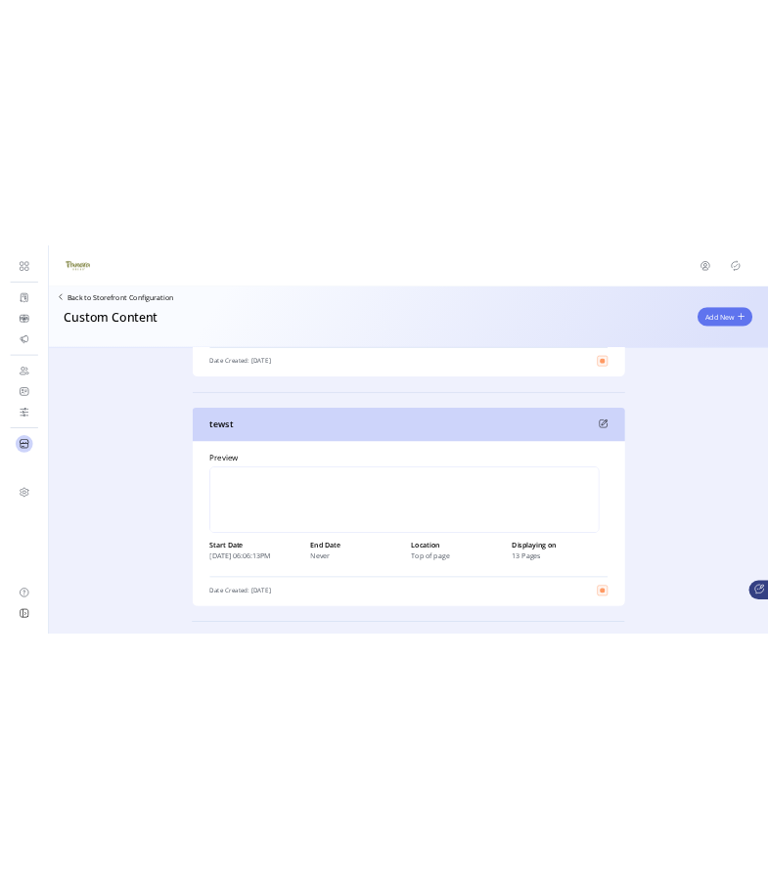
scroll to position [994, 0]
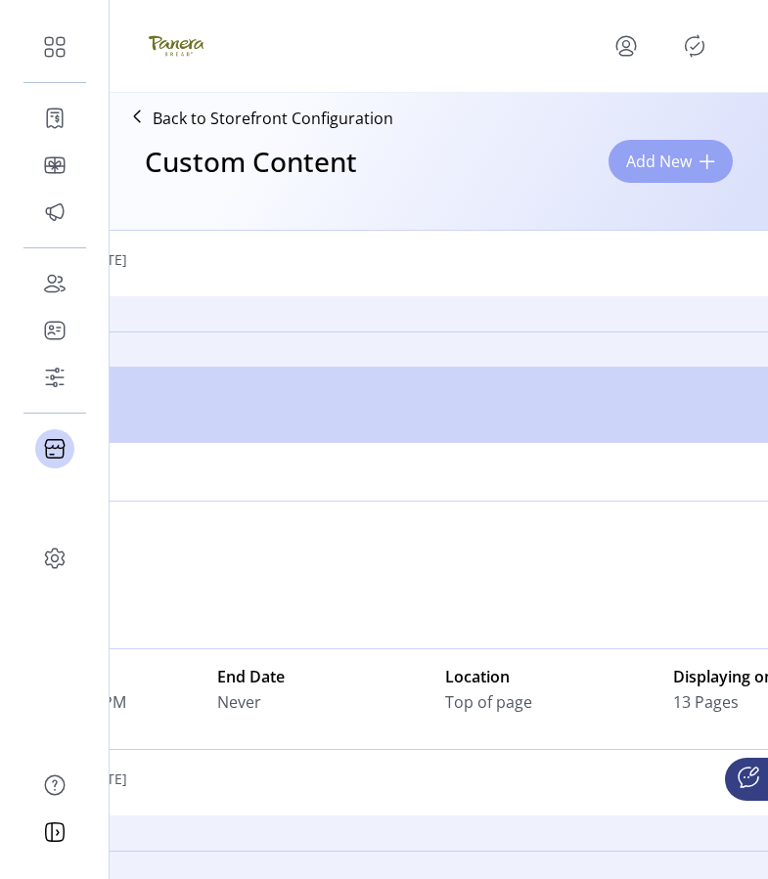
click at [665, 142] on button "Add New" at bounding box center [670, 161] width 124 height 43
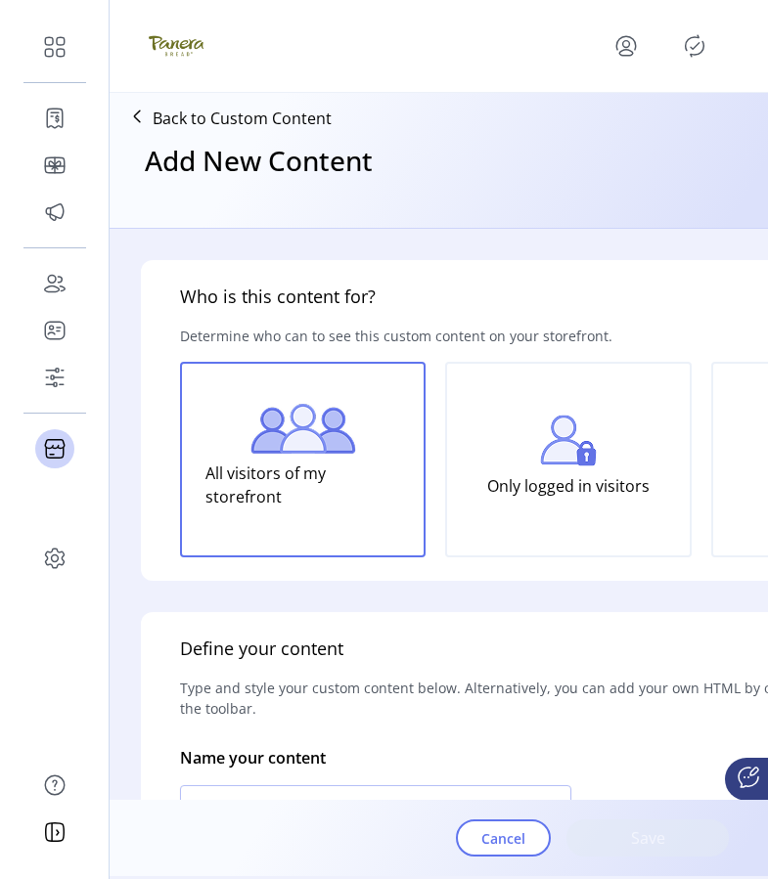
click at [357, 445] on div "All visitors of my storefront" at bounding box center [303, 460] width 246 height 196
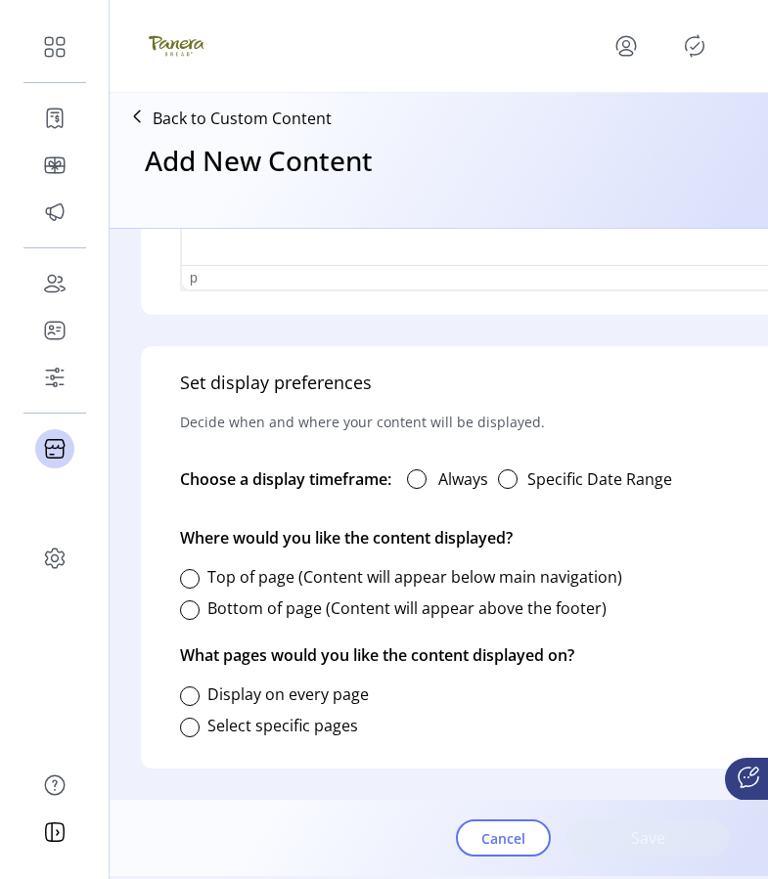
scroll to position [997, 0]
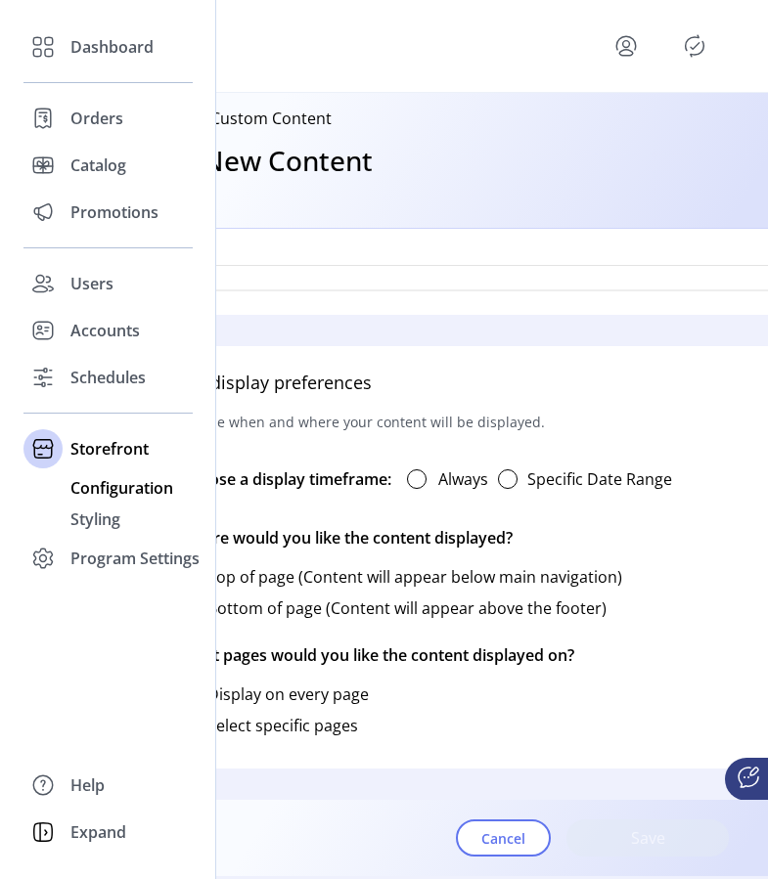
click at [104, 480] on span "Configuration" at bounding box center [121, 487] width 103 height 23
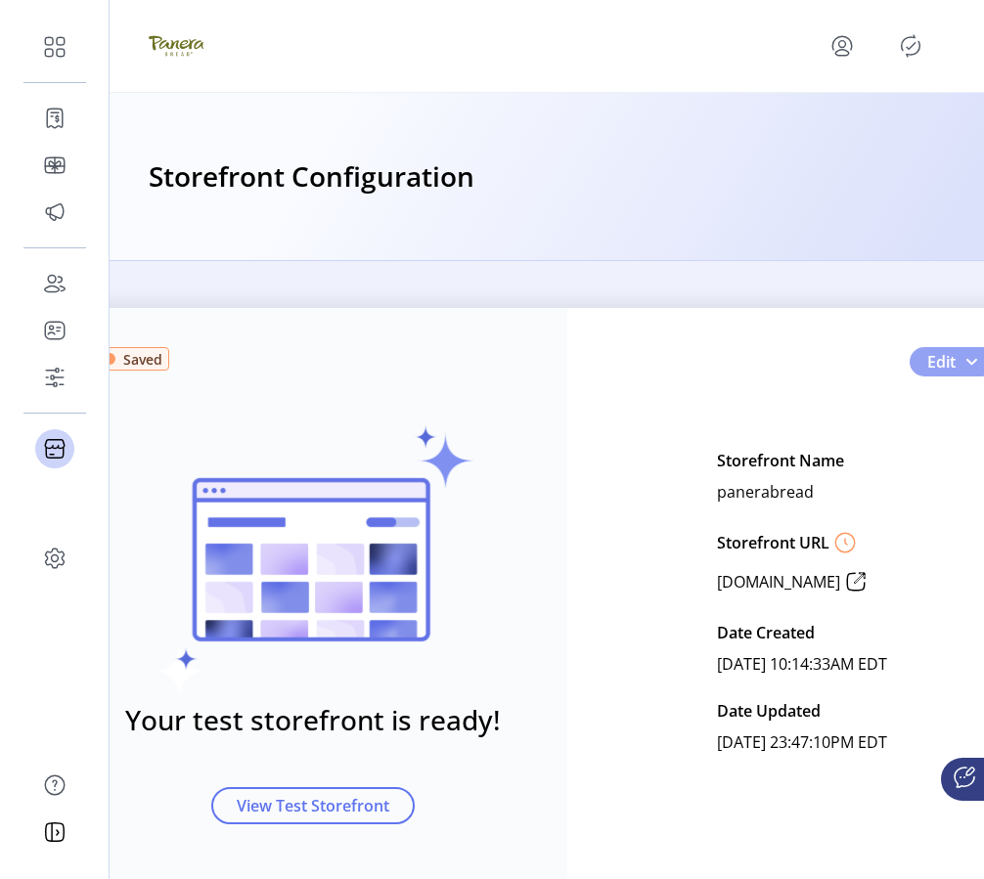
click at [855, 365] on button "Edit" at bounding box center [953, 361] width 87 height 29
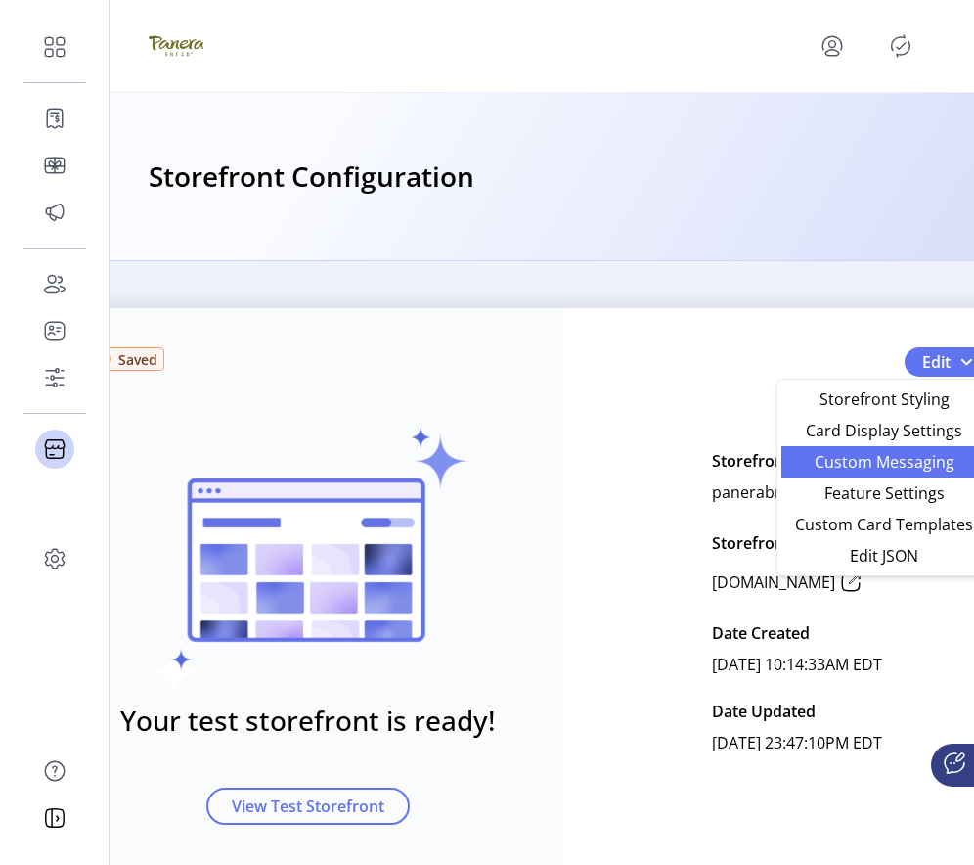
click at [855, 454] on span "Custom Messaging" at bounding box center [884, 462] width 182 height 16
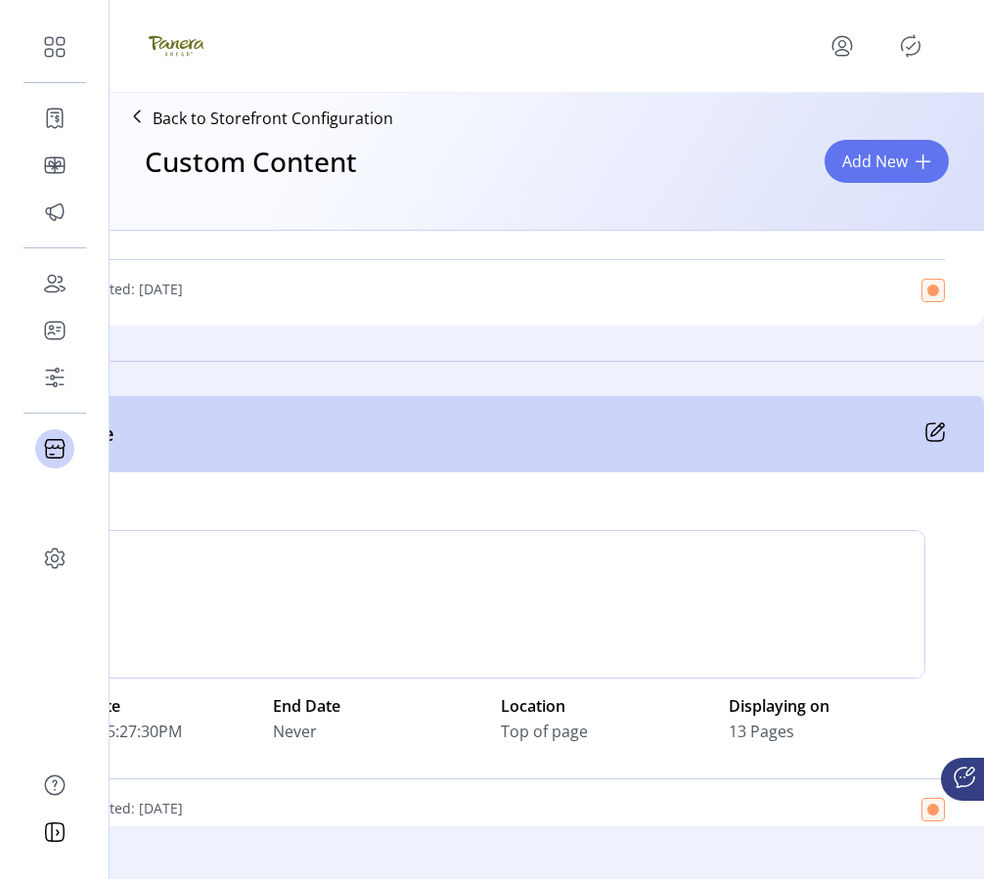
scroll to position [430, 0]
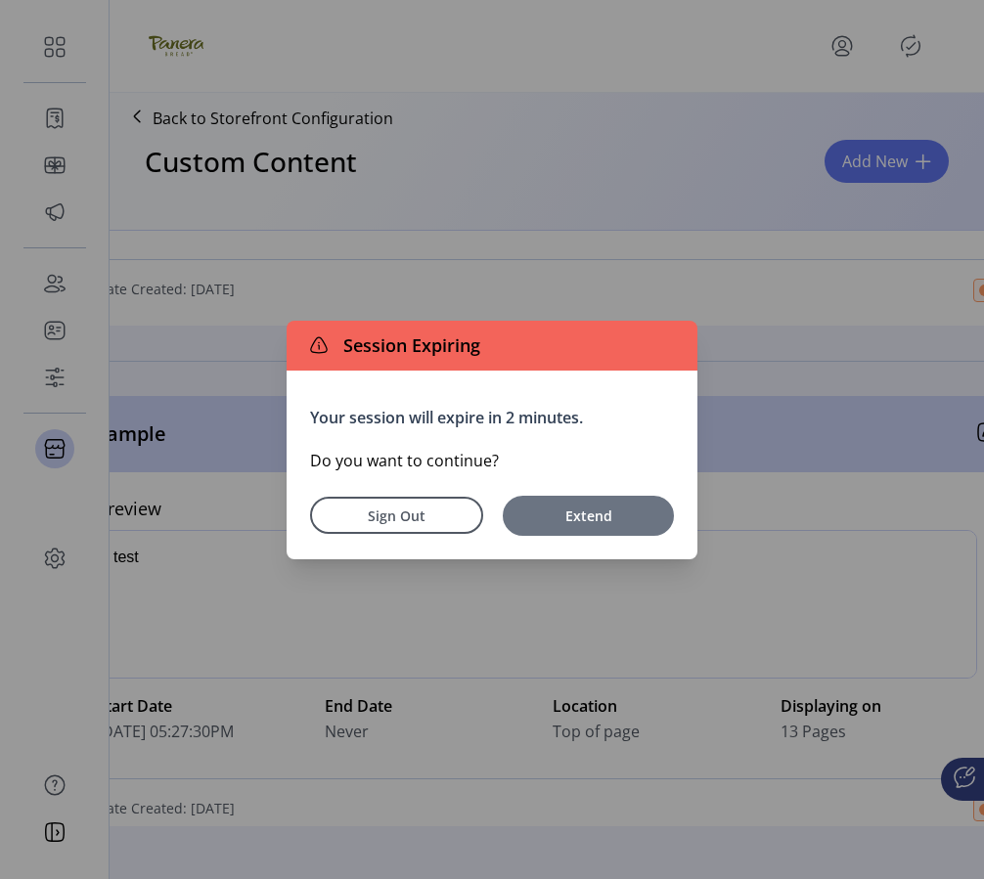
click at [550, 516] on span "Extend" at bounding box center [589, 516] width 152 height 21
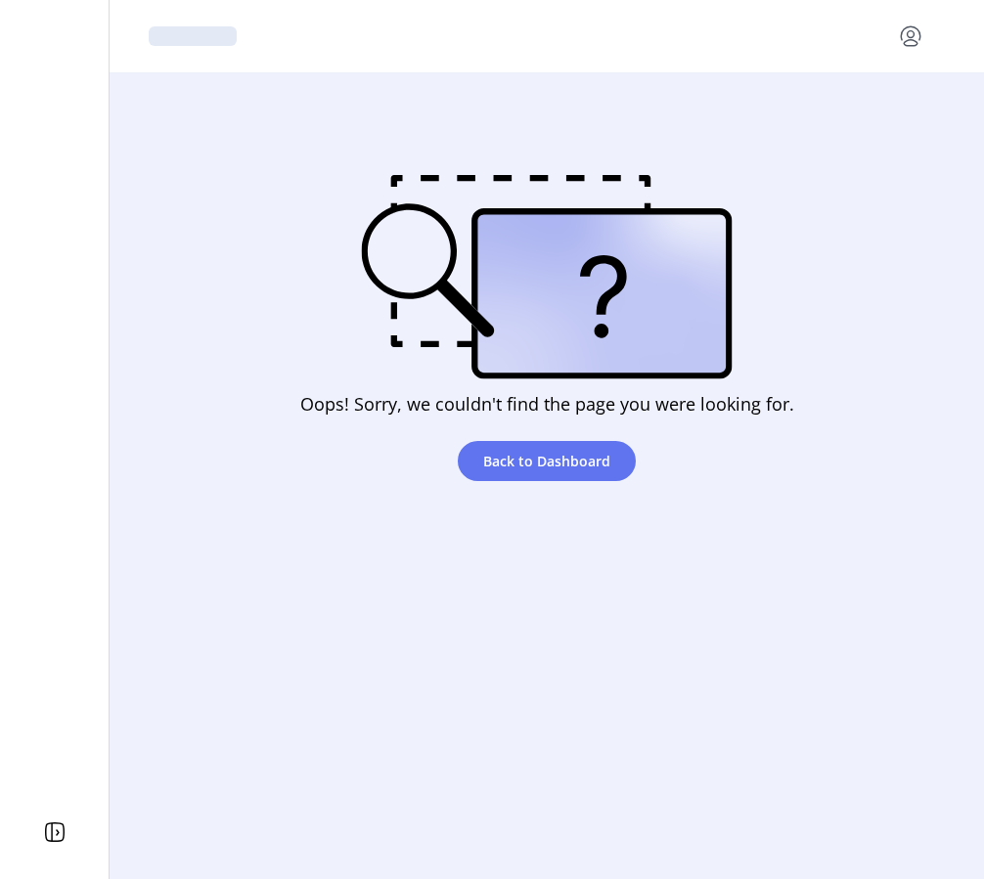
click at [920, 36] on icon "menu" at bounding box center [910, 33] width 19 height 14
click at [880, 76] on span "Profile" at bounding box center [840, 82] width 147 height 16
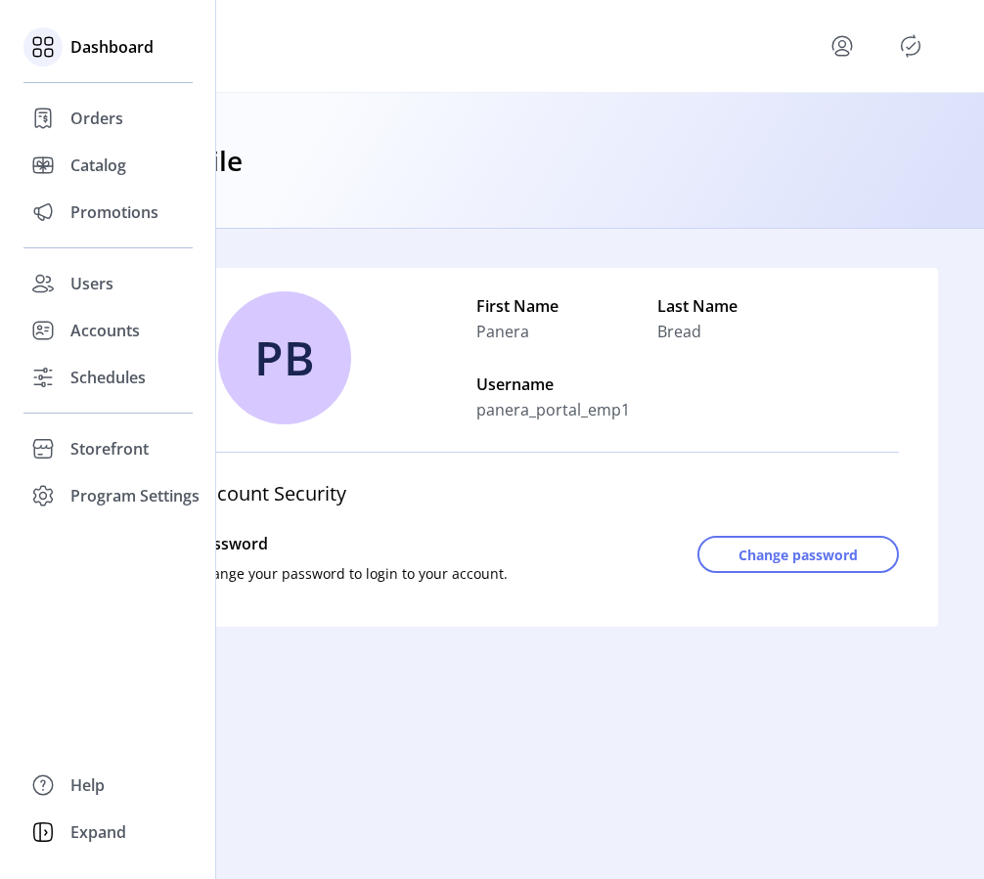
click at [46, 45] on icon at bounding box center [49, 41] width 8 height 8
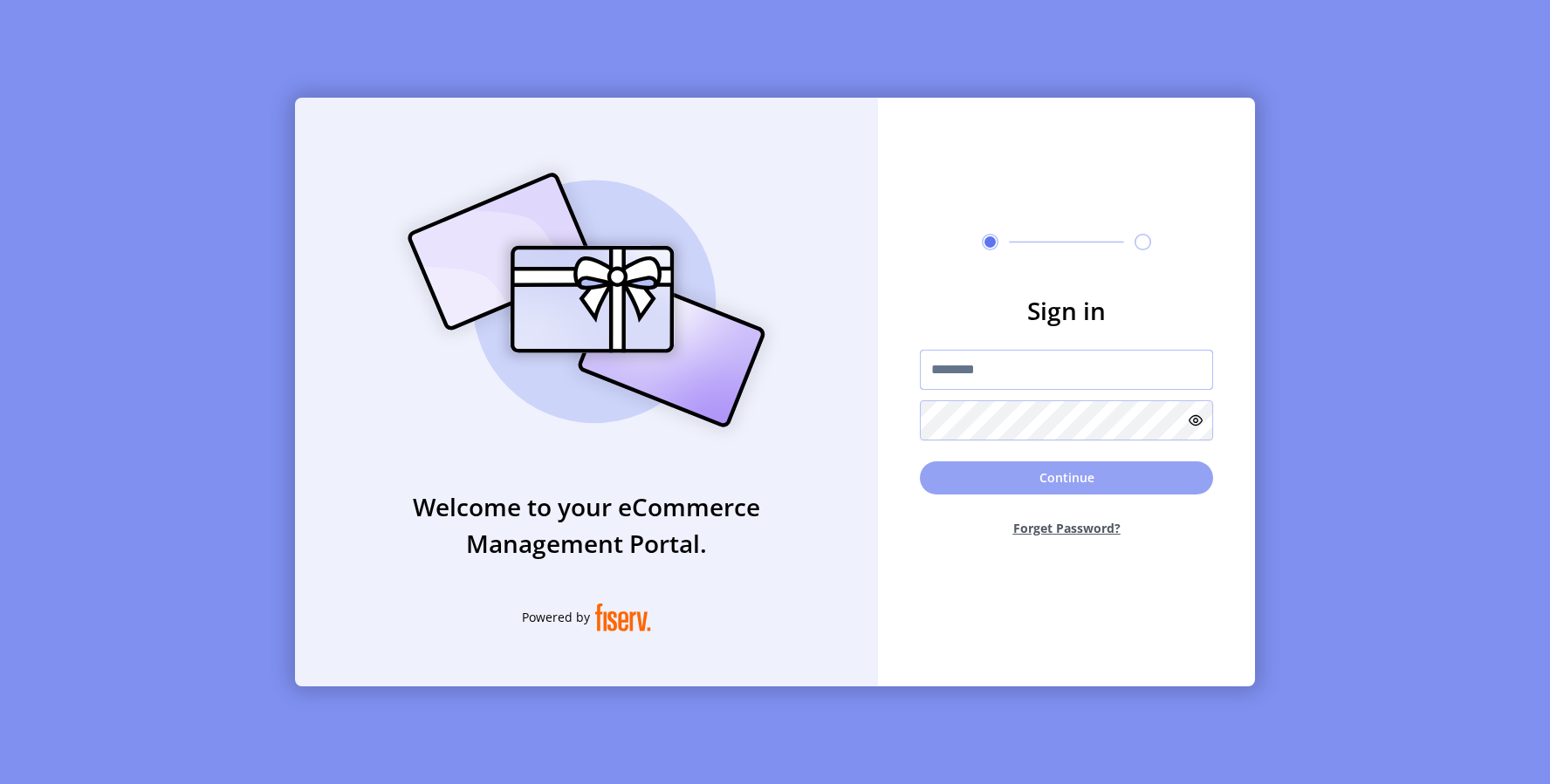
type input "**********"
click at [957, 484] on button "Continue" at bounding box center [1066, 477] width 294 height 33
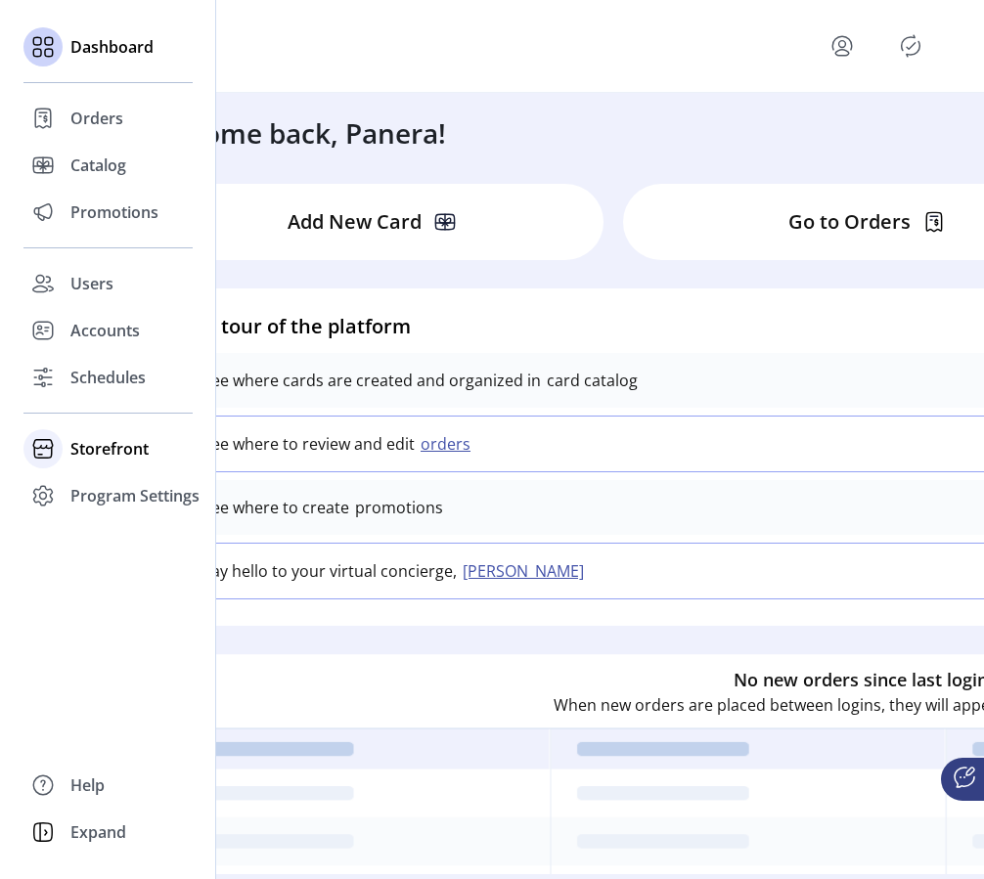
click at [93, 455] on span "Storefront" at bounding box center [109, 448] width 78 height 23
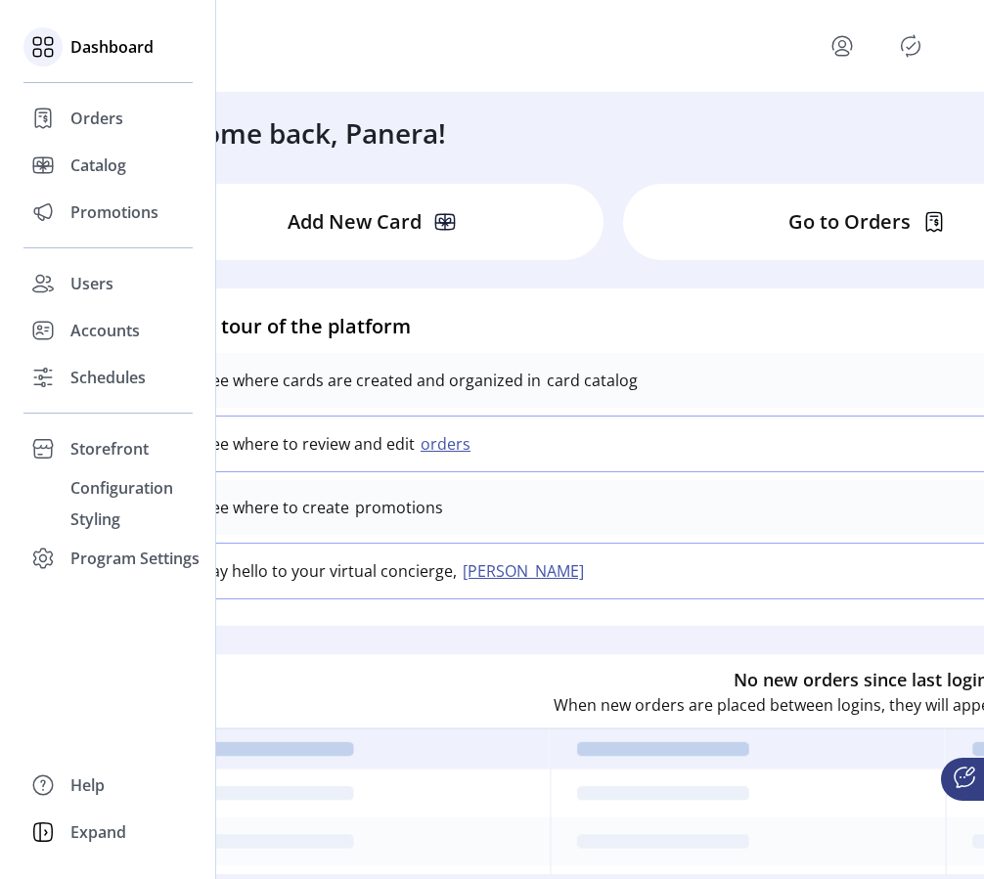
click at [45, 52] on icon at bounding box center [49, 53] width 8 height 8
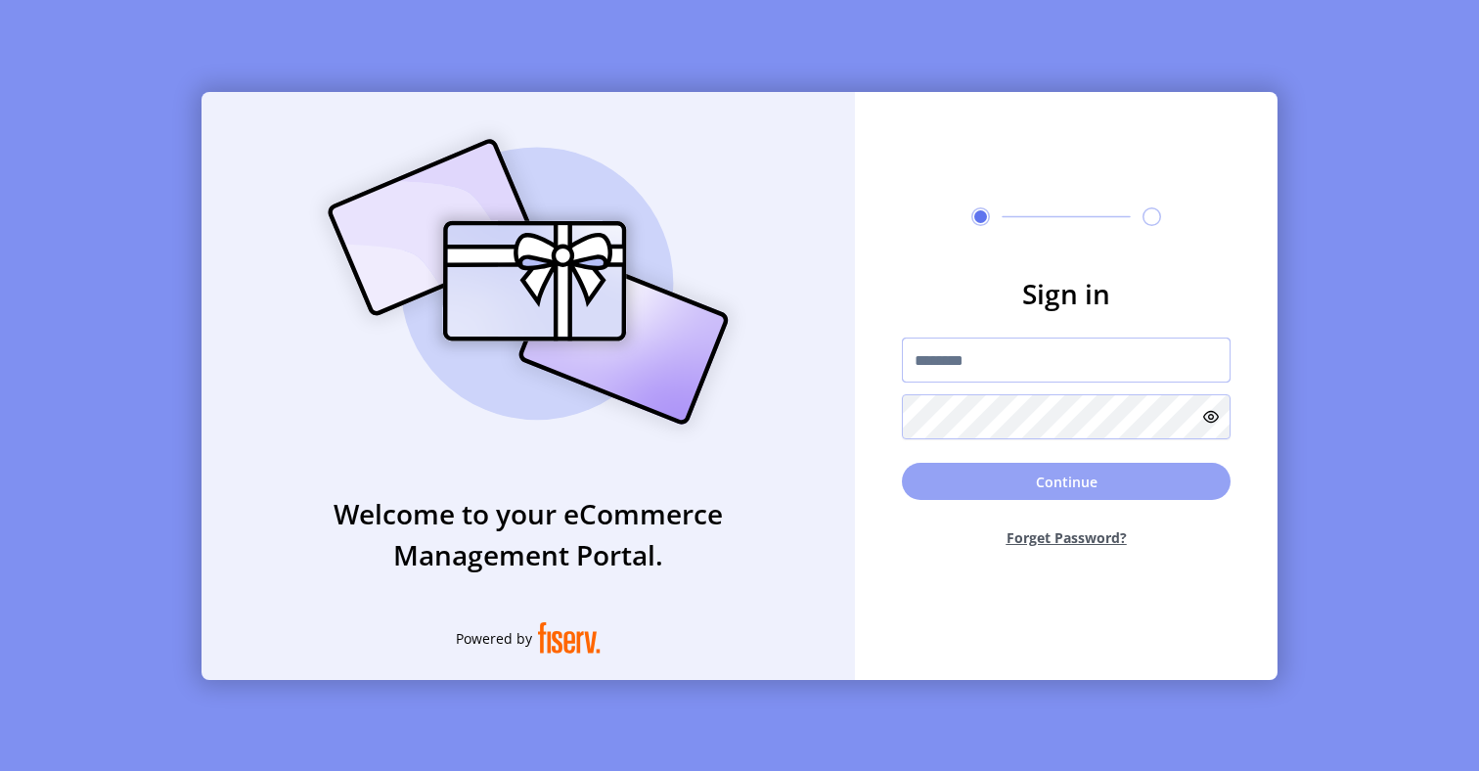
type input "**********"
click at [996, 473] on button "Continue" at bounding box center [1066, 481] width 329 height 37
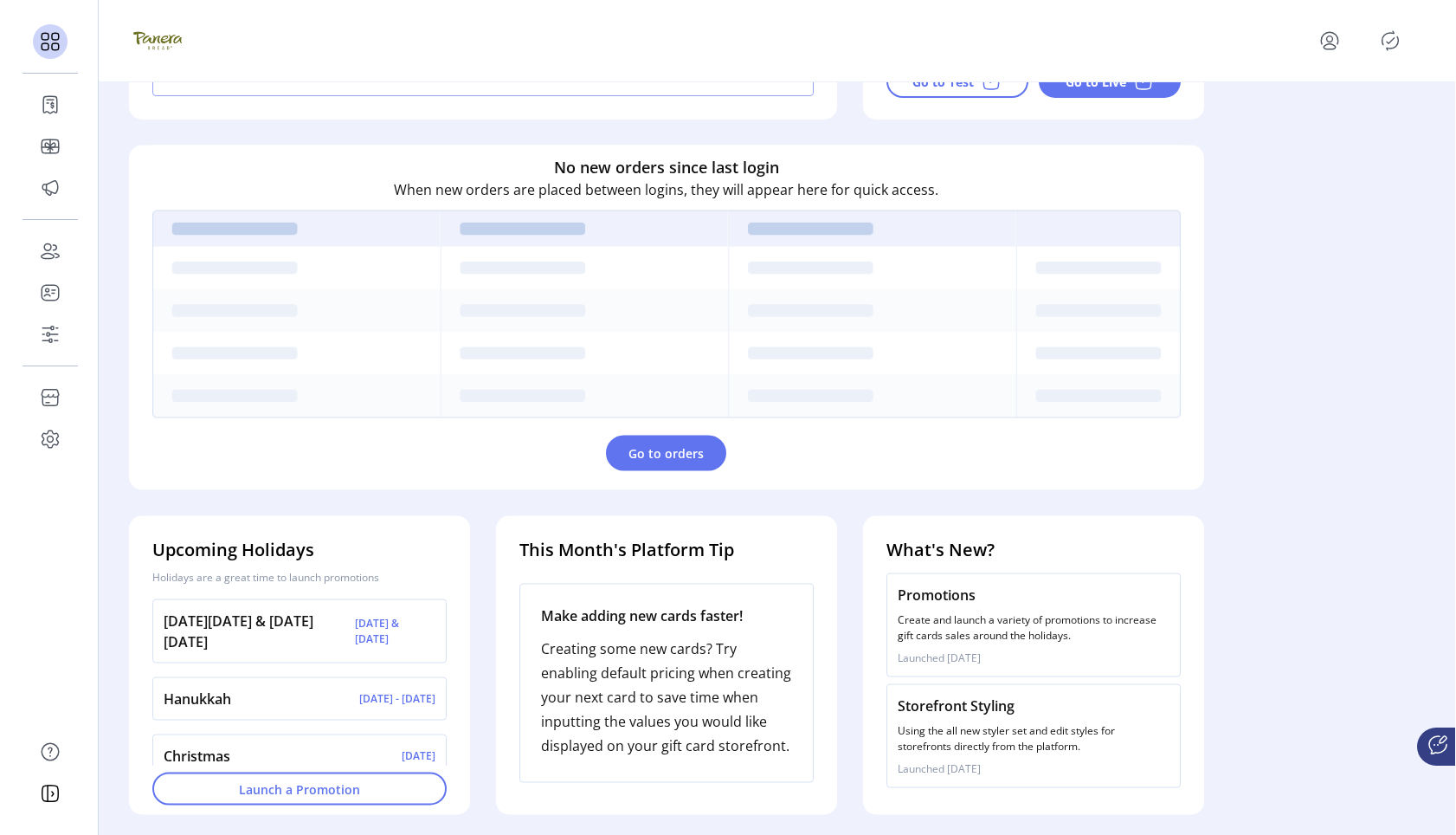
scroll to position [435, 0]
click at [692, 454] on span "Go to orders" at bounding box center [666, 453] width 75 height 19
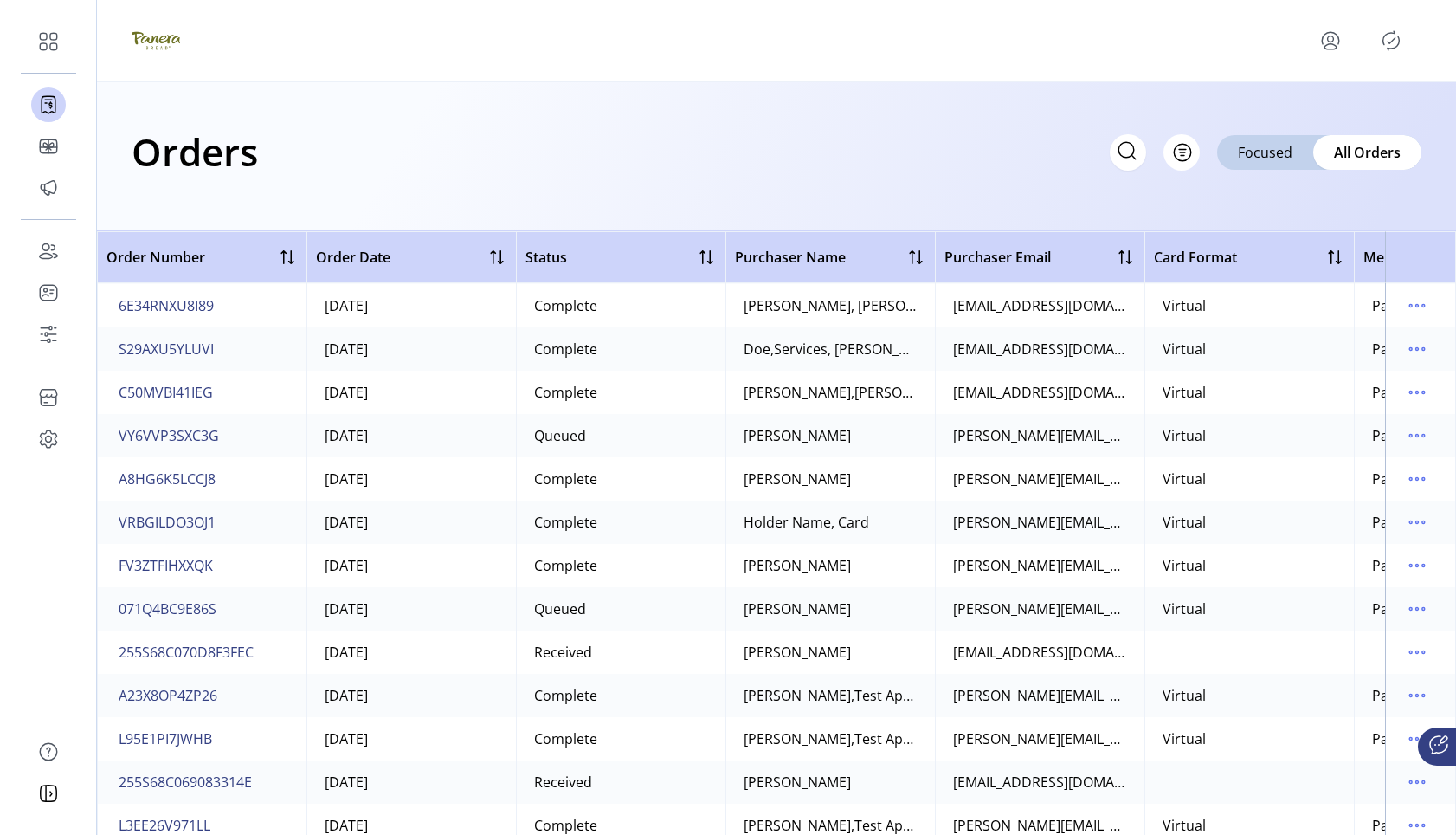
scroll to position [2690, 0]
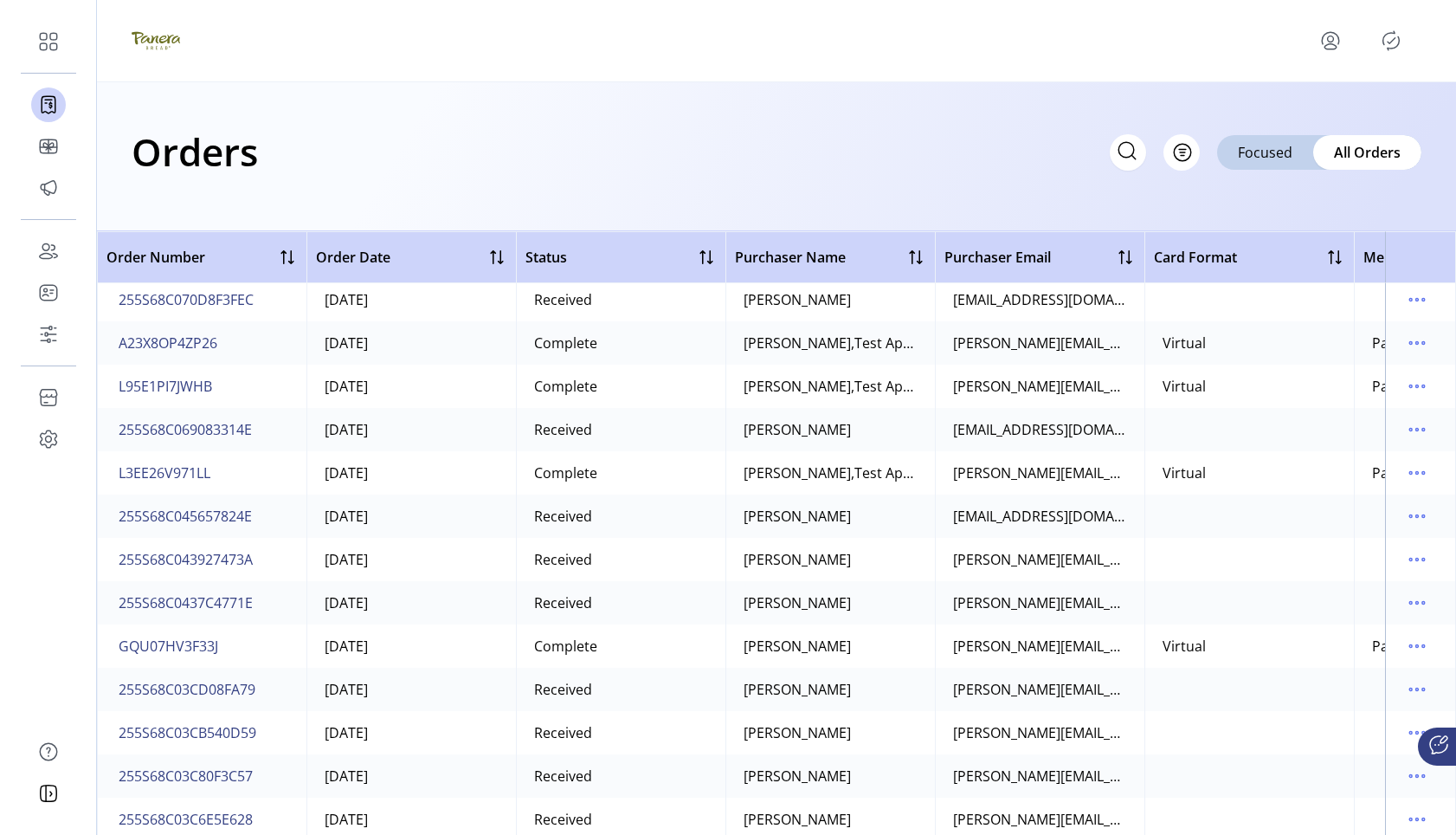
click at [763, 653] on div "[PERSON_NAME]" at bounding box center [797, 646] width 107 height 20
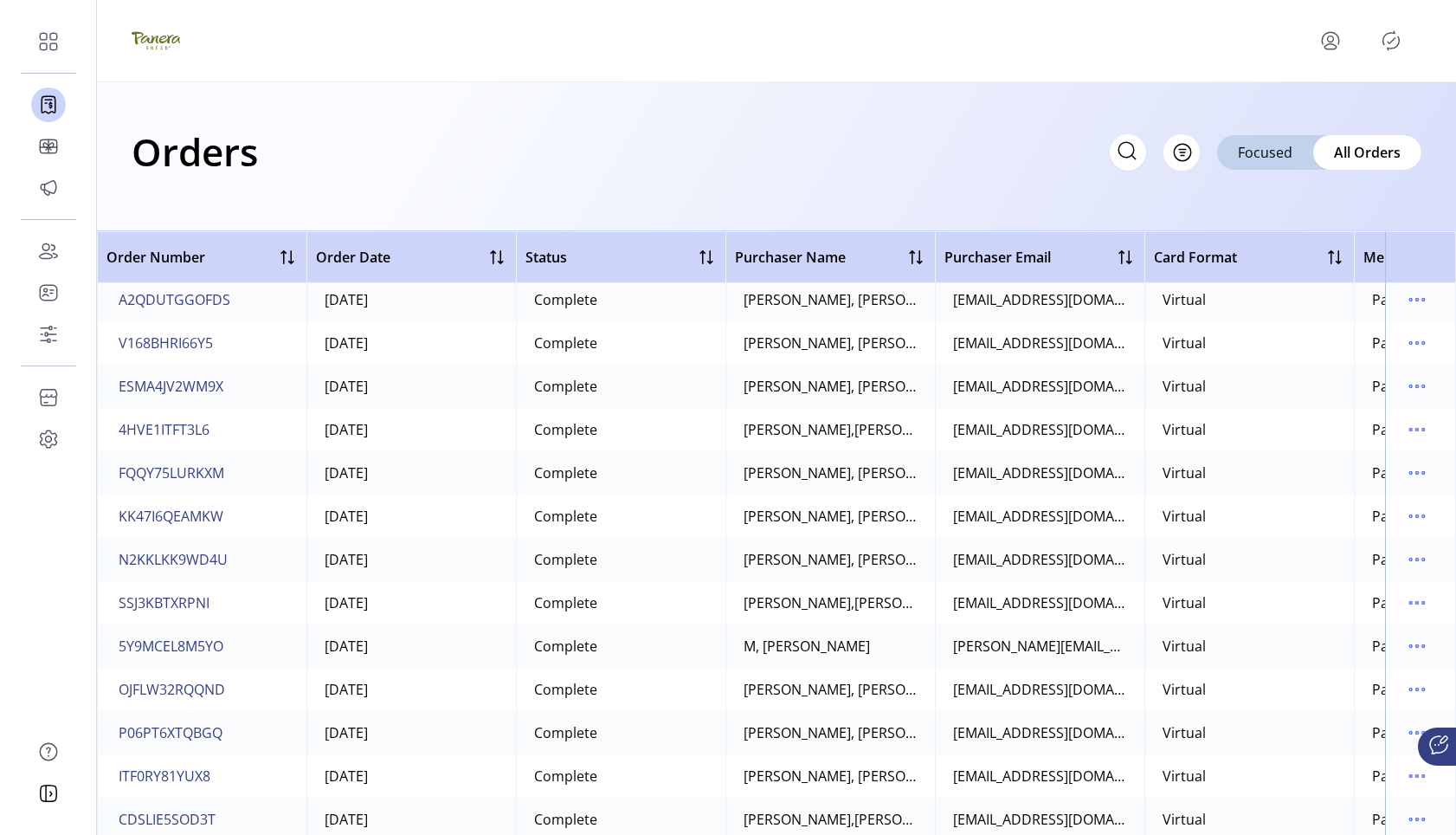
scroll to position [43308, 0]
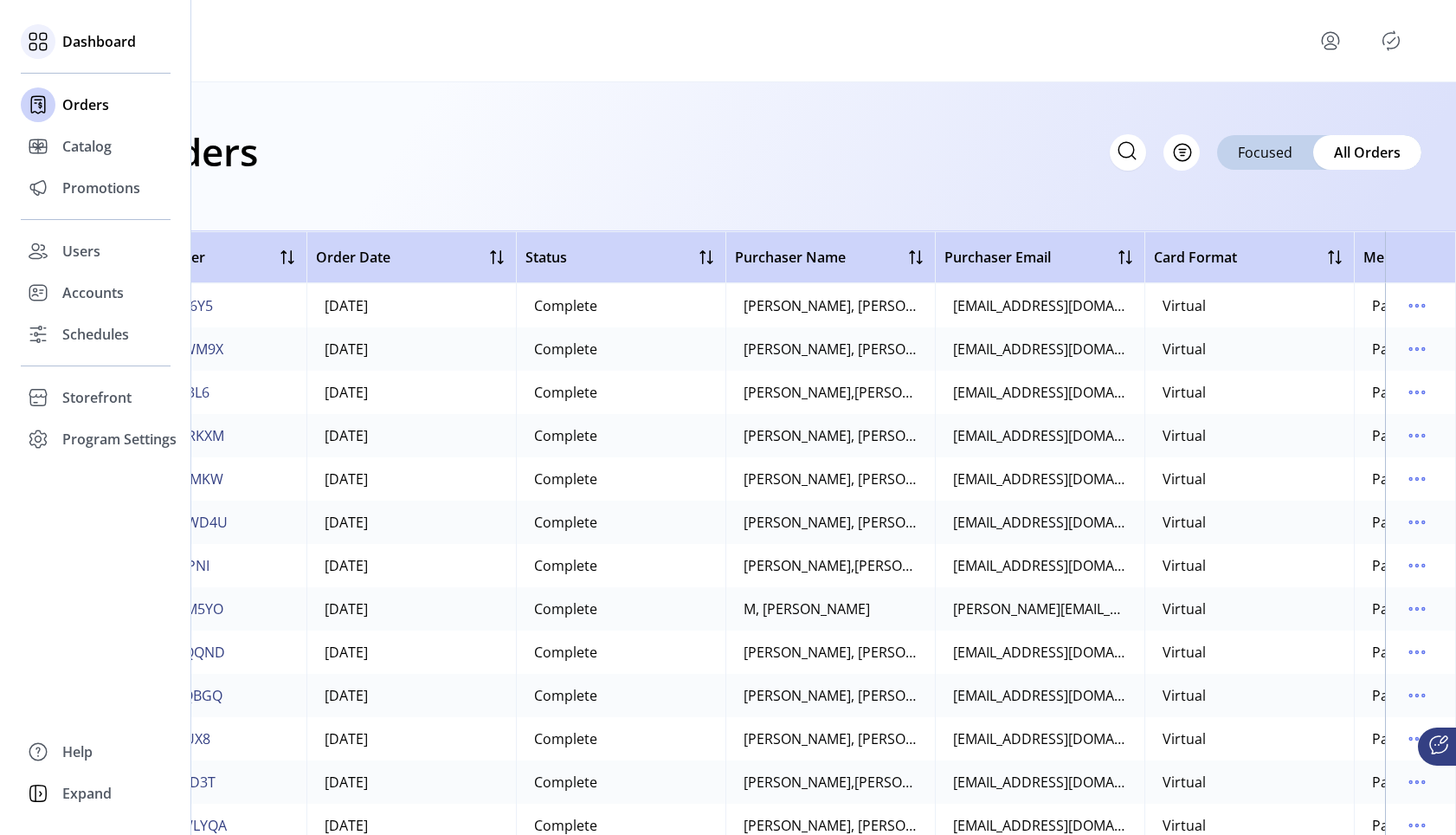
click at [45, 44] on icon at bounding box center [37, 41] width 27 height 27
